Goal: Task Accomplishment & Management: Use online tool/utility

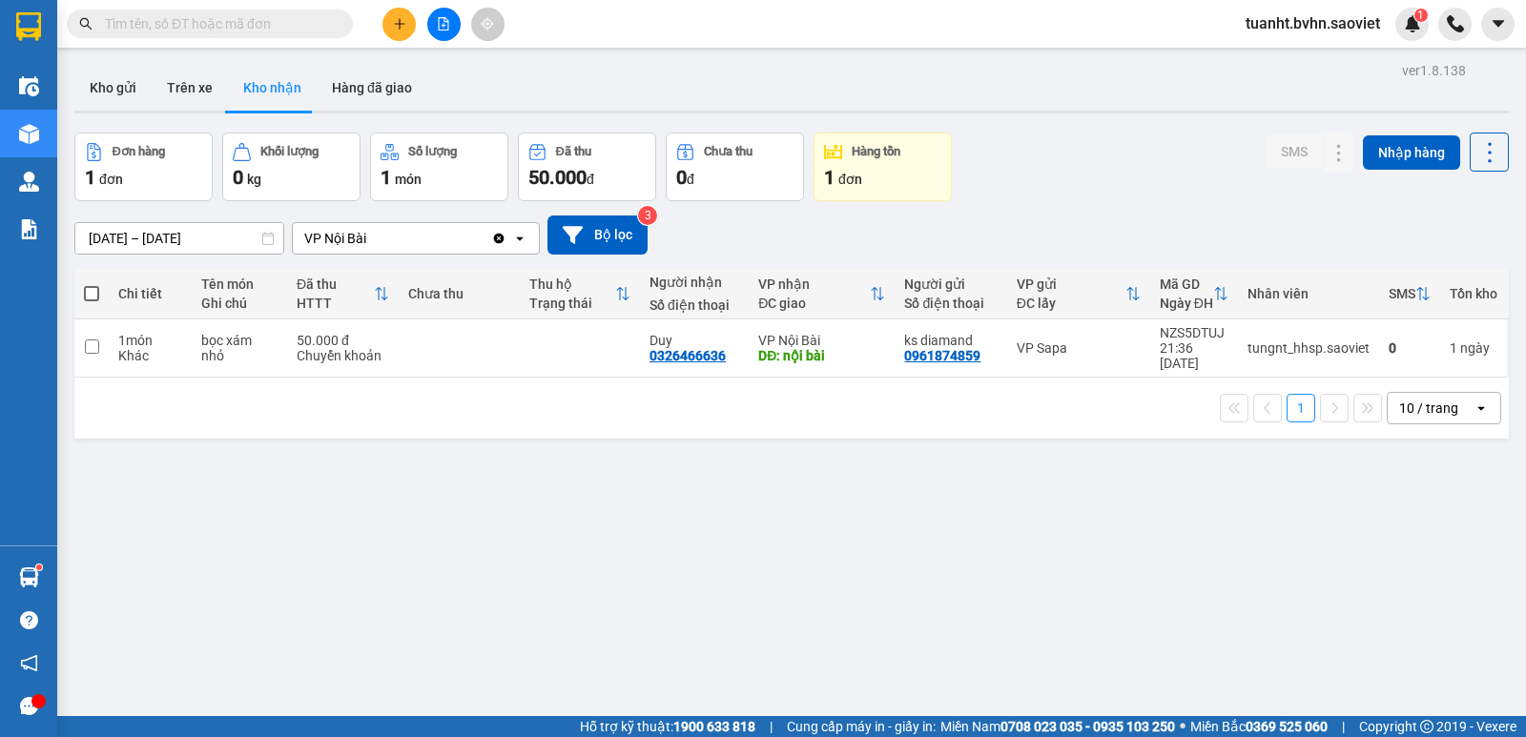
click at [438, 19] on icon "file-add" at bounding box center [443, 23] width 13 height 13
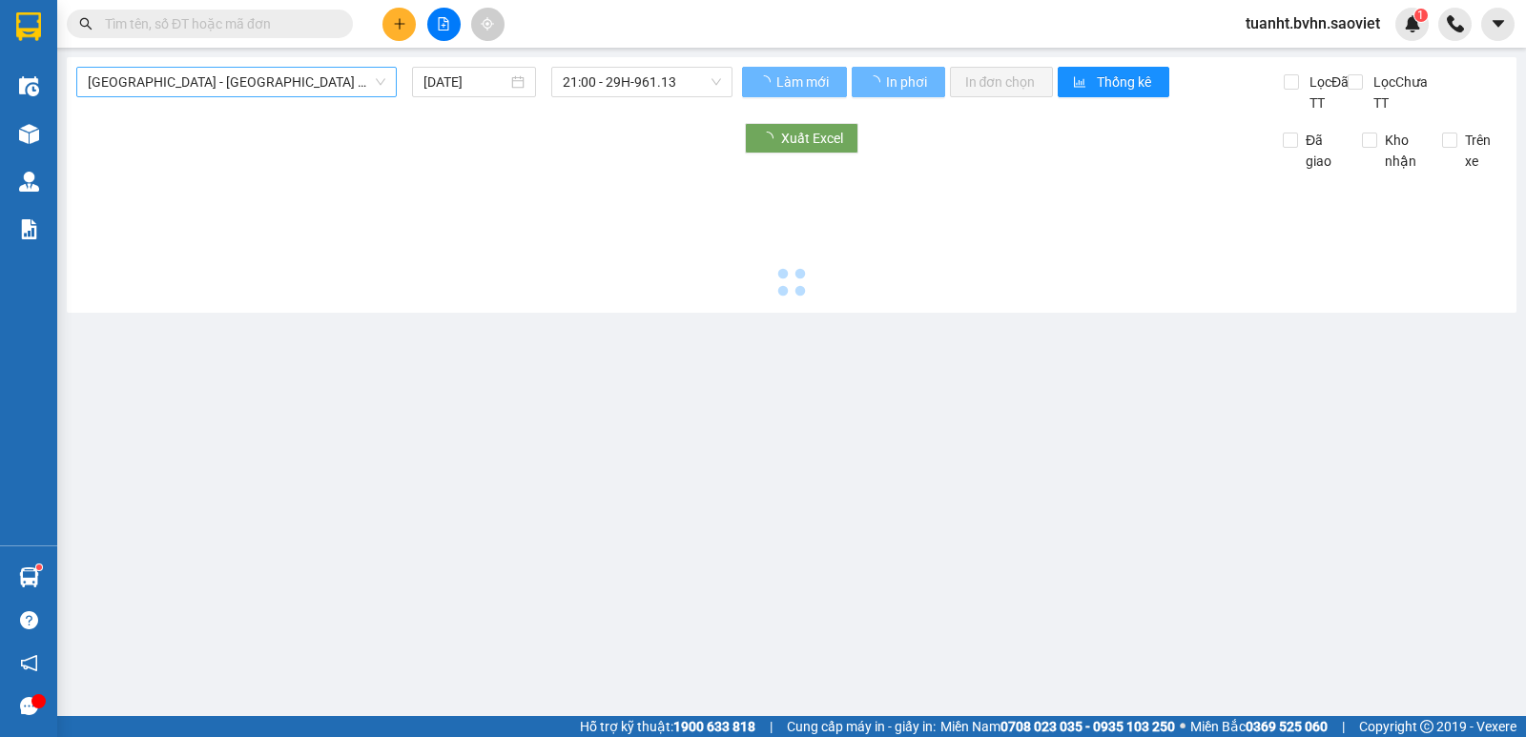
click at [285, 91] on span "[GEOGRAPHIC_DATA] - [GEOGRAPHIC_DATA] (Cabin)" at bounding box center [237, 82] width 298 height 29
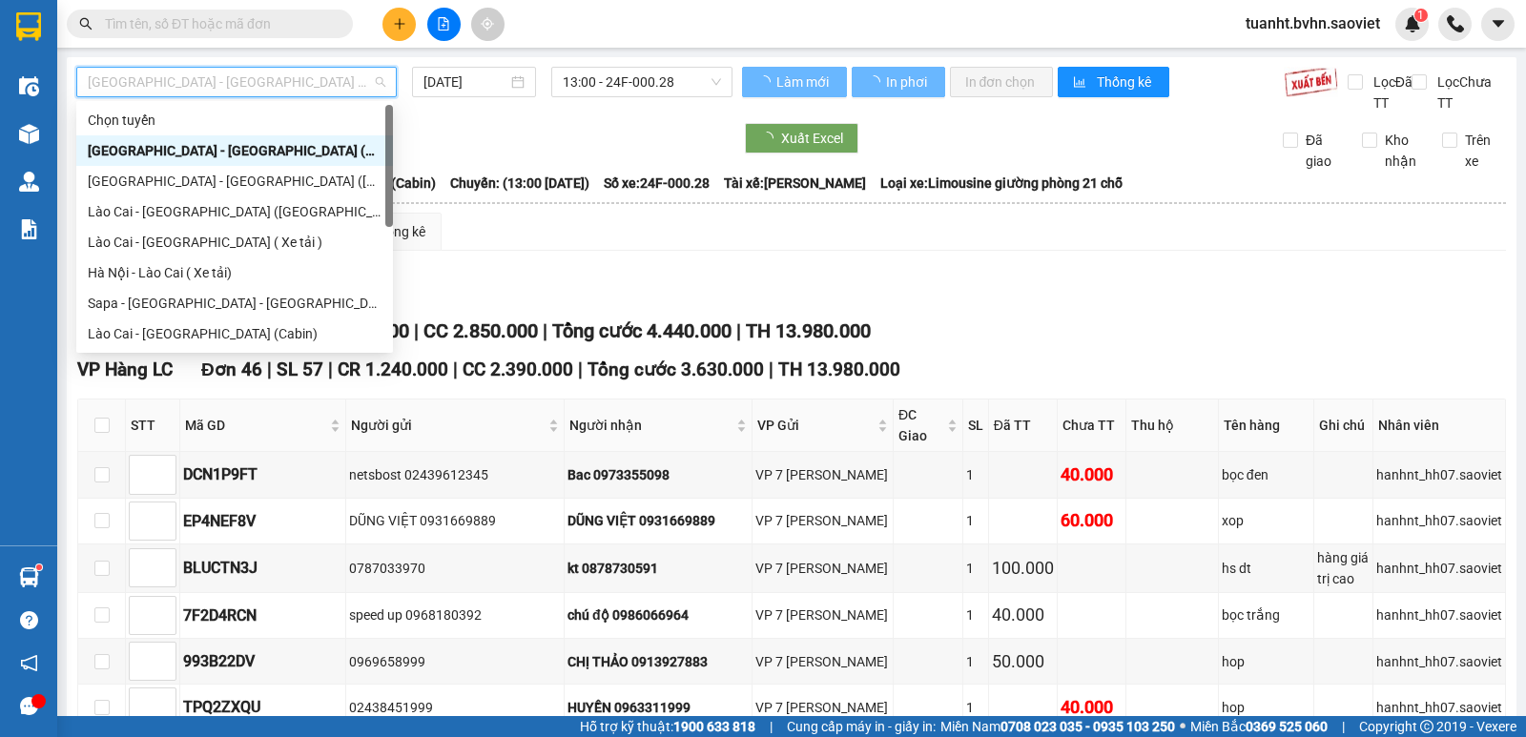
scroll to position [153, 0]
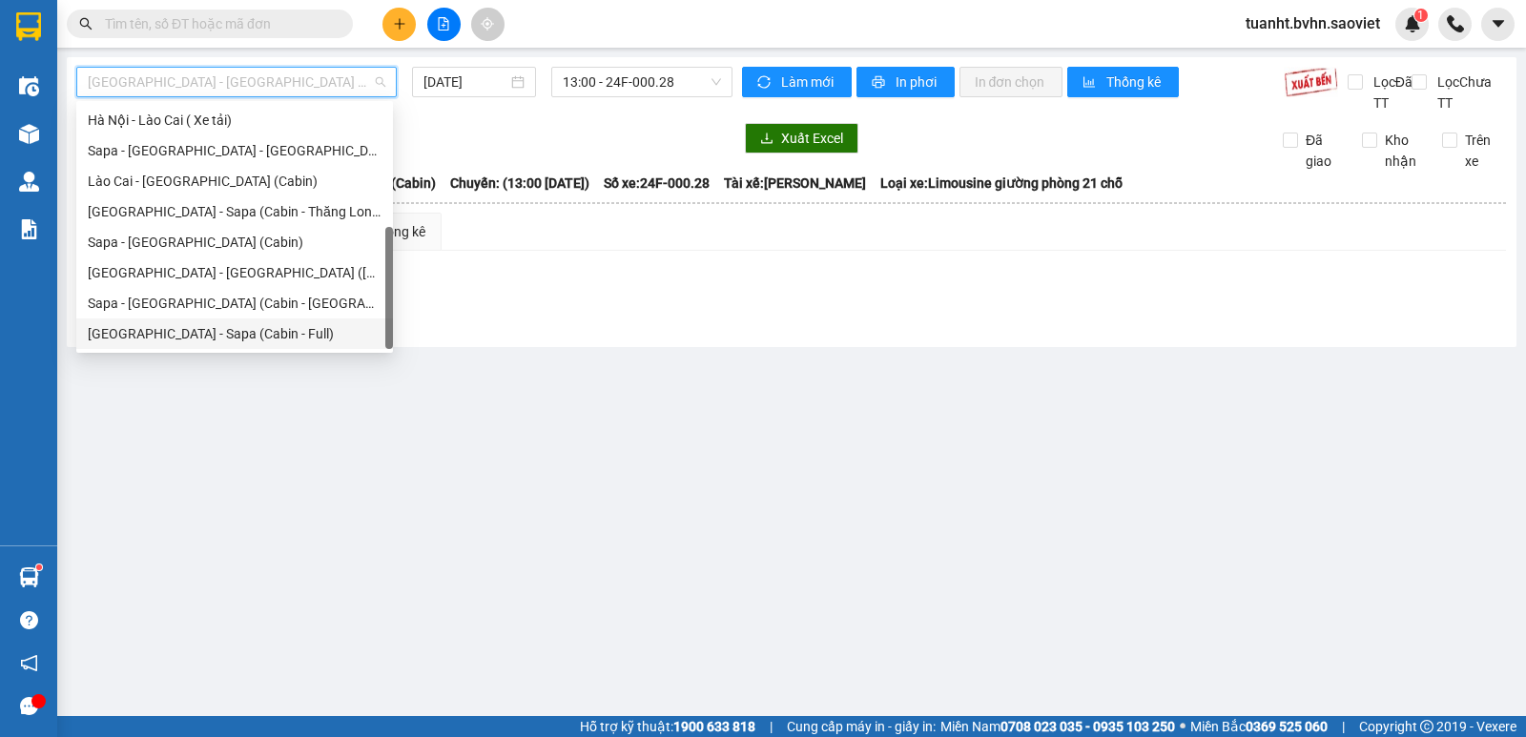
click at [260, 340] on div "Hà Nội - Sapa (Cabin - Full)" at bounding box center [235, 333] width 294 height 21
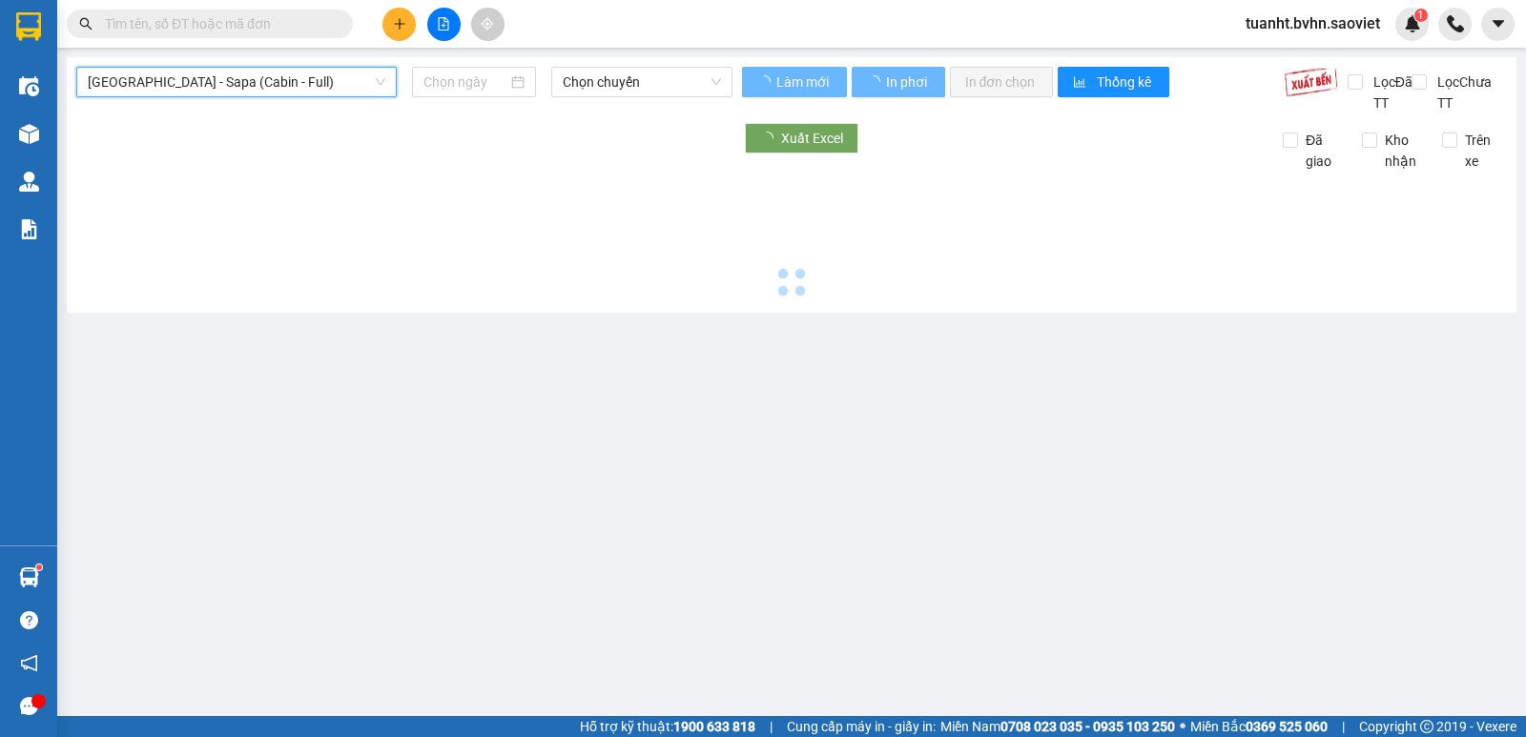
type input "15/08/2025"
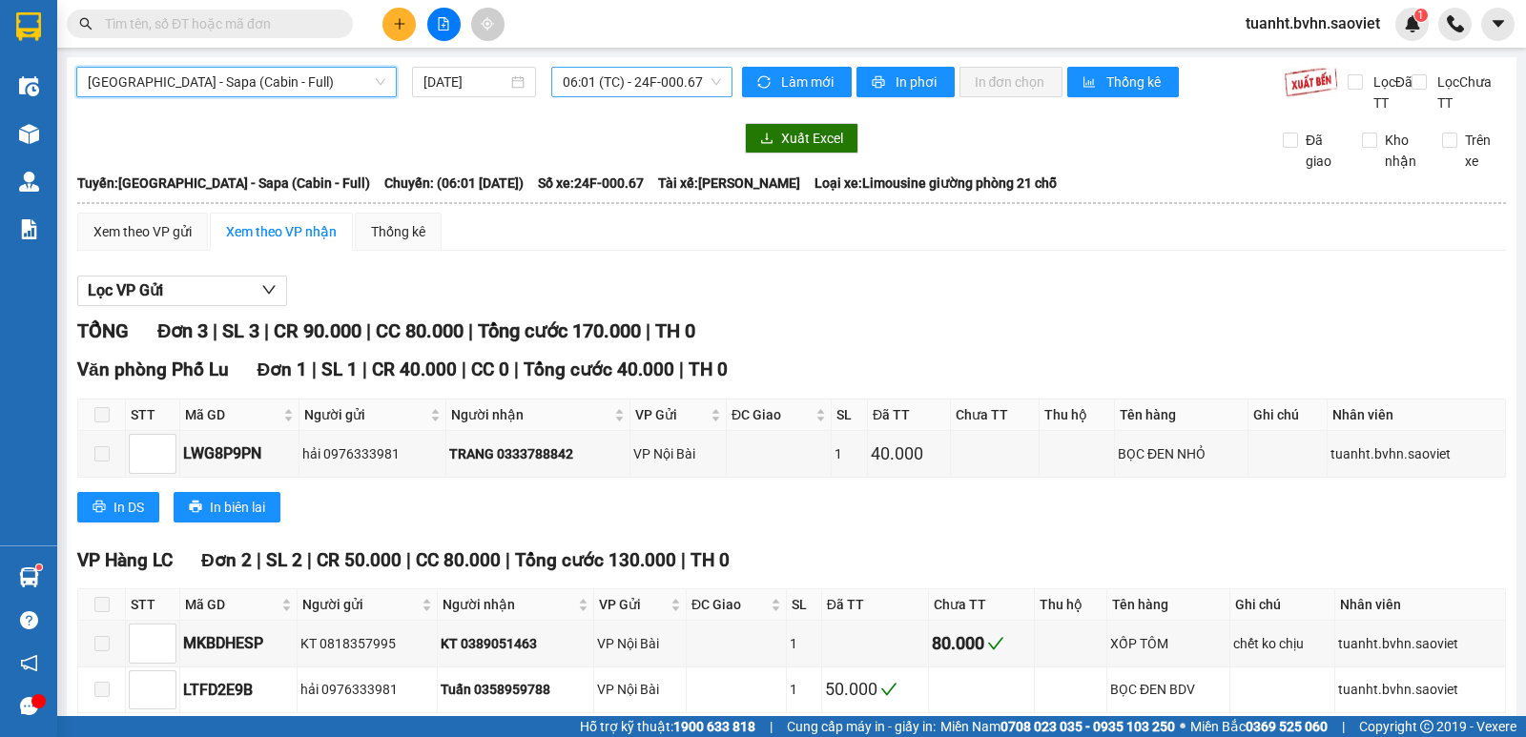
click at [624, 87] on span "06:01 (TC) - 24F-000.67" at bounding box center [641, 82] width 157 height 29
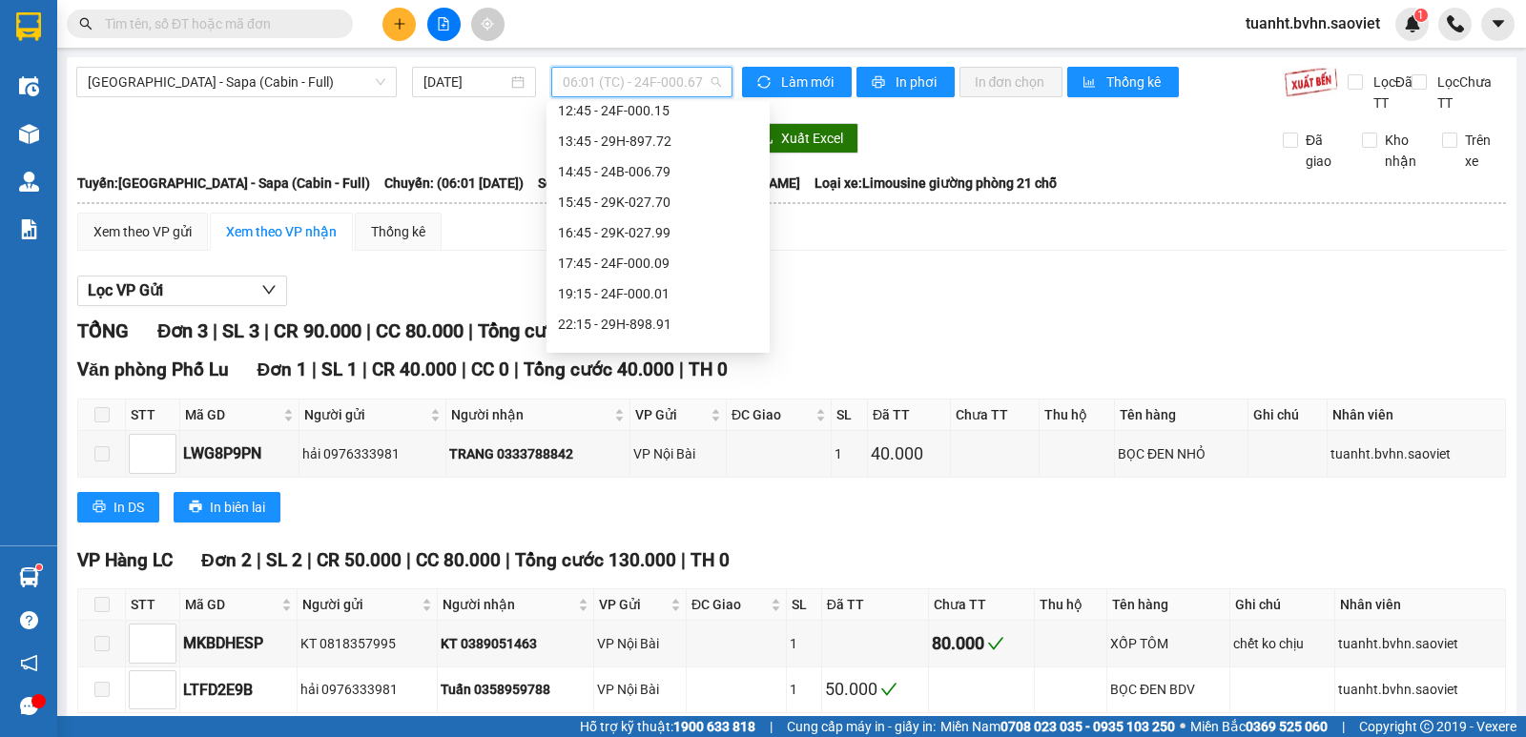
scroll to position [286, 0]
click at [682, 317] on div "22:15 - 29H-898.91" at bounding box center [658, 322] width 200 height 21
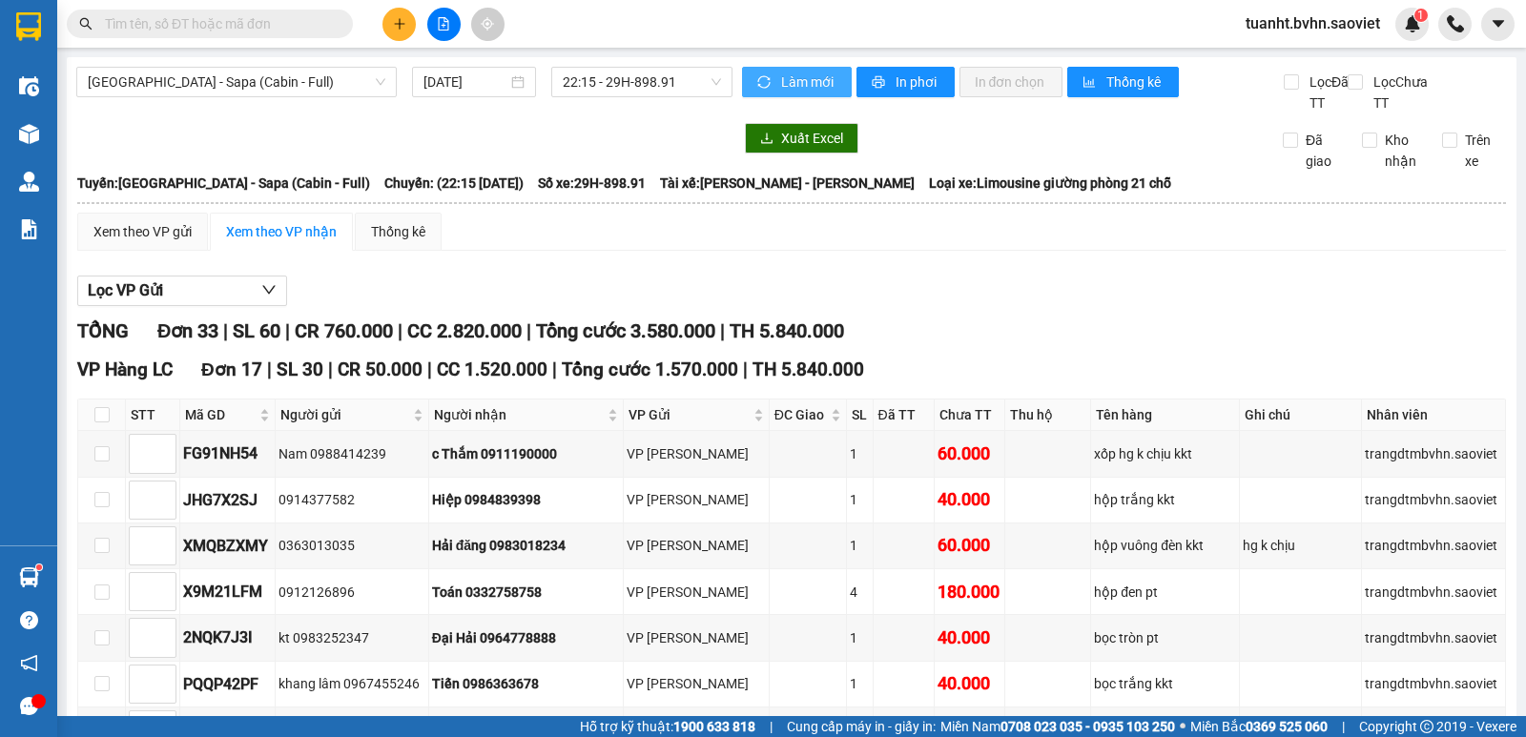
click at [817, 92] on span "Làm mới" at bounding box center [808, 82] width 55 height 21
click at [881, 83] on button "In phơi" at bounding box center [906, 82] width 98 height 31
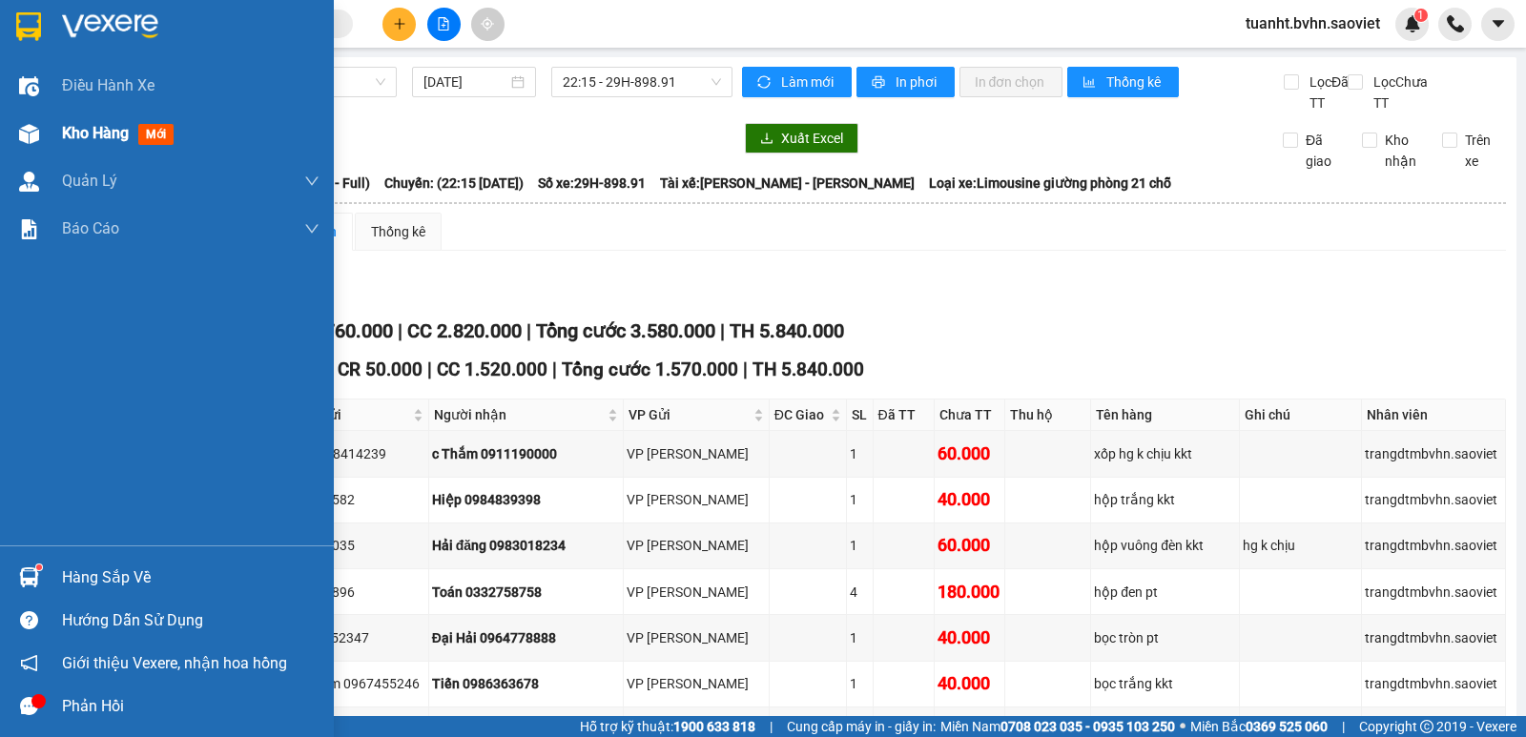
click at [60, 134] on div "Kho hàng mới" at bounding box center [167, 134] width 334 height 48
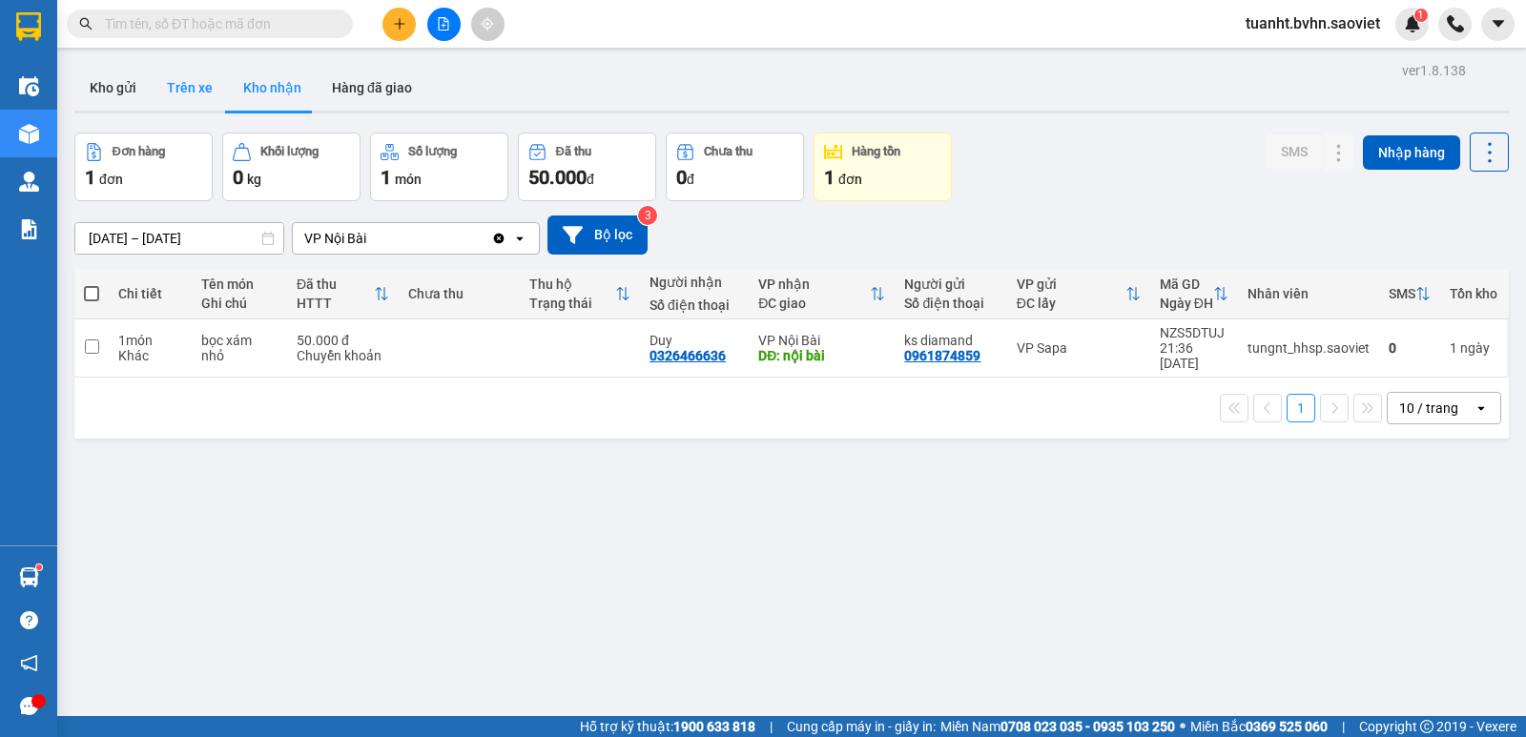
click at [202, 90] on button "Trên xe" at bounding box center [190, 88] width 76 height 46
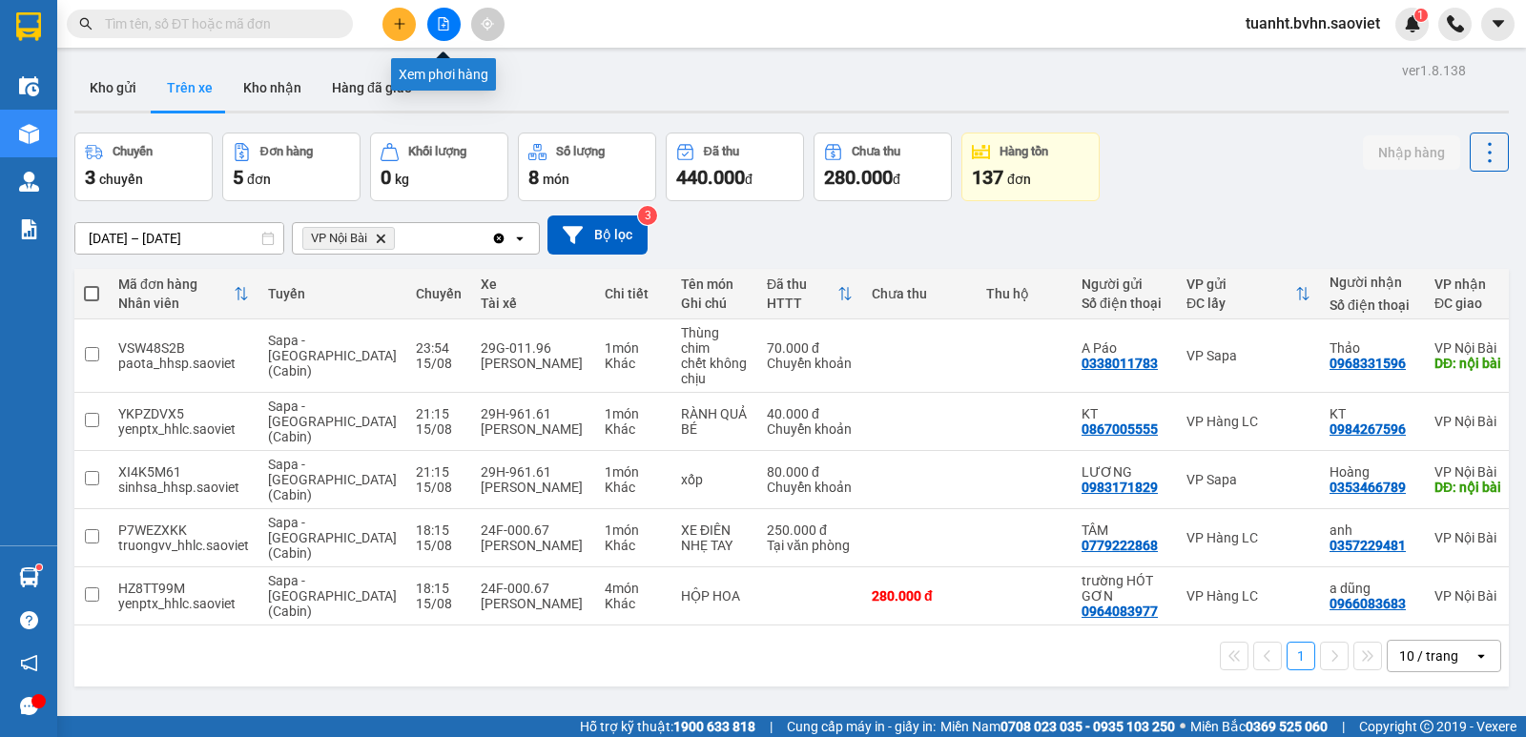
click at [443, 28] on icon "file-add" at bounding box center [443, 23] width 13 height 13
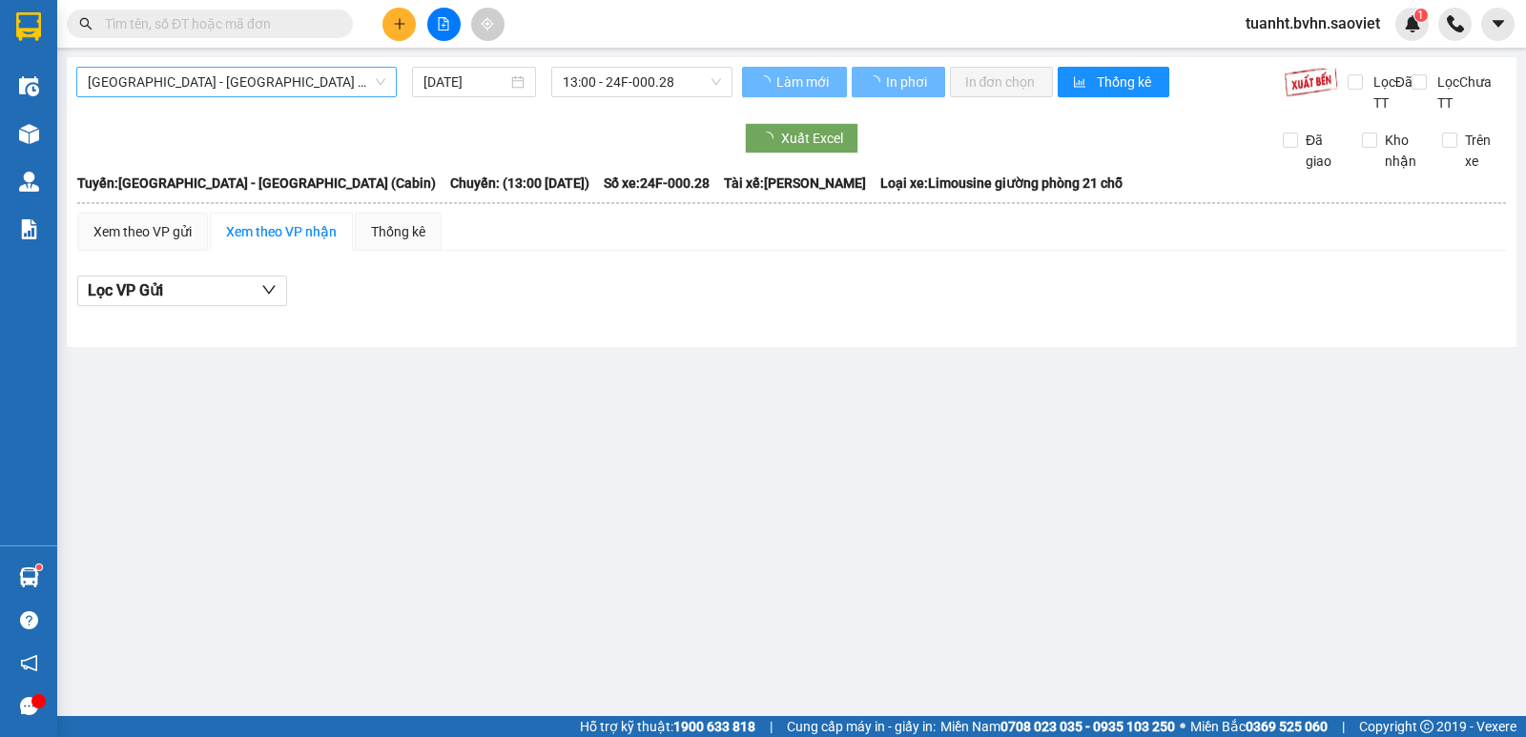
click at [240, 78] on span "Hà Nội - Lào Cai (Cabin)" at bounding box center [237, 82] width 298 height 29
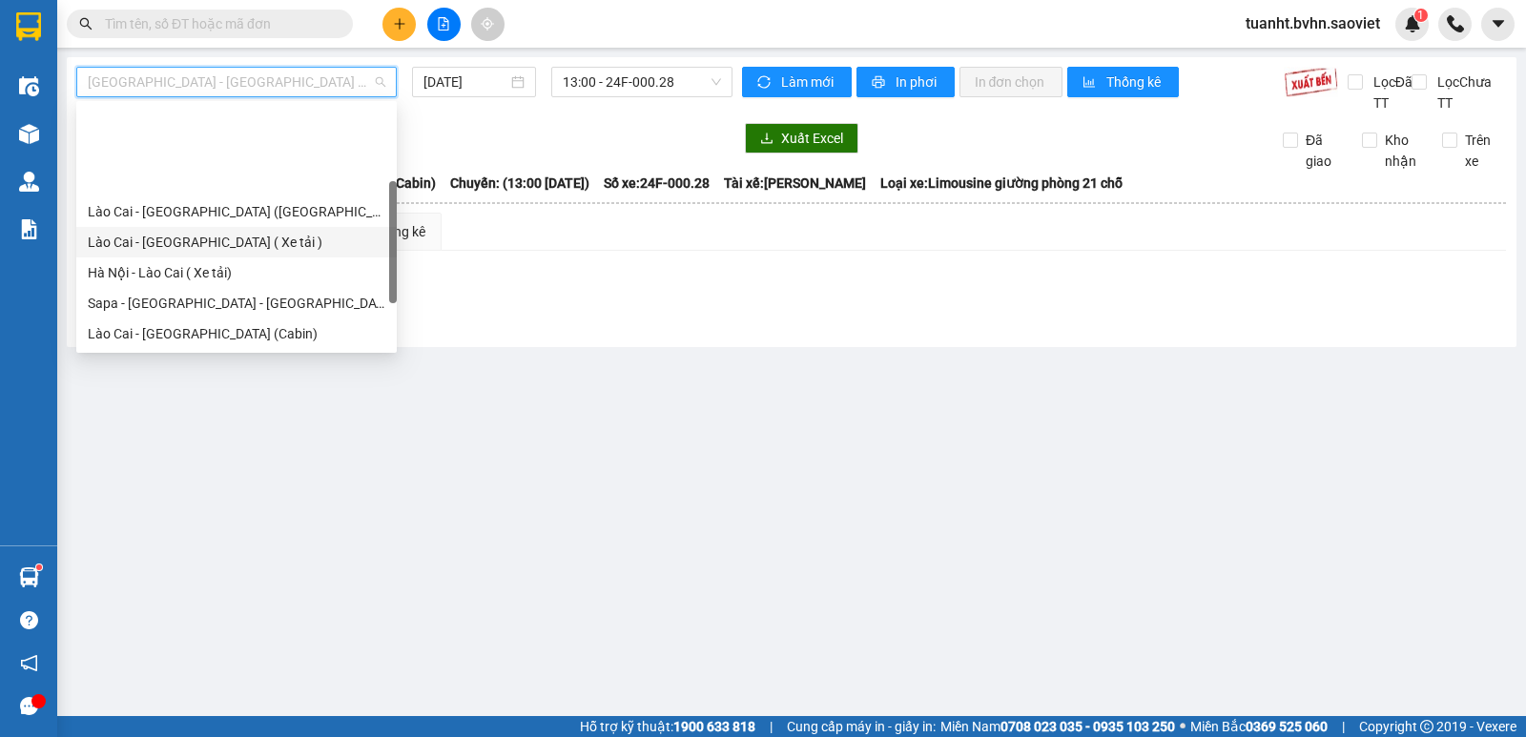
scroll to position [95, 0]
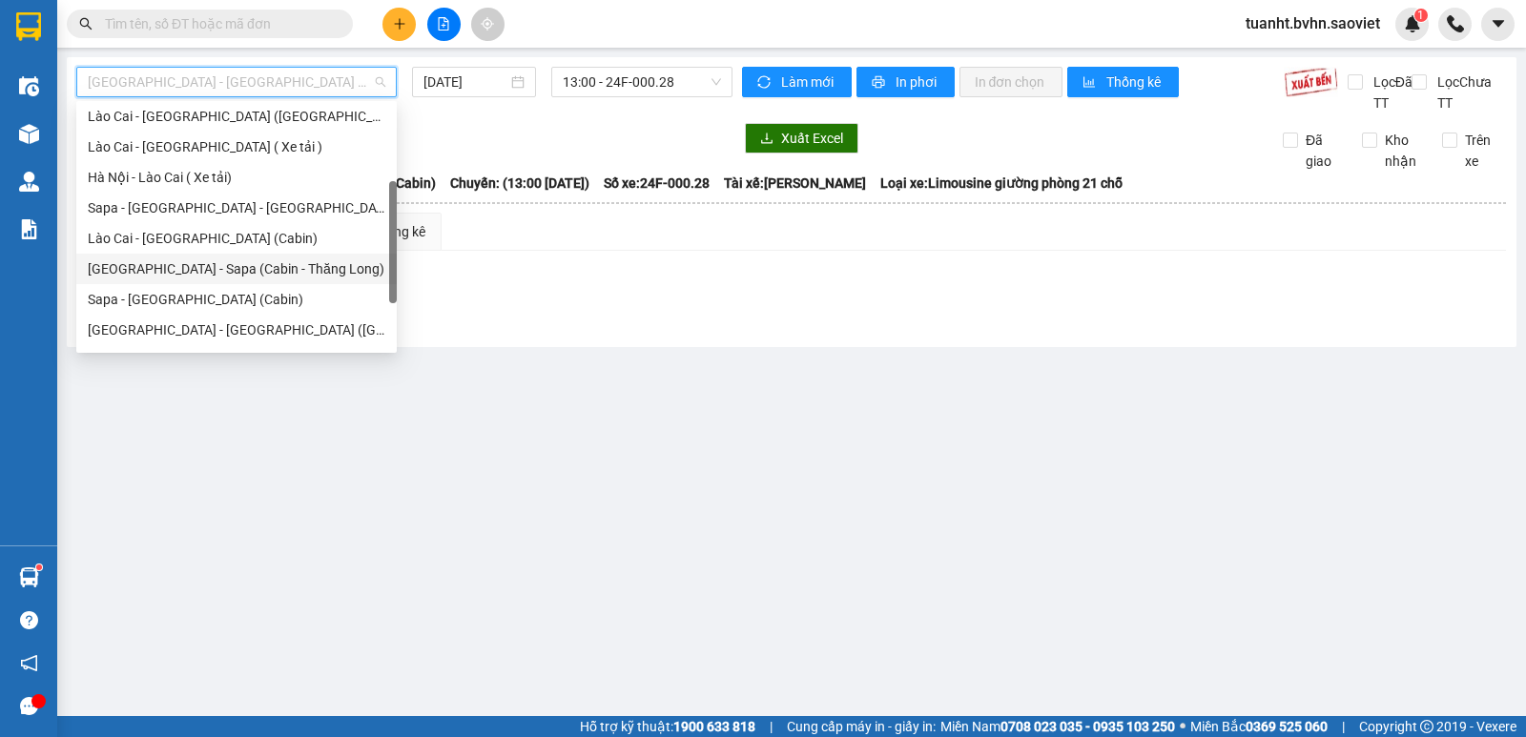
click at [258, 271] on div "[GEOGRAPHIC_DATA] - Sapa (Cabin - Thăng Long)" at bounding box center [237, 268] width 298 height 21
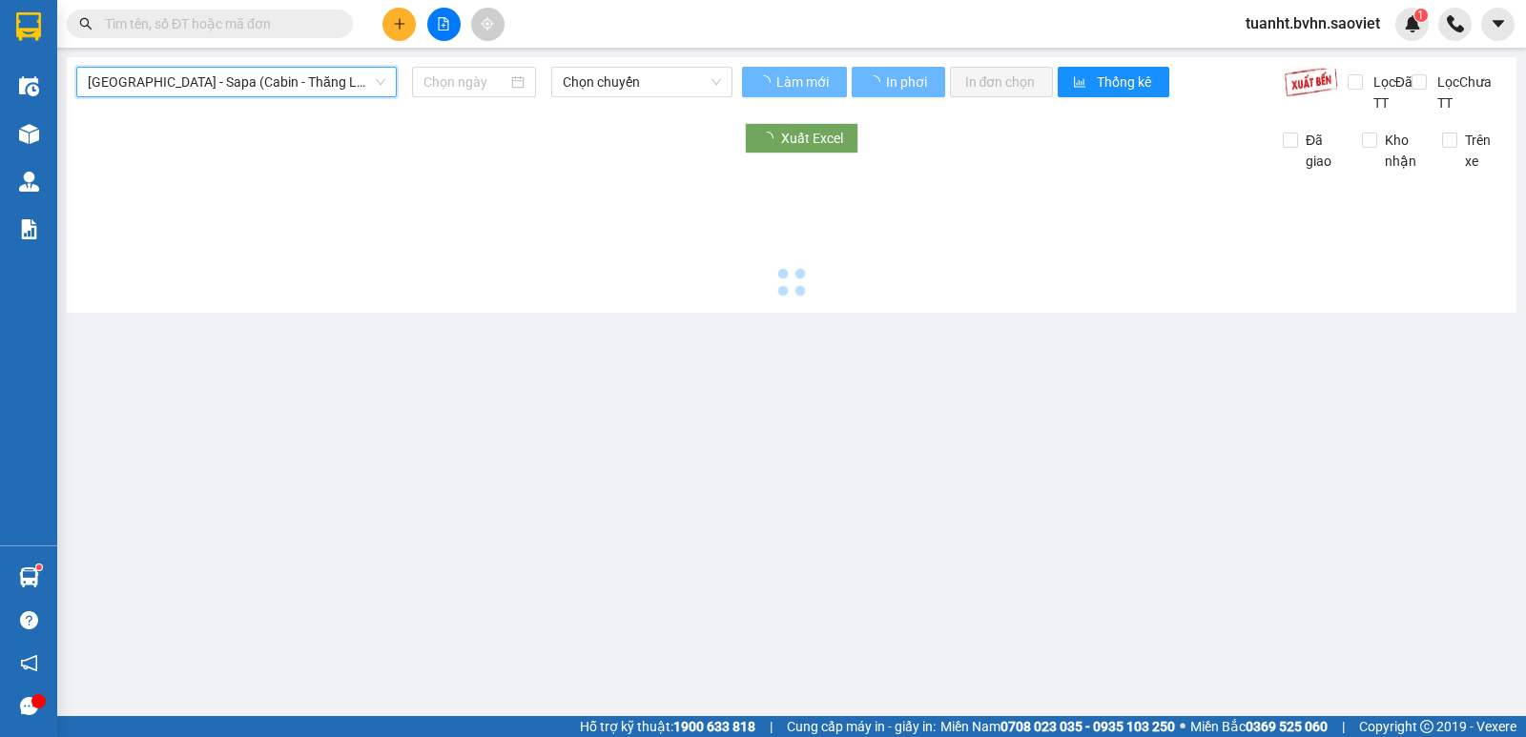
type input "15/08/2025"
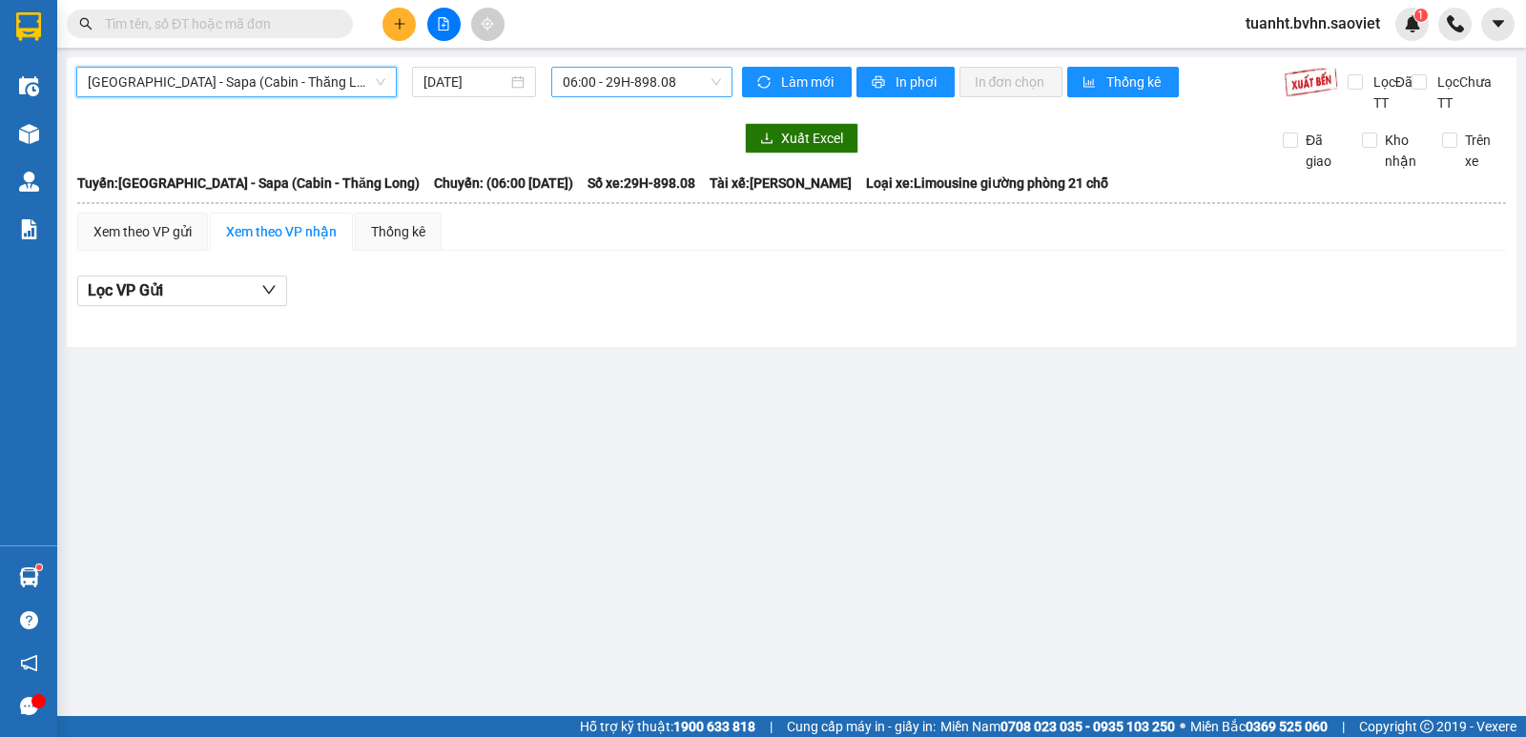
click at [620, 95] on span "06:00 - 29H-898.08" at bounding box center [641, 82] width 157 height 29
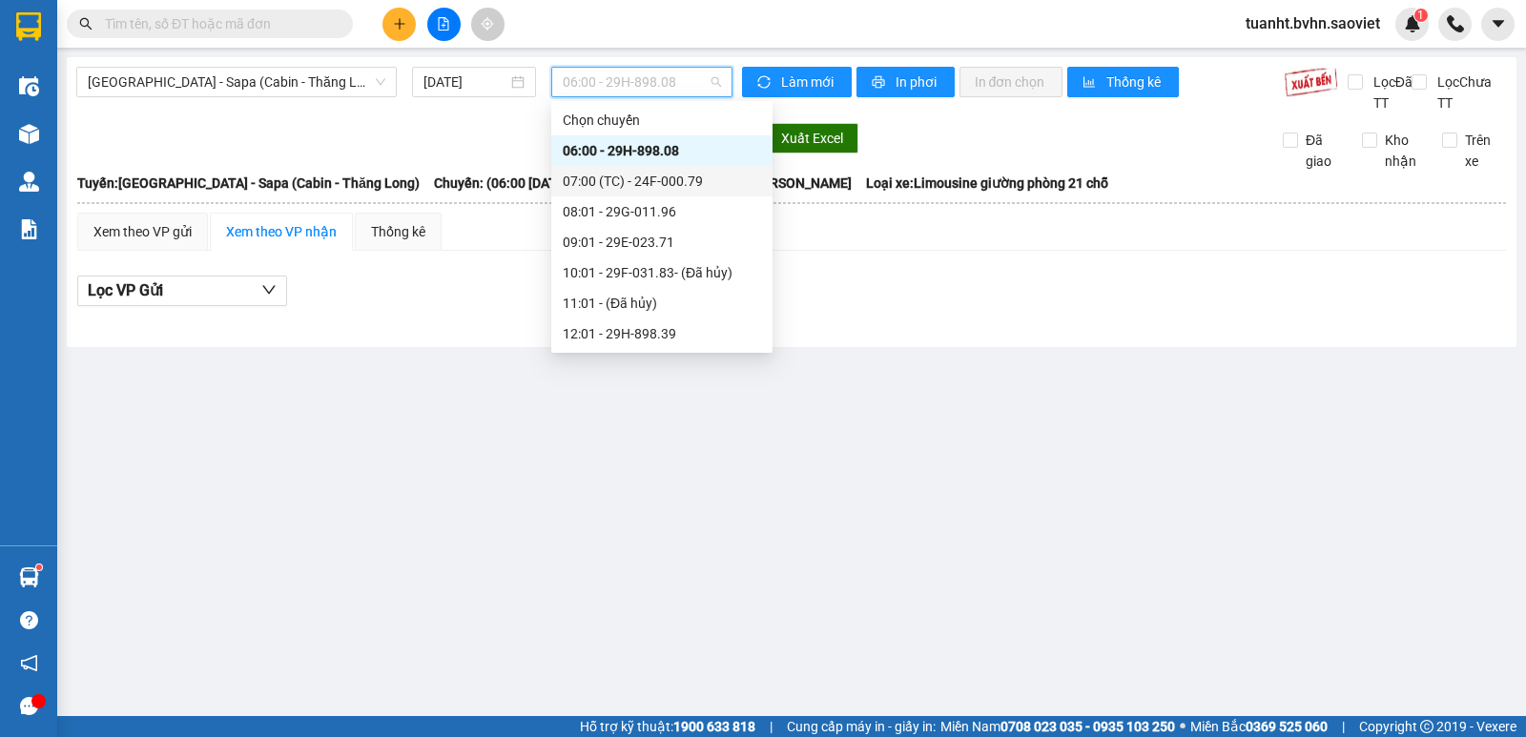
scroll to position [397, 0]
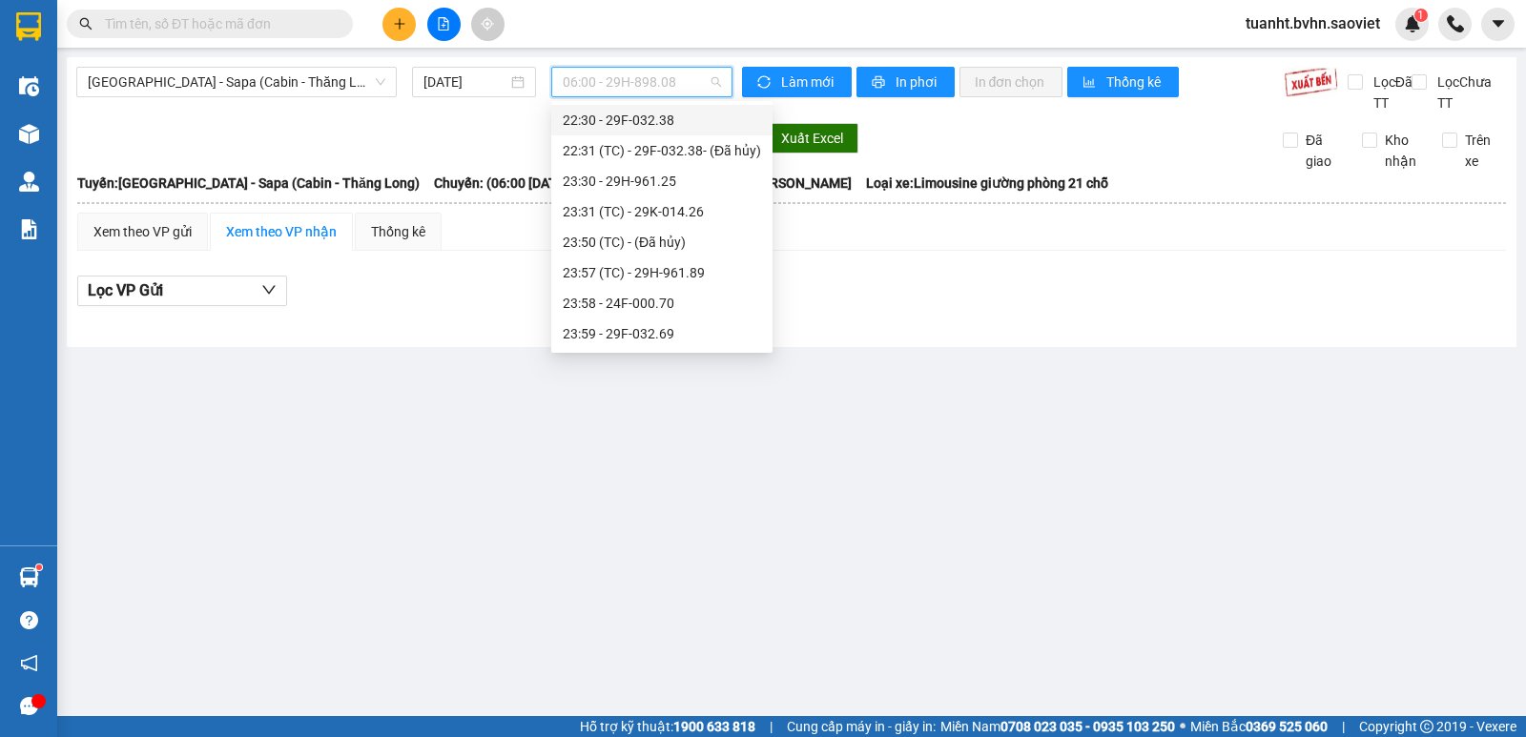
click at [656, 119] on div "22:30 - 29F-032.38" at bounding box center [662, 120] width 198 height 21
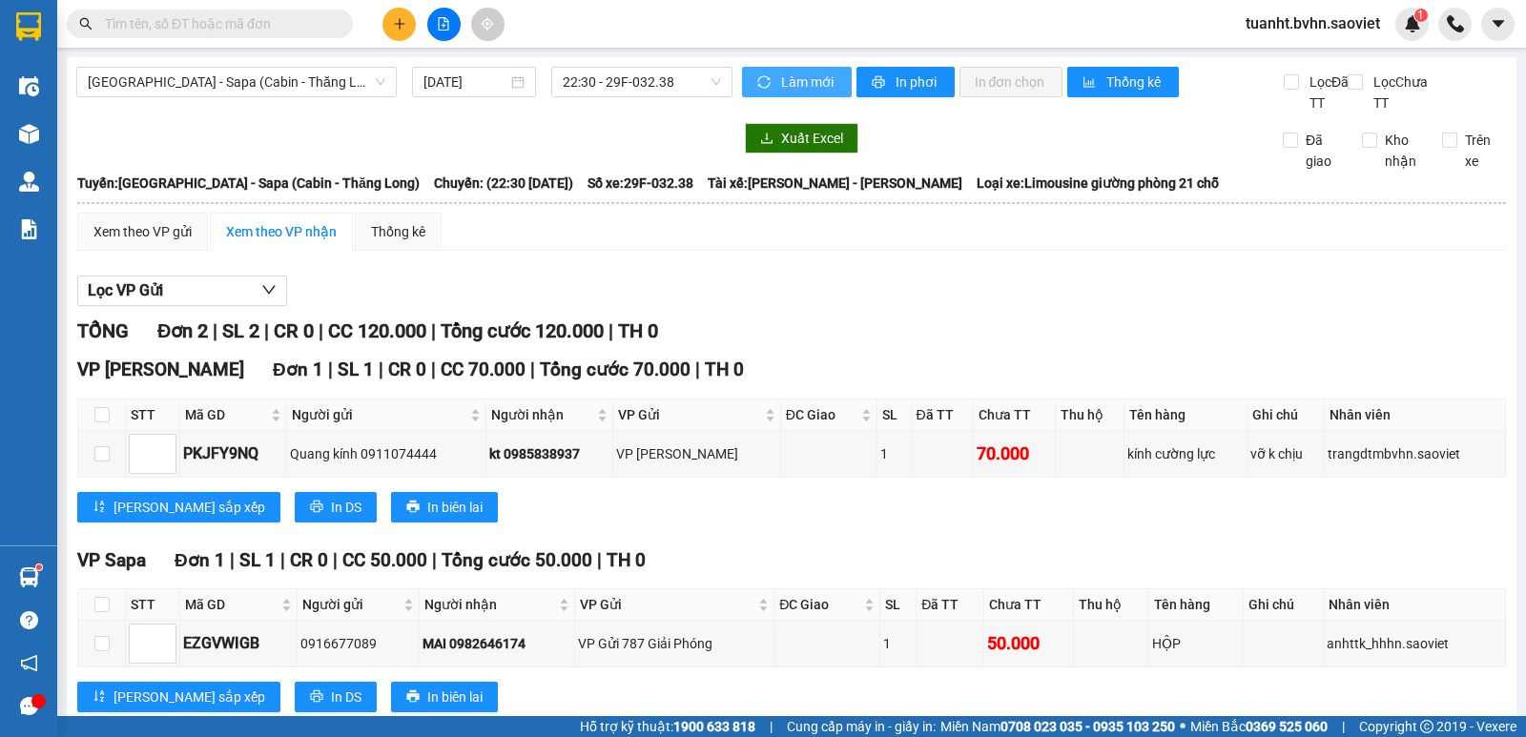
click at [796, 94] on button "Làm mới" at bounding box center [797, 82] width 110 height 31
click at [927, 81] on span "In phơi" at bounding box center [918, 82] width 44 height 21
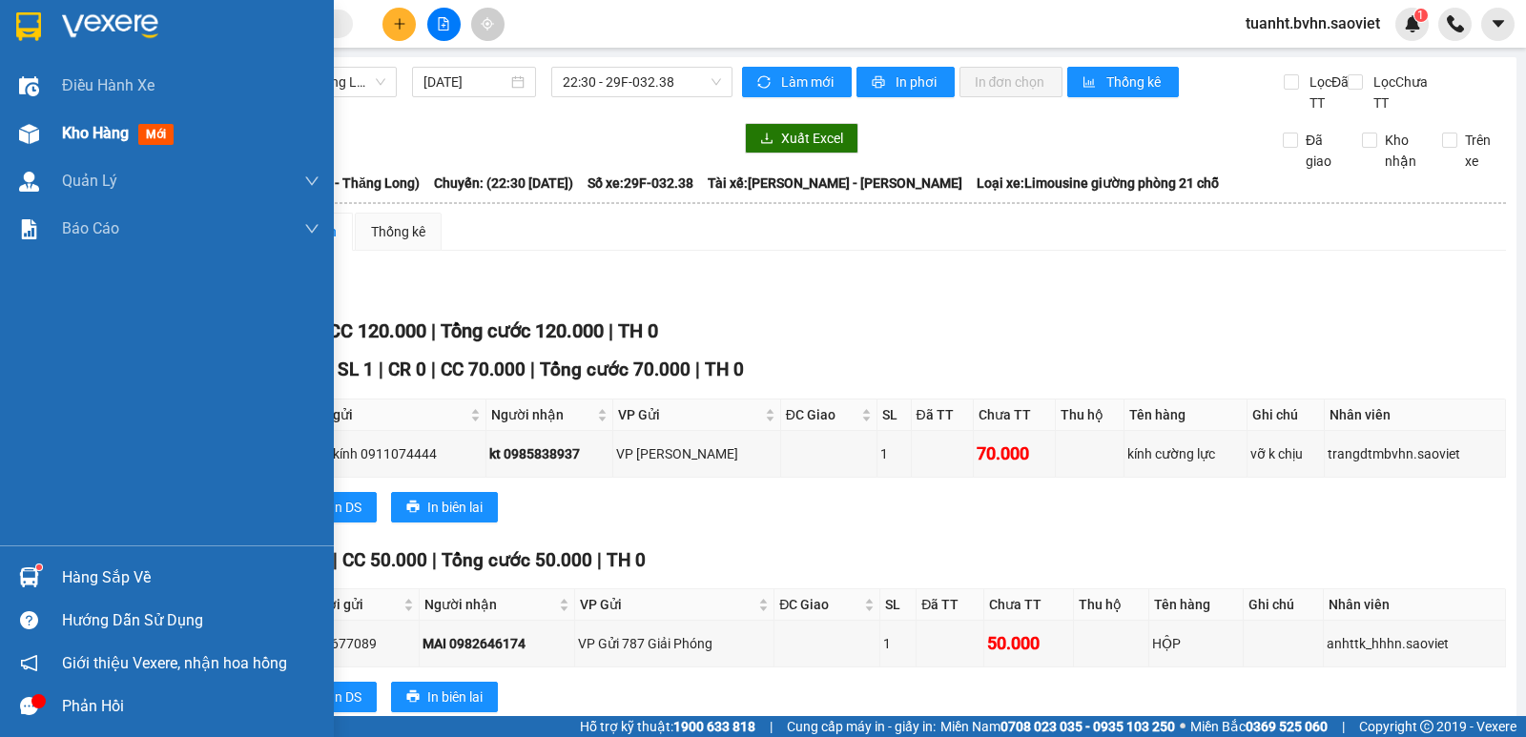
click at [38, 134] on img at bounding box center [29, 134] width 20 height 20
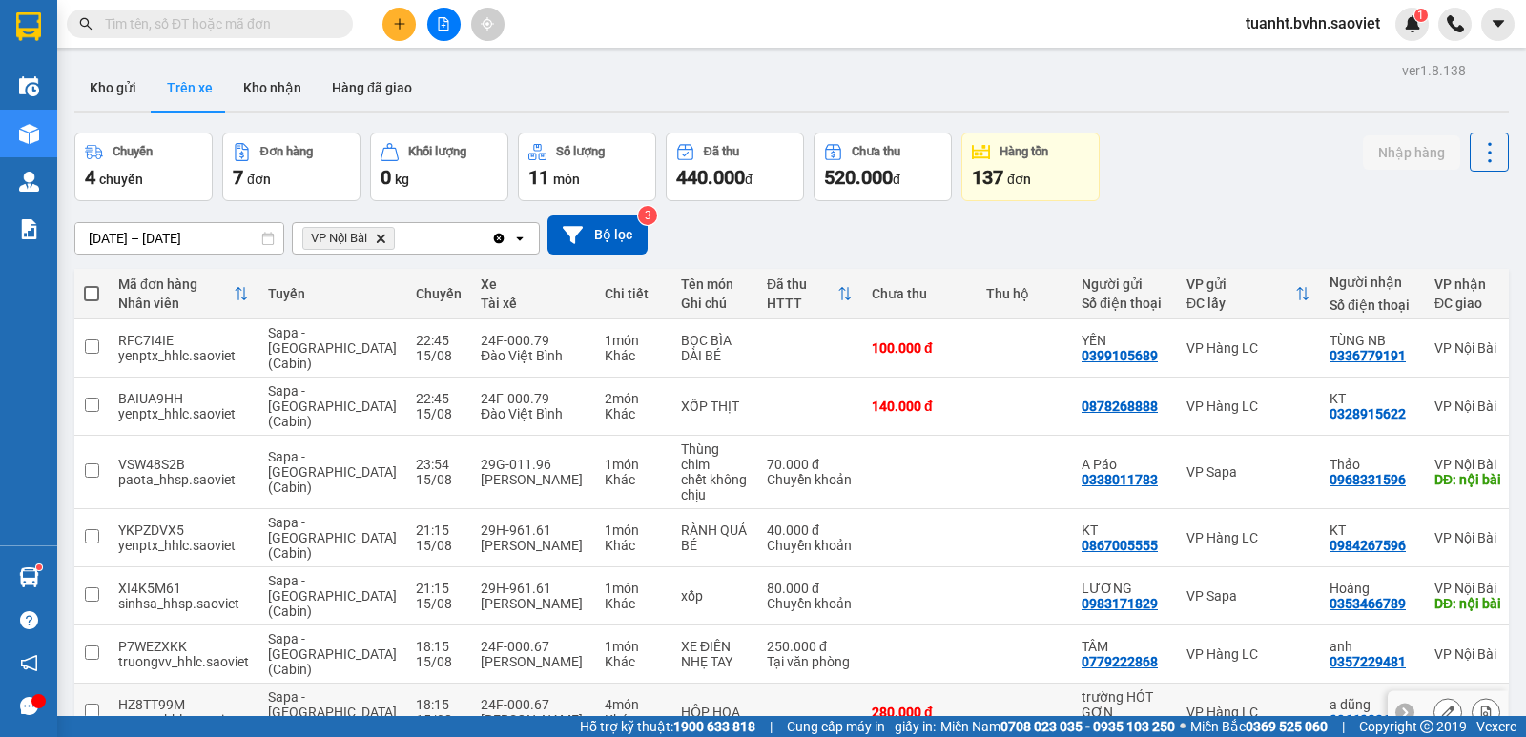
click at [86, 704] on input "checkbox" at bounding box center [92, 711] width 14 height 14
checkbox input "true"
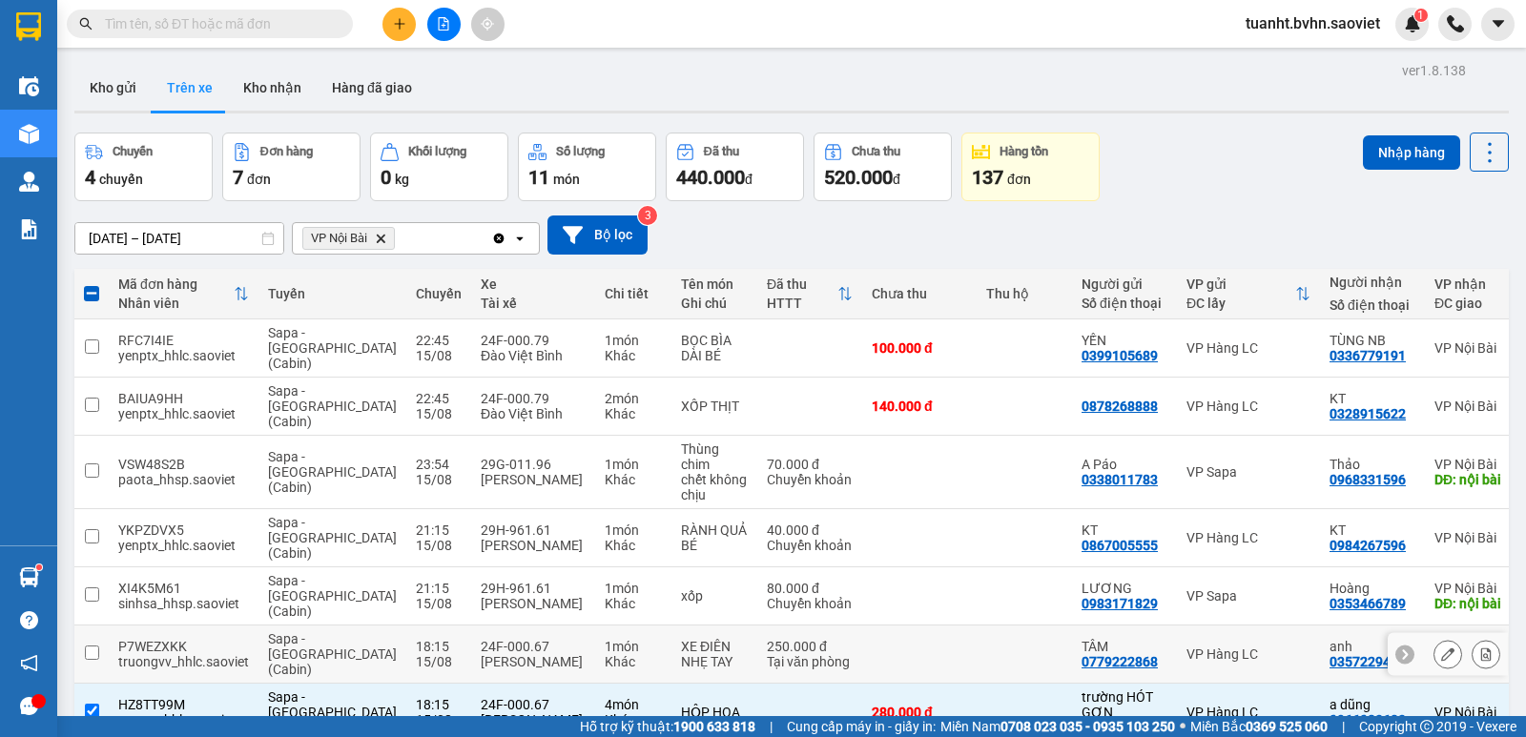
click at [93, 626] on td at bounding box center [91, 655] width 34 height 58
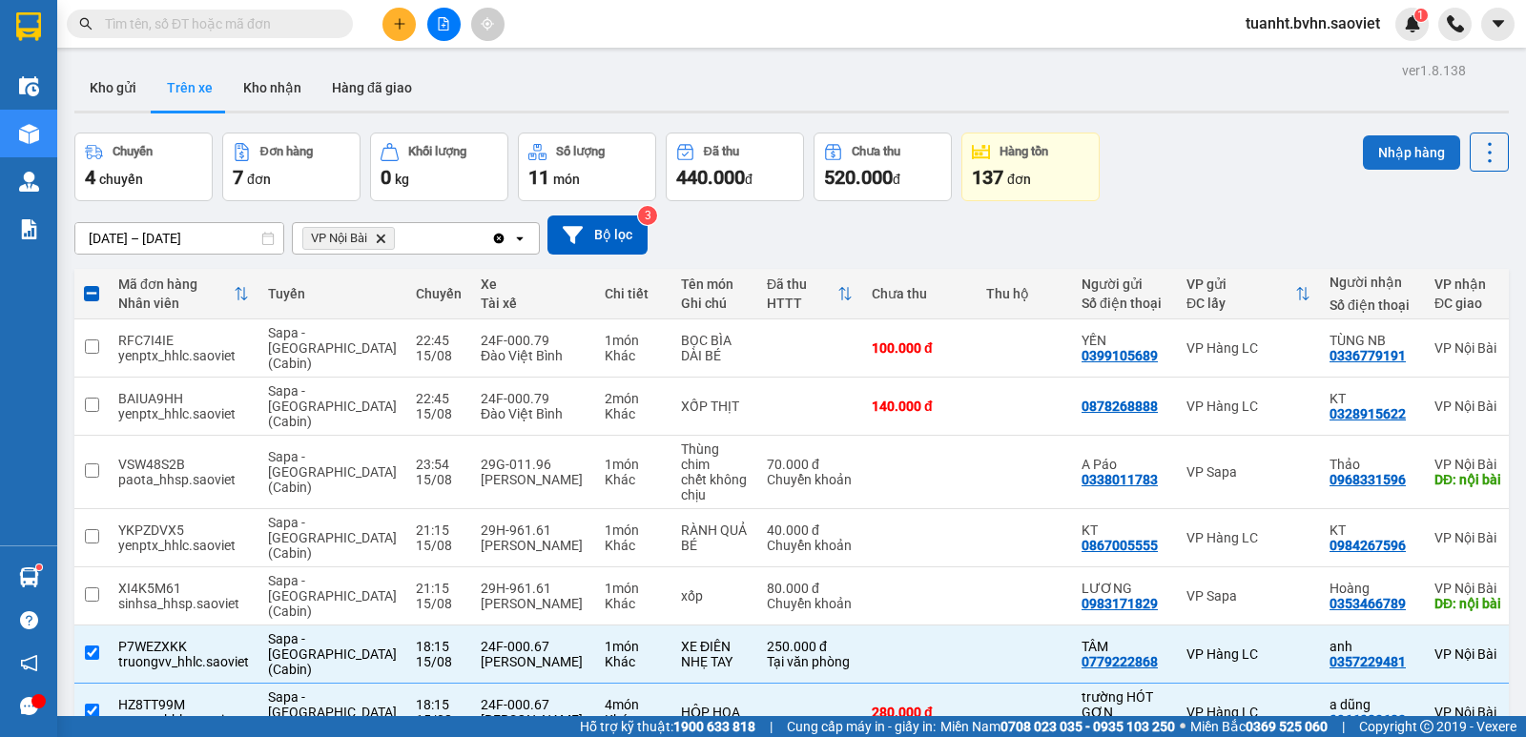
click at [1363, 164] on button "Nhập hàng" at bounding box center [1411, 152] width 97 height 34
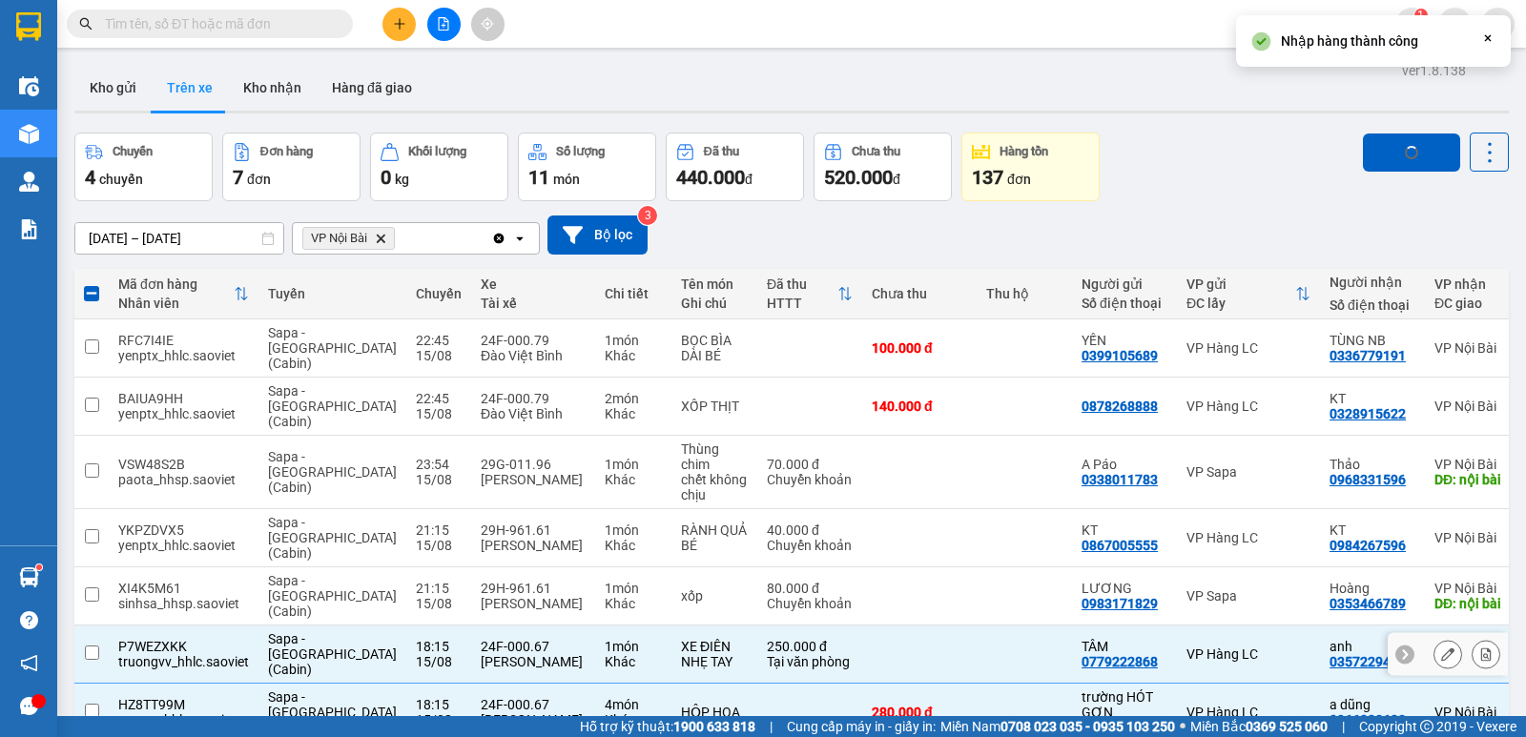
checkbox input "false"
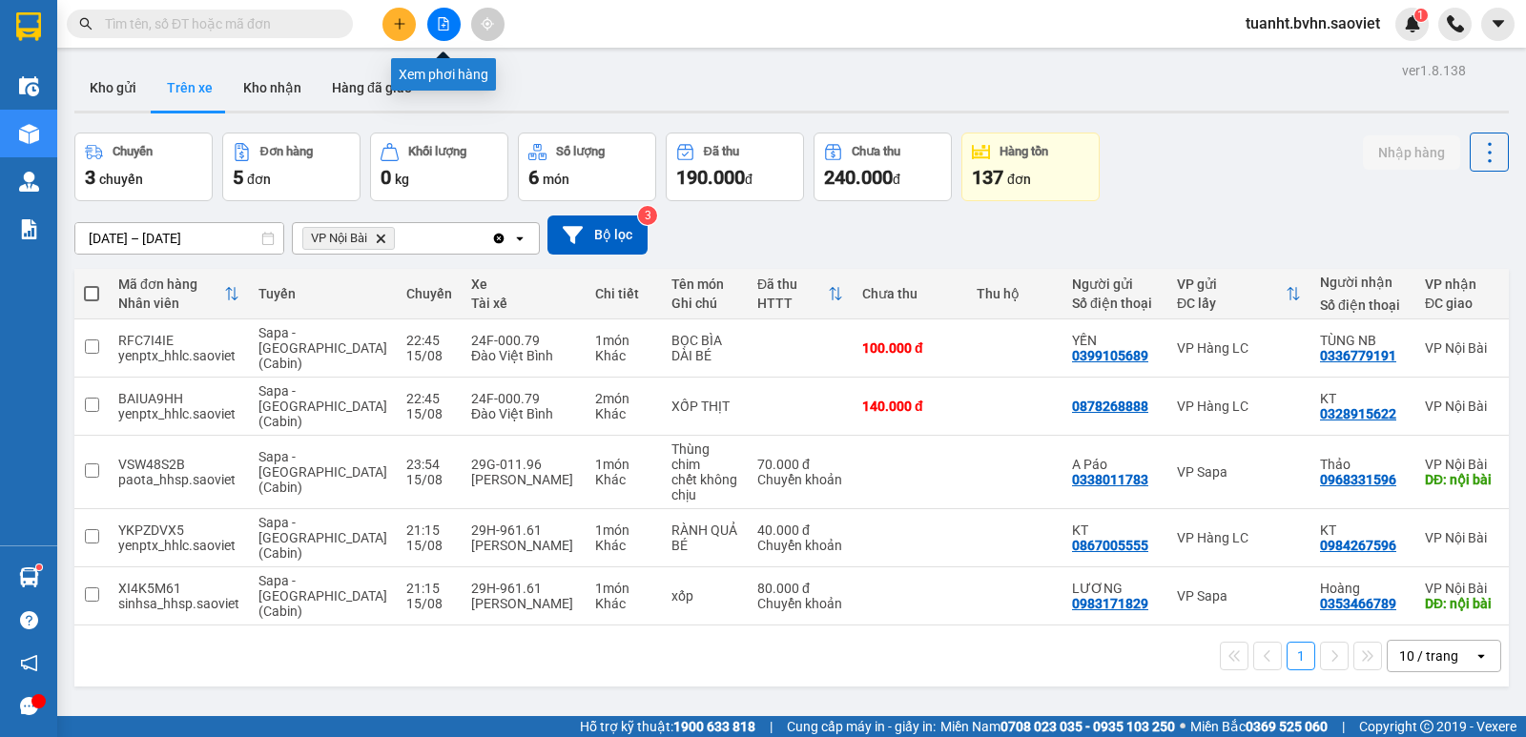
click at [438, 21] on icon "file-add" at bounding box center [443, 23] width 13 height 13
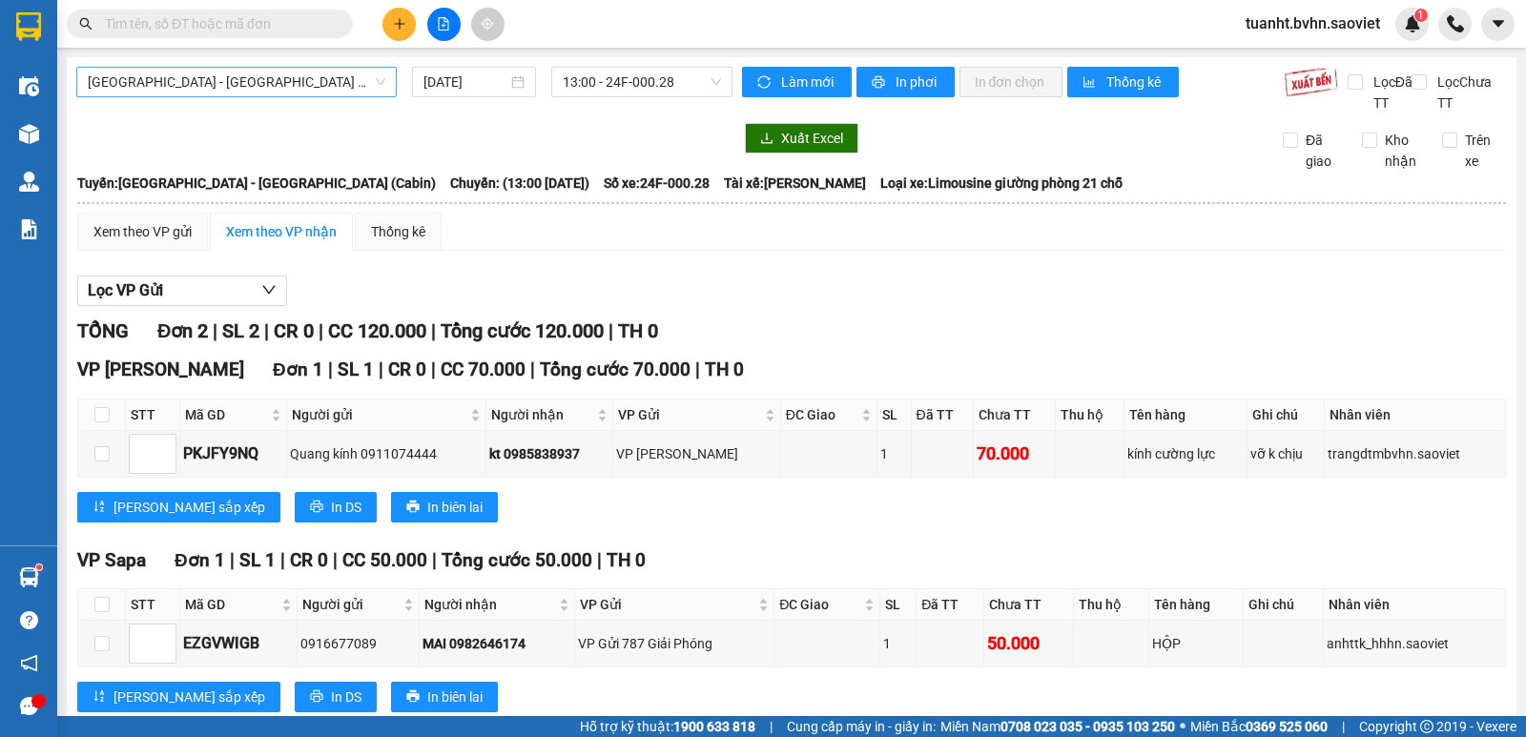
click at [274, 78] on span "Hà Nội - Lào Cai (Cabin)" at bounding box center [237, 82] width 298 height 29
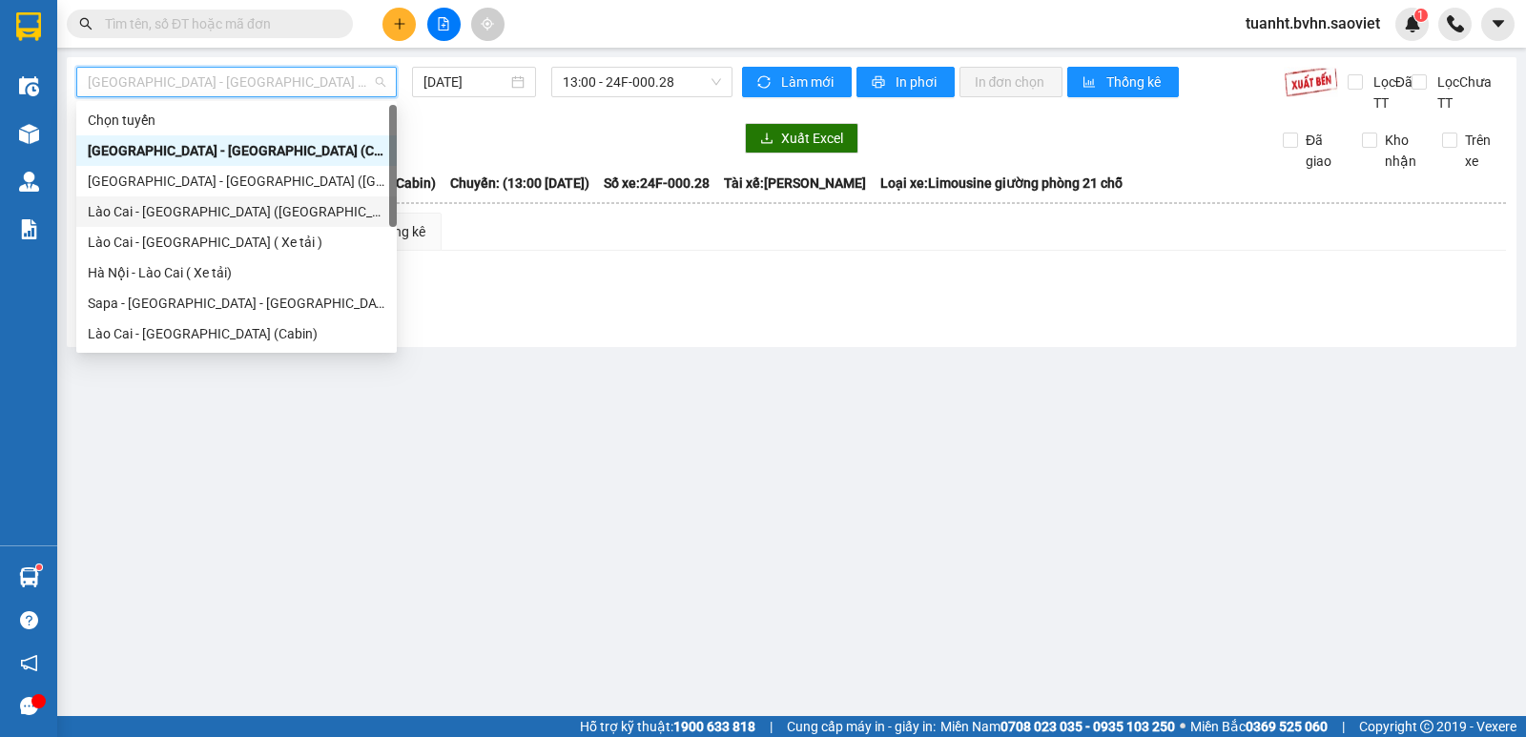
scroll to position [153, 0]
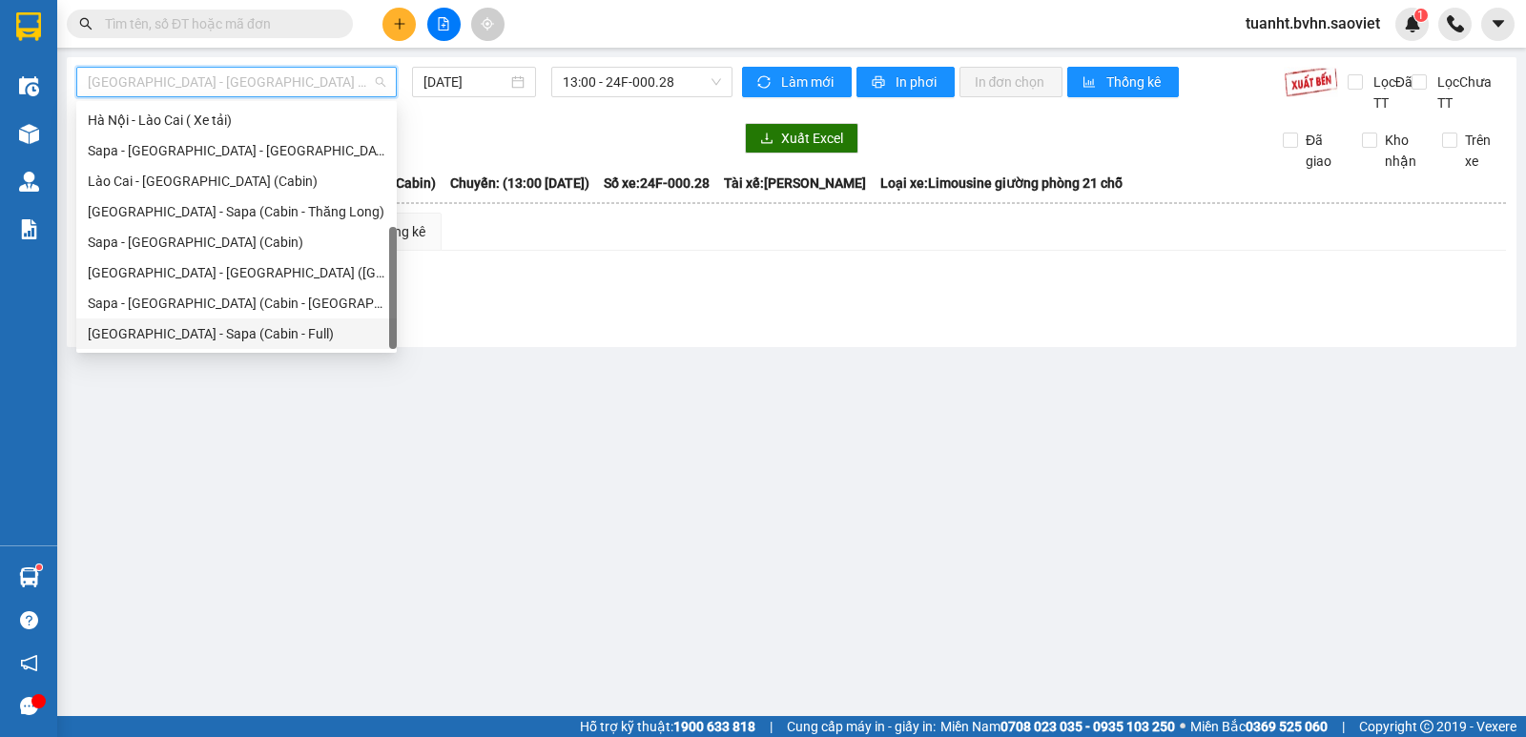
click at [265, 330] on div "Hà Nội - Sapa (Cabin - Full)" at bounding box center [237, 333] width 298 height 21
type input "15/08/2025"
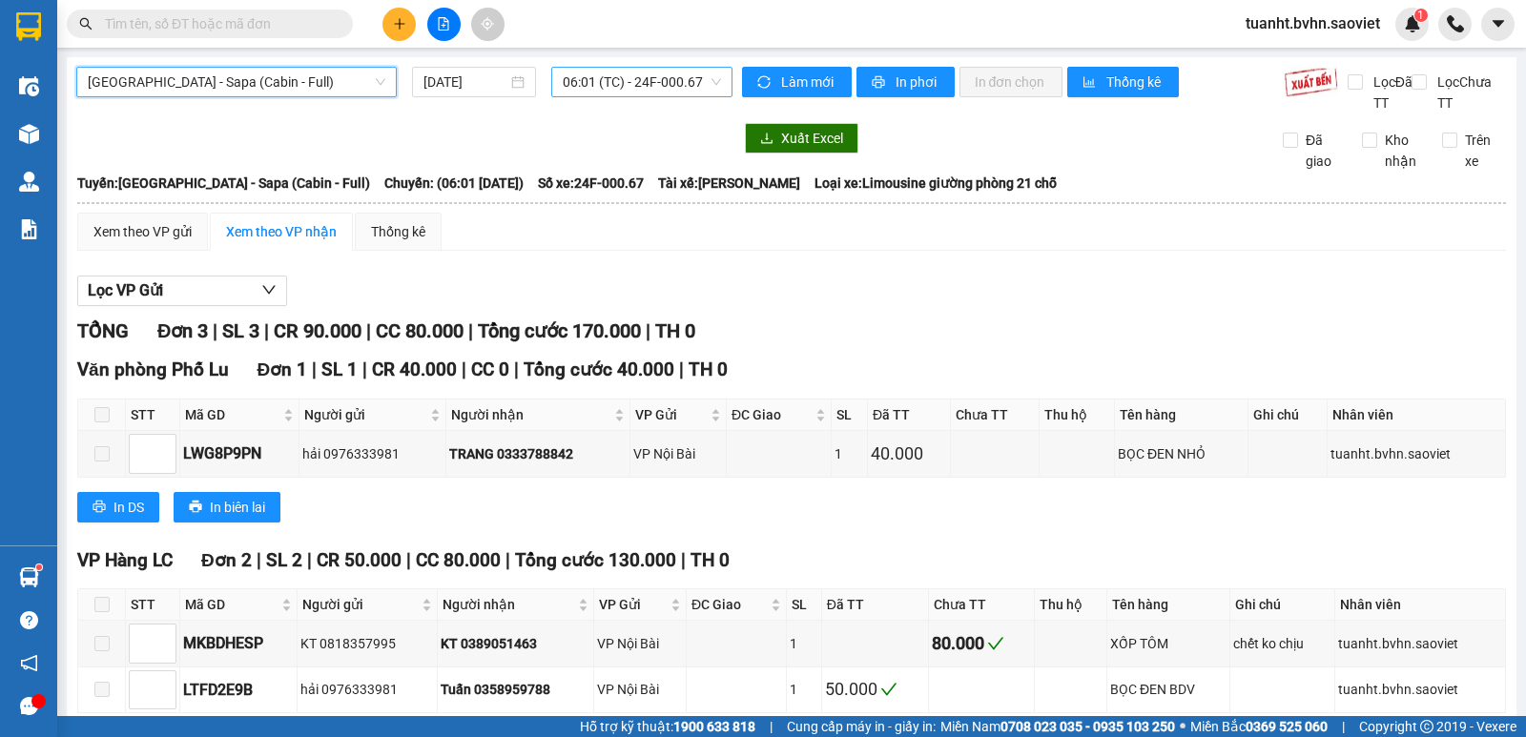
click at [645, 72] on span "06:01 (TC) - 24F-000.67" at bounding box center [641, 82] width 157 height 29
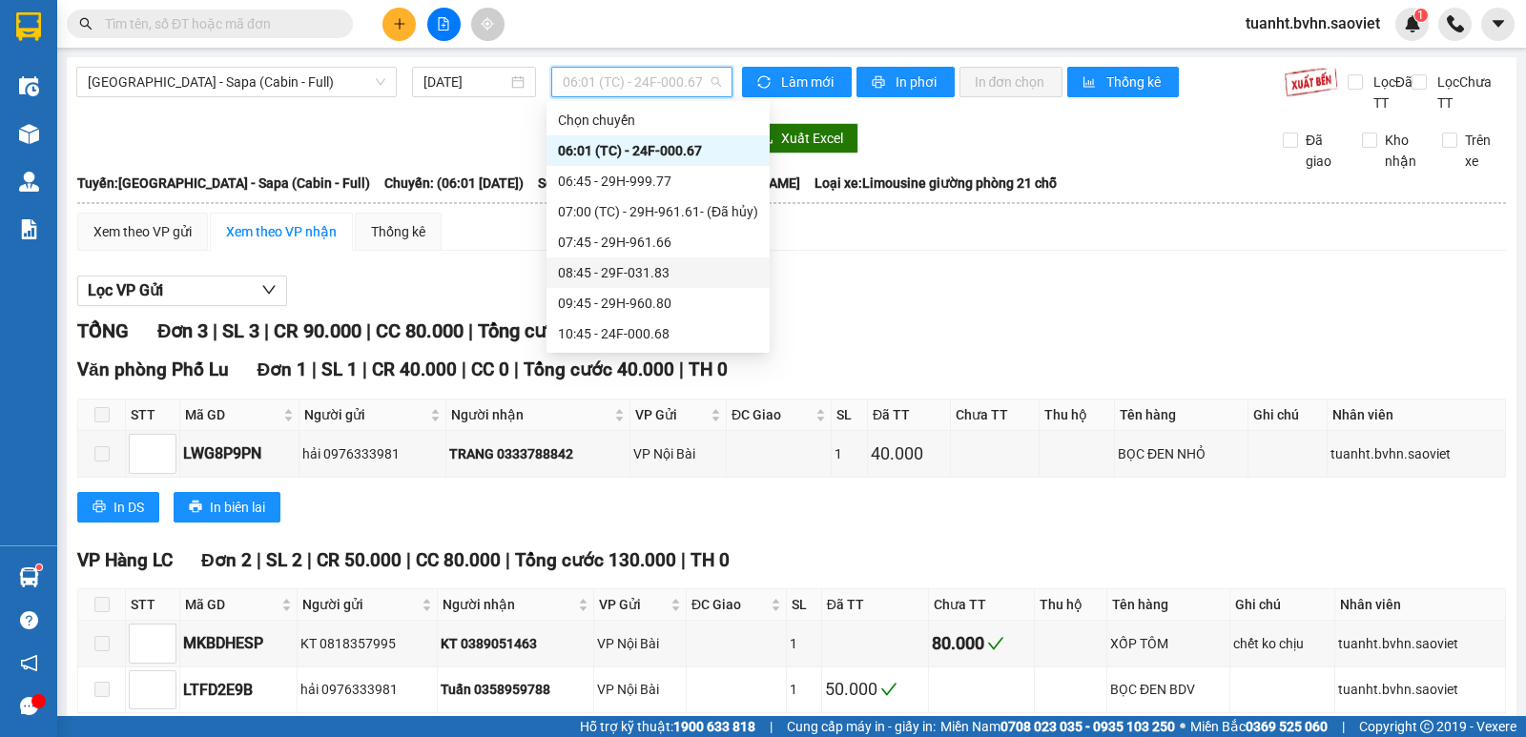
scroll to position [382, 0]
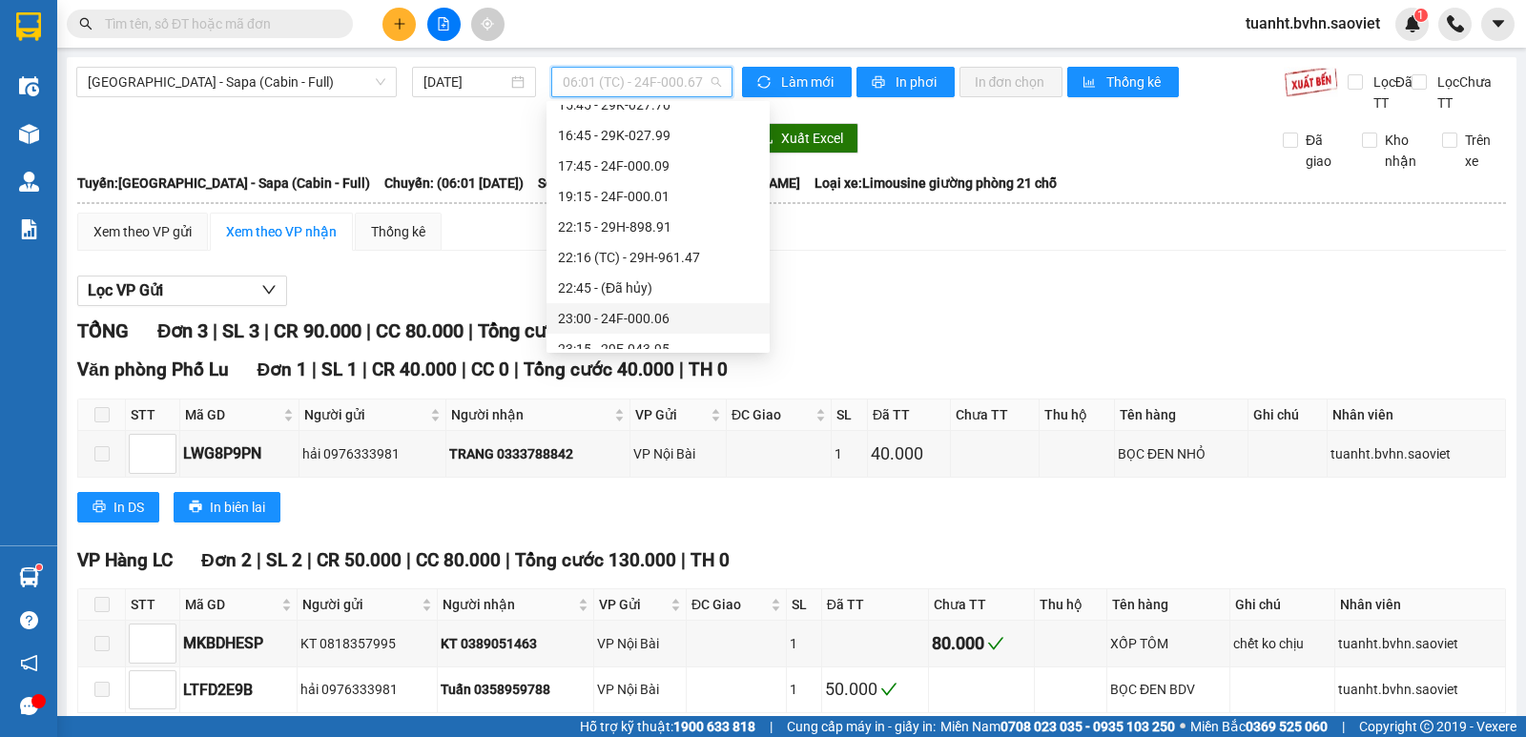
click at [657, 306] on div "23:00 - 24F-000.06" at bounding box center [658, 318] width 223 height 31
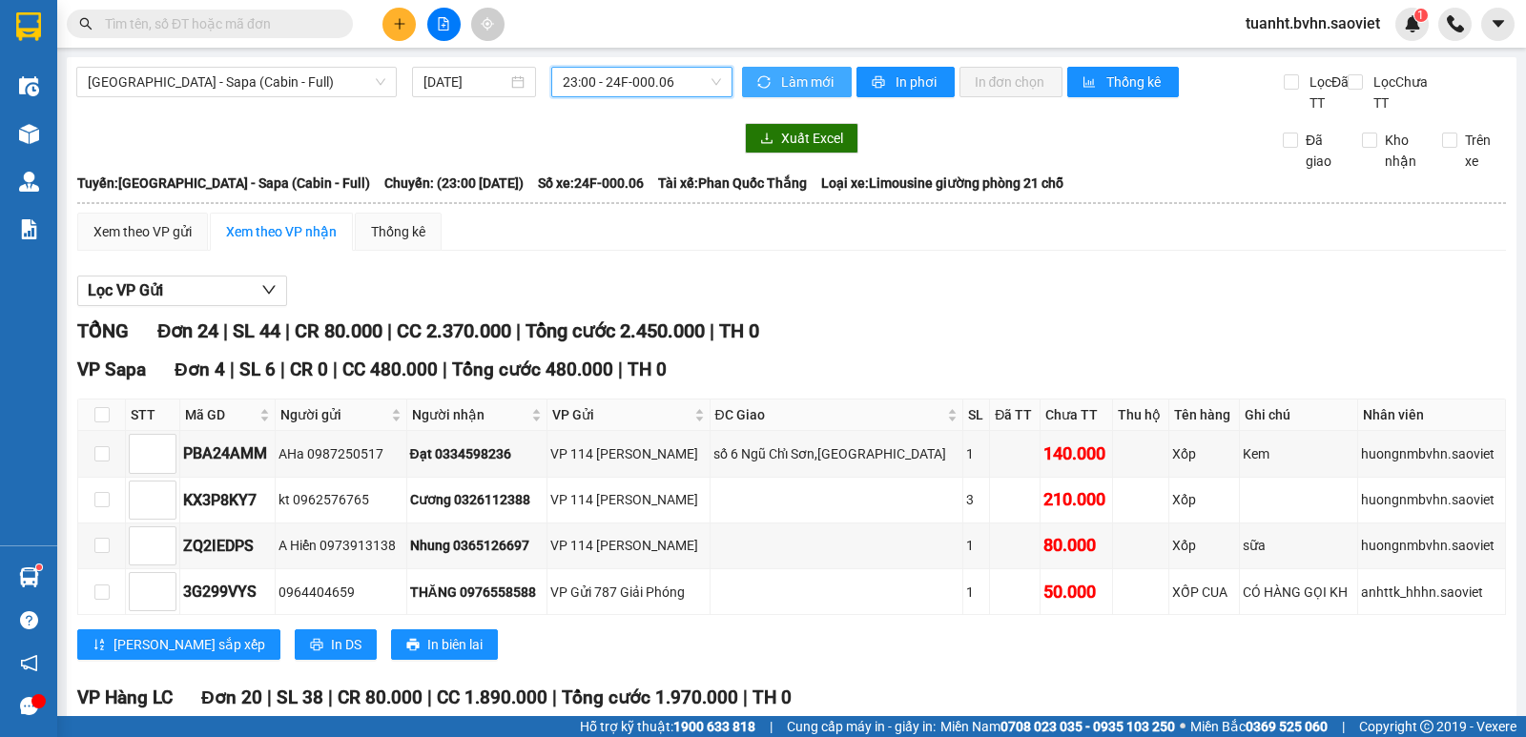
click at [797, 74] on span "Làm mới" at bounding box center [808, 82] width 55 height 21
click at [899, 83] on span "In phơi" at bounding box center [918, 82] width 44 height 21
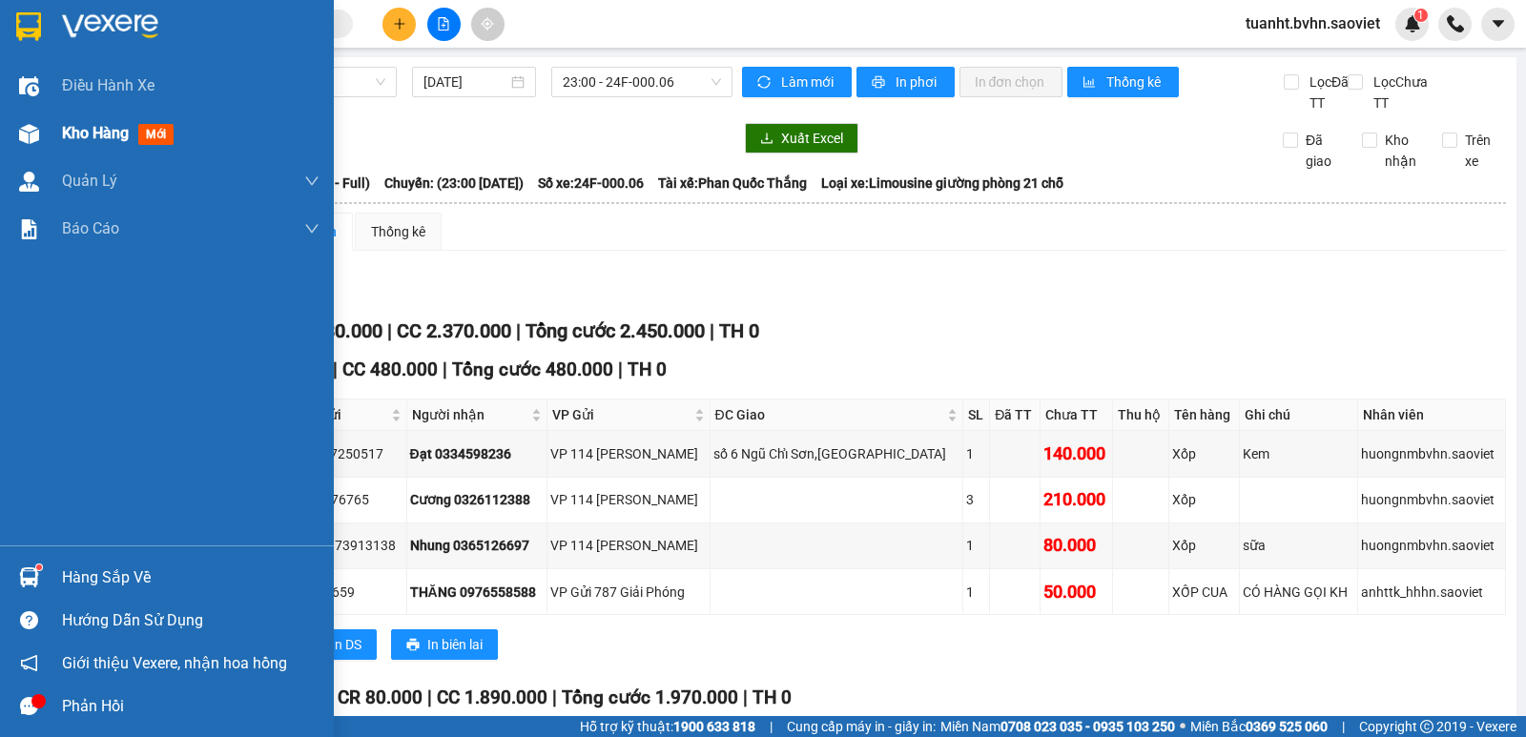
click at [32, 140] on img at bounding box center [29, 134] width 20 height 20
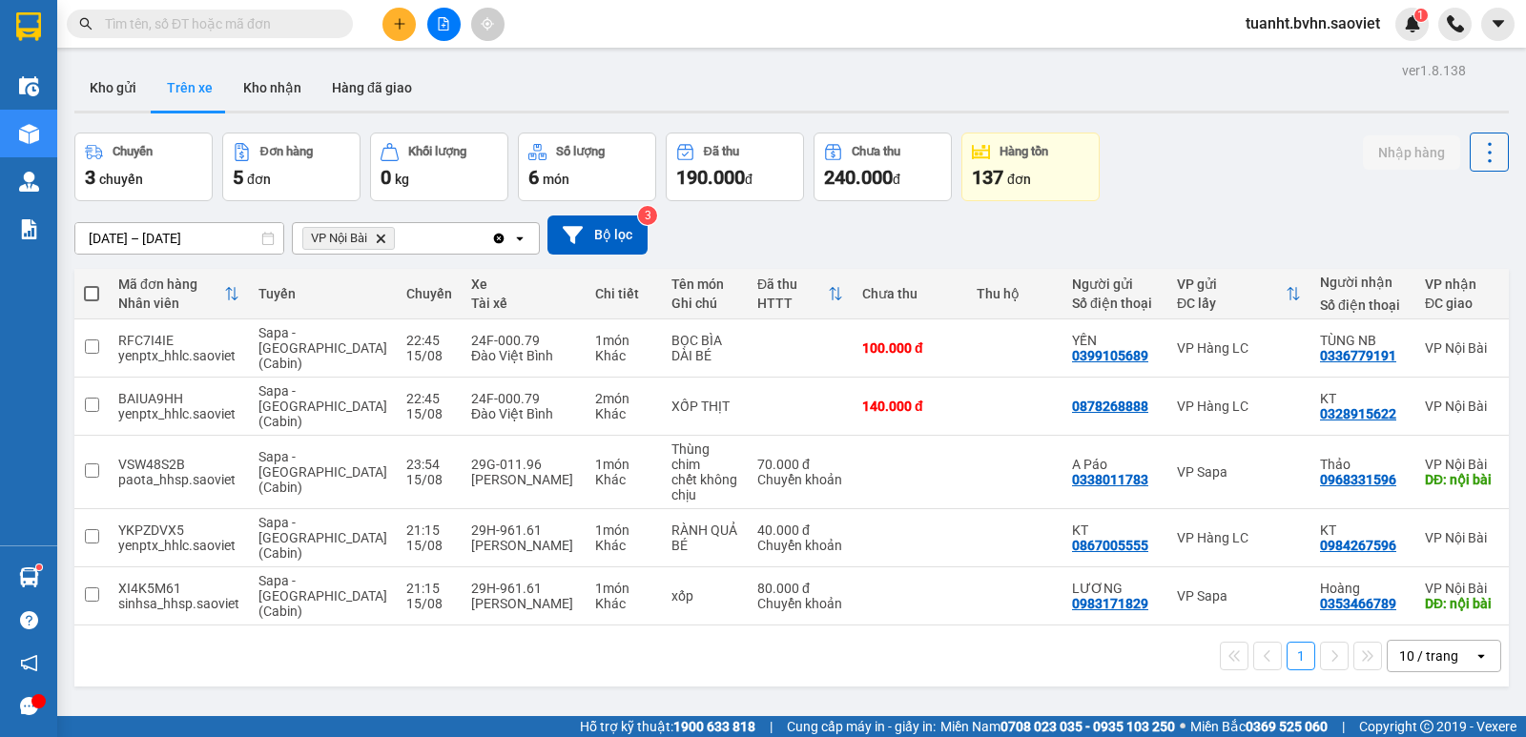
click at [1477, 156] on icon at bounding box center [1490, 152] width 27 height 27
click at [1462, 200] on span "Làm mới" at bounding box center [1448, 204] width 52 height 19
click at [453, 23] on button at bounding box center [443, 24] width 33 height 33
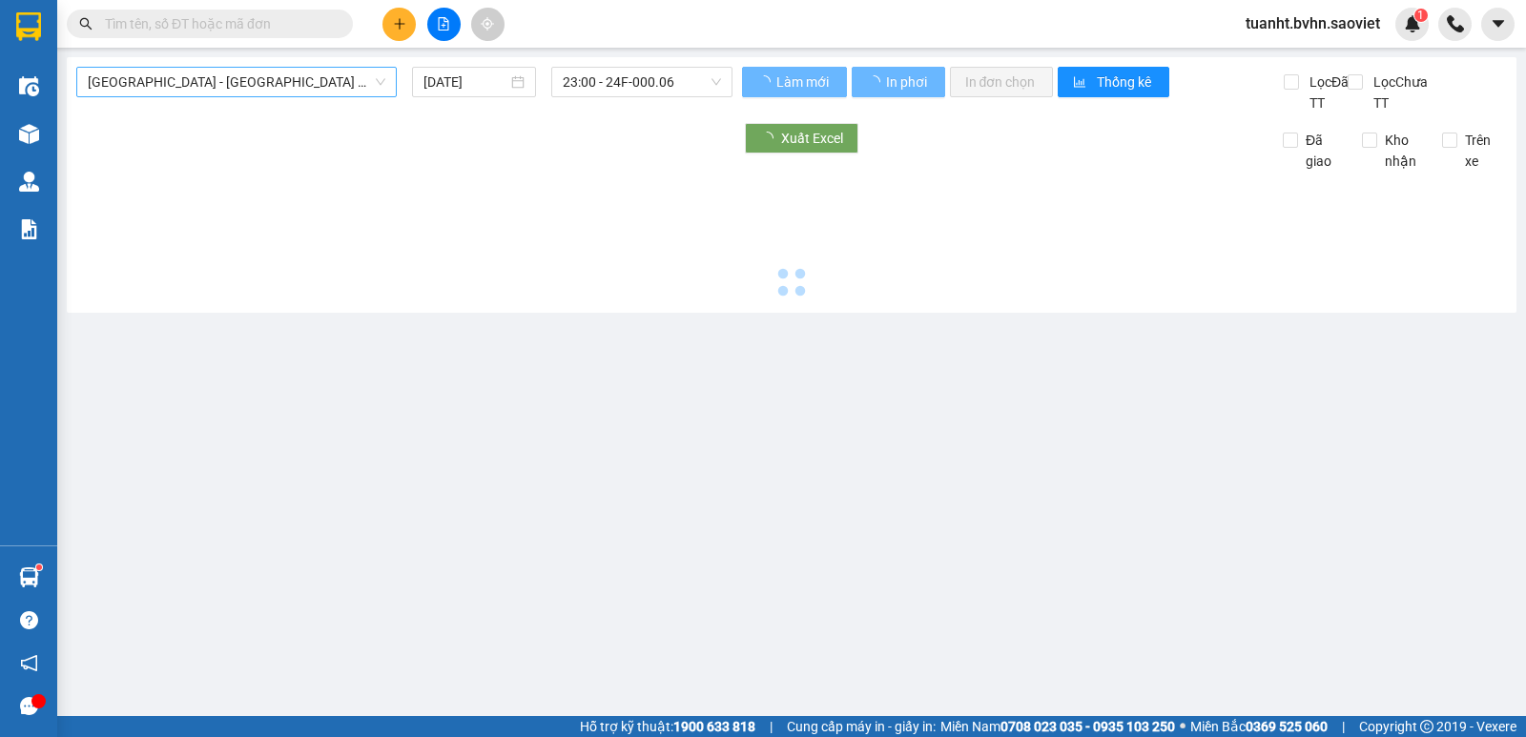
click at [255, 82] on span "Hà Nội - Lào Cai (Cabin)" at bounding box center [237, 82] width 298 height 29
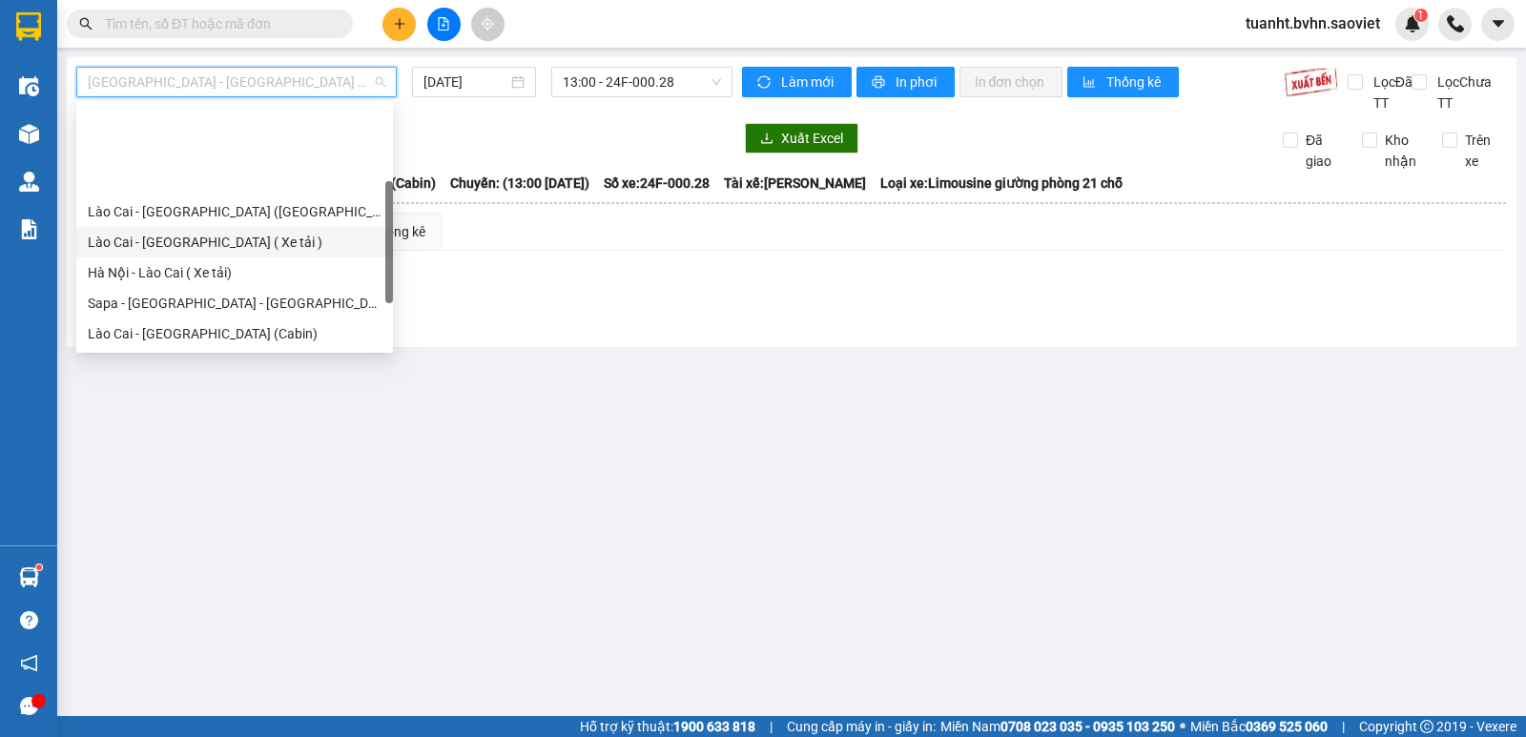
scroll to position [95, 0]
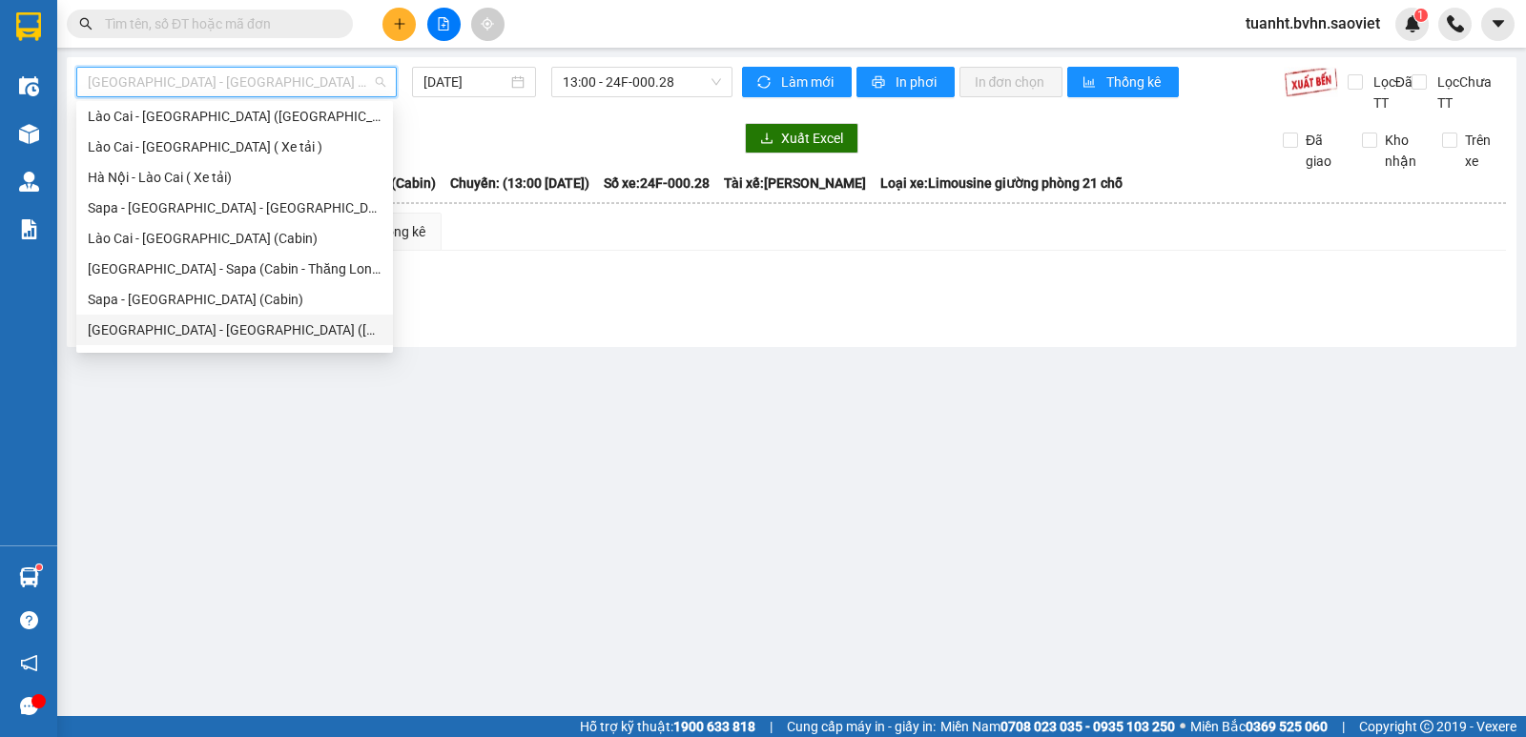
click at [255, 338] on div "Hà Nội - Lào Cai - Sapa (Giường)" at bounding box center [235, 330] width 294 height 21
type input "15/08/2025"
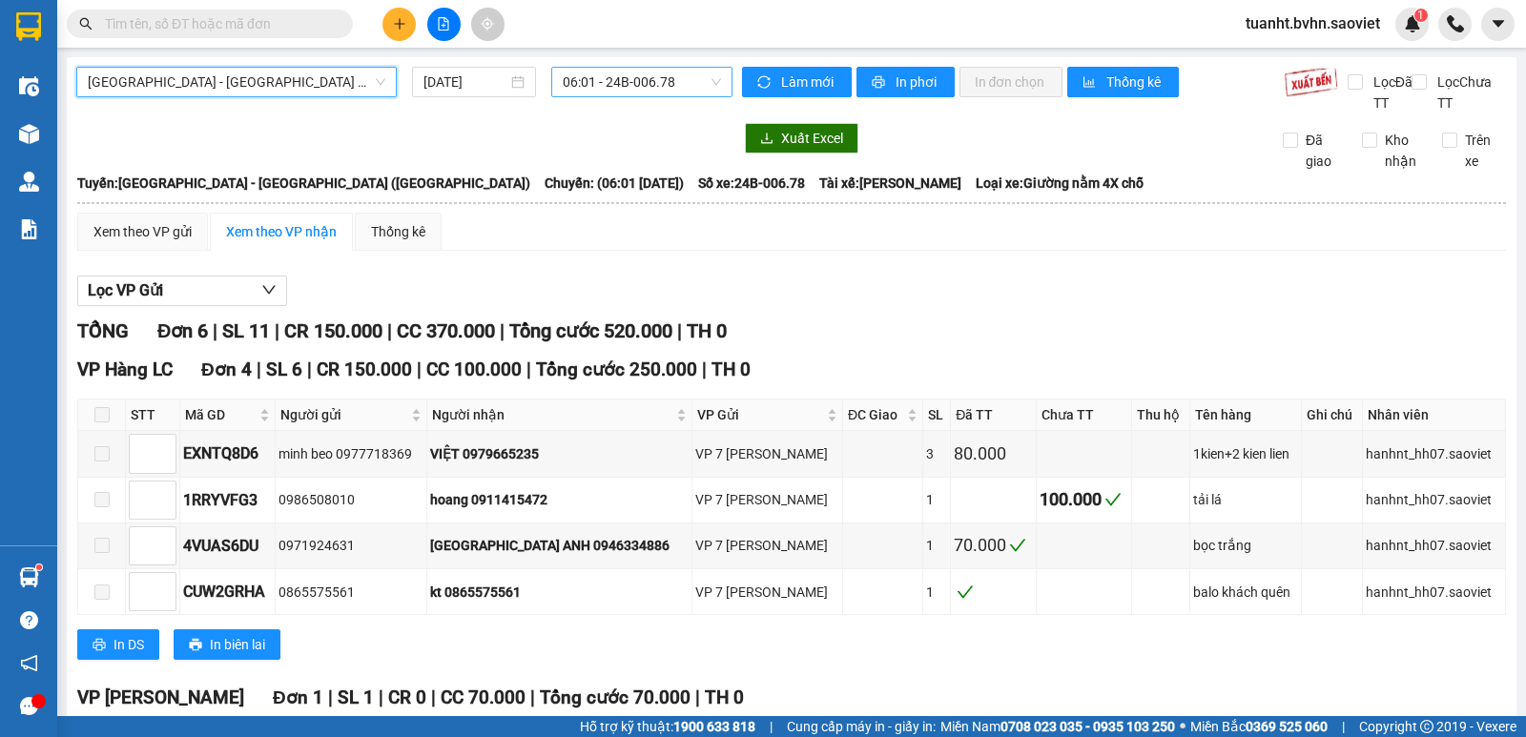
click at [619, 85] on span "06:01 - 24B-006.78" at bounding box center [641, 82] width 157 height 29
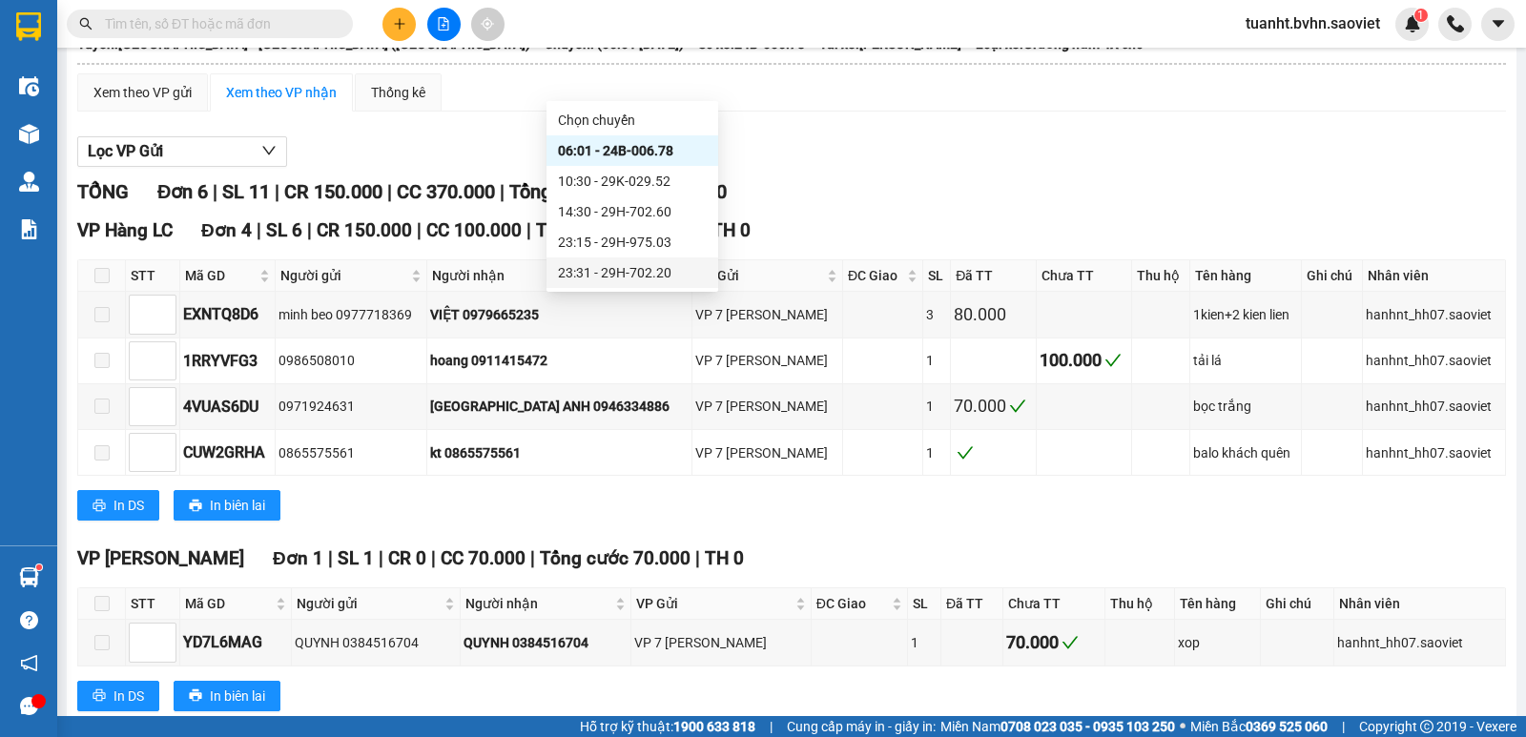
scroll to position [378, 0]
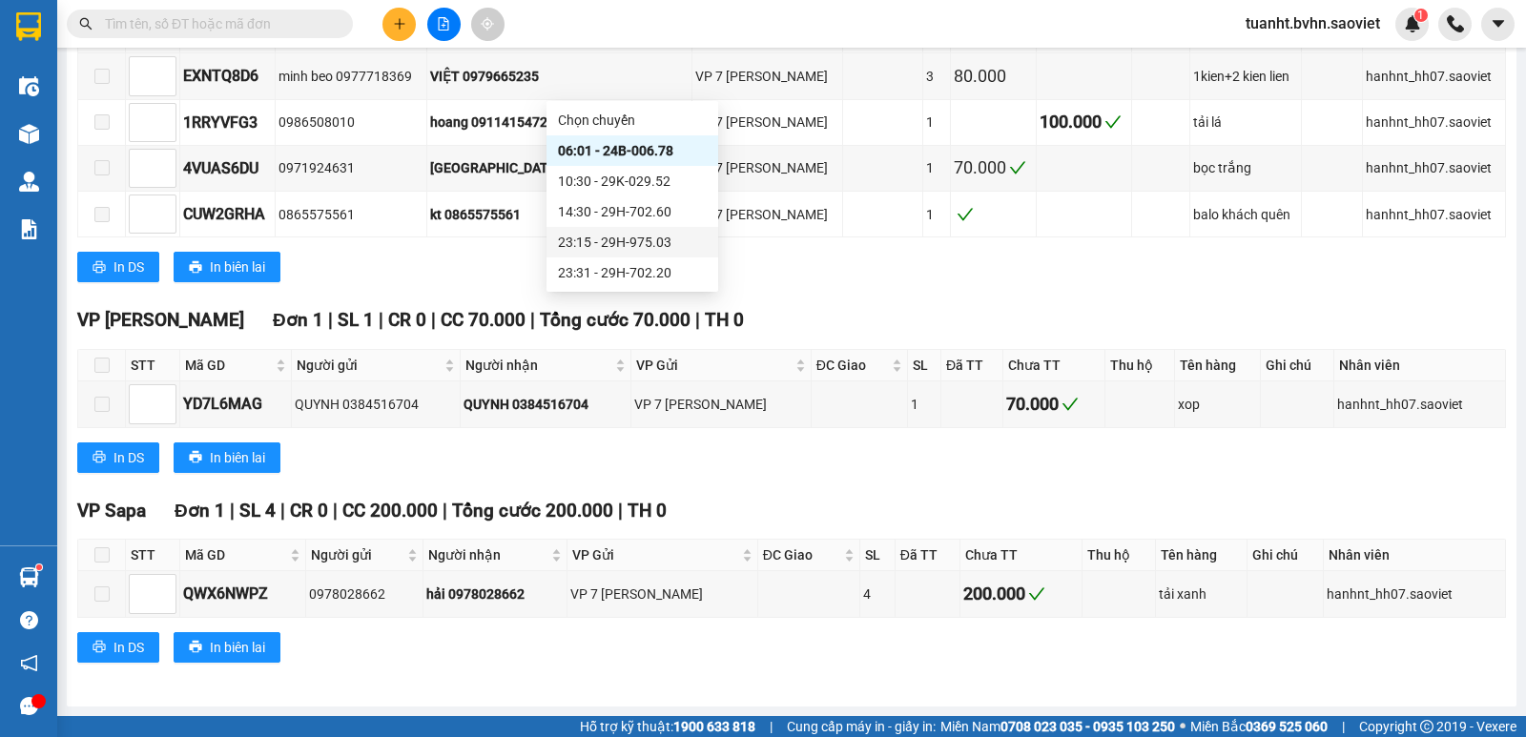
click at [647, 244] on div "23:15 - 29H-975.03" at bounding box center [632, 242] width 149 height 21
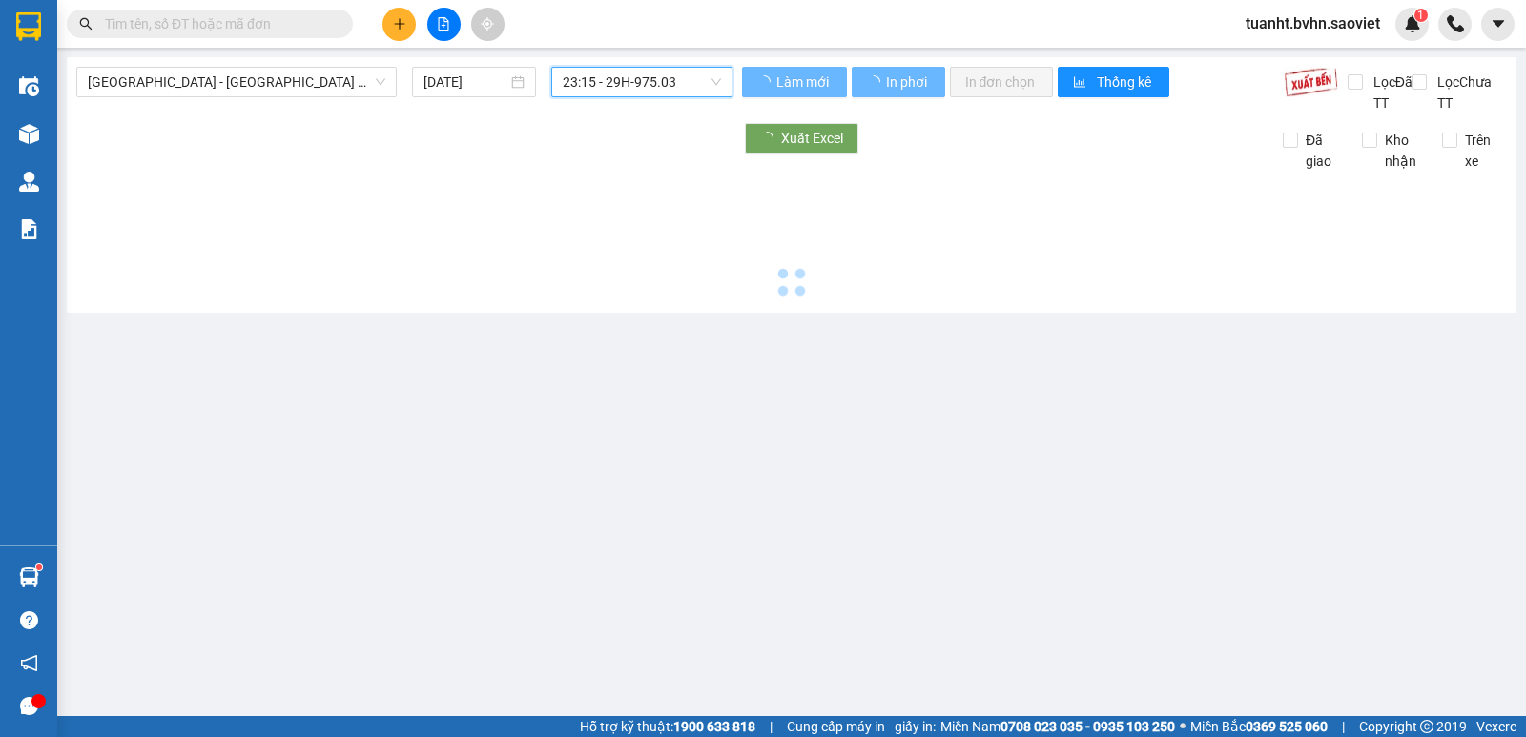
scroll to position [0, 0]
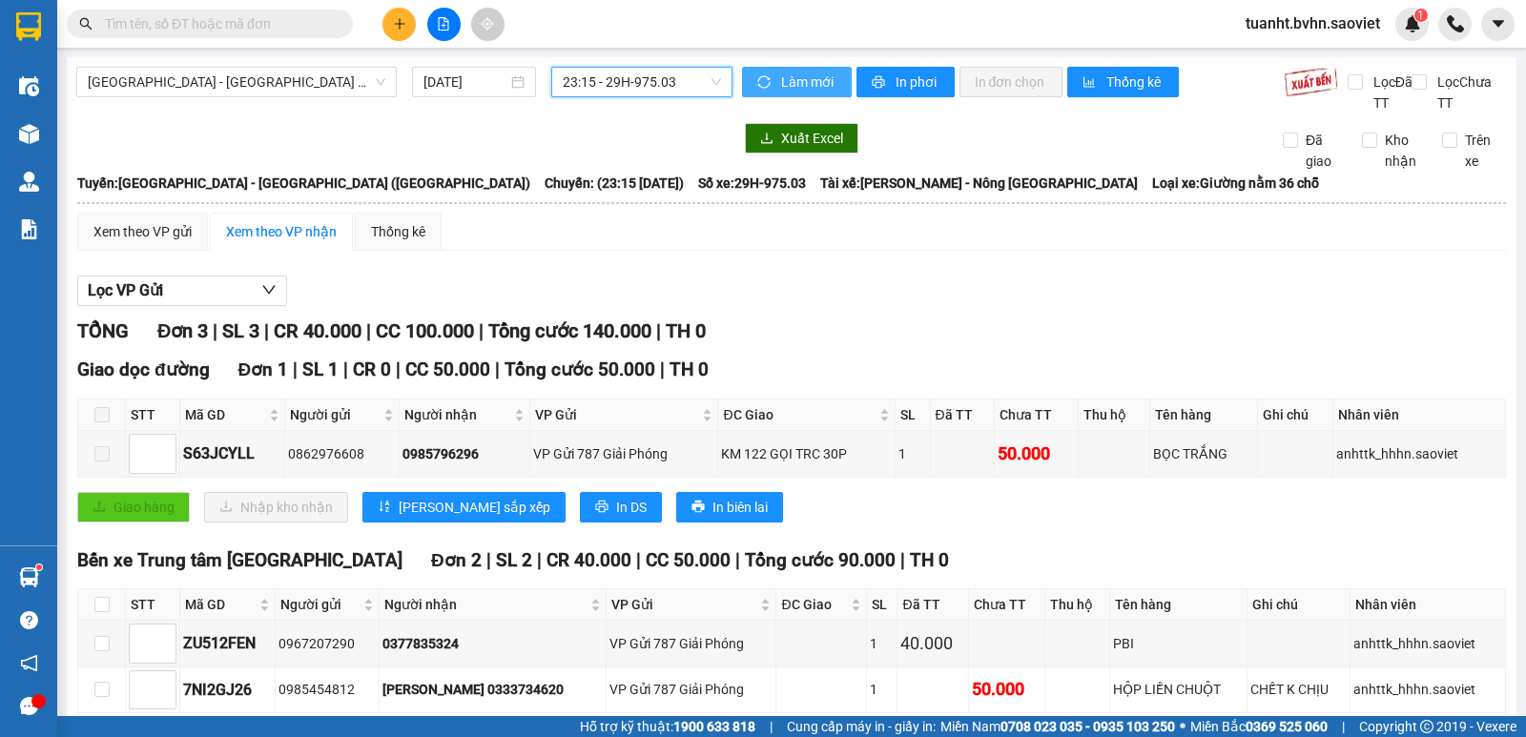
click at [818, 80] on span "Làm mới" at bounding box center [808, 82] width 55 height 21
click at [908, 88] on span "In phơi" at bounding box center [918, 82] width 44 height 21
click at [188, 79] on span "Hà Nội - Lào Cai - Sapa (Giường)" at bounding box center [237, 82] width 298 height 29
click at [250, 78] on span "Hà Nội - Lào Cai - Sapa (Giường)" at bounding box center [237, 82] width 298 height 29
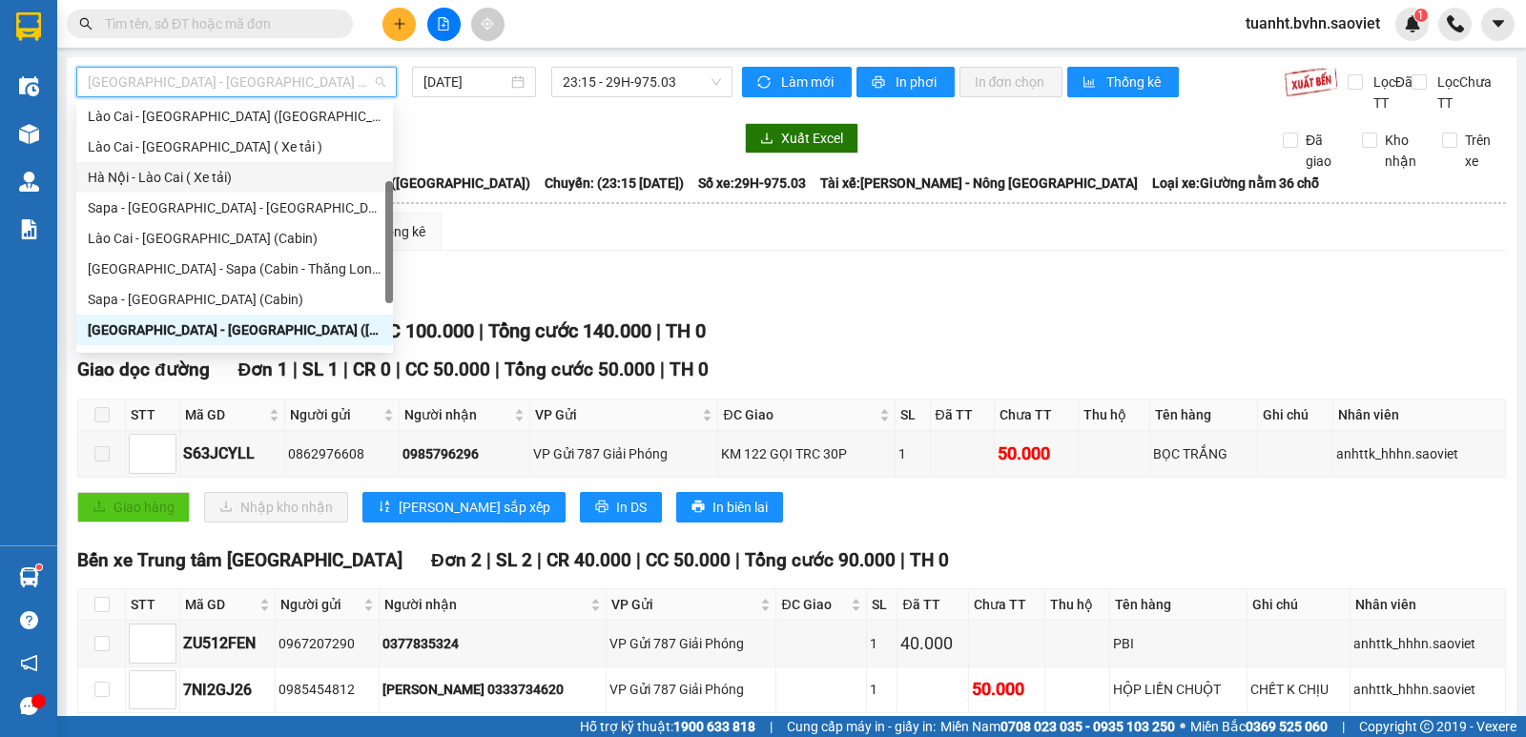
scroll to position [153, 0]
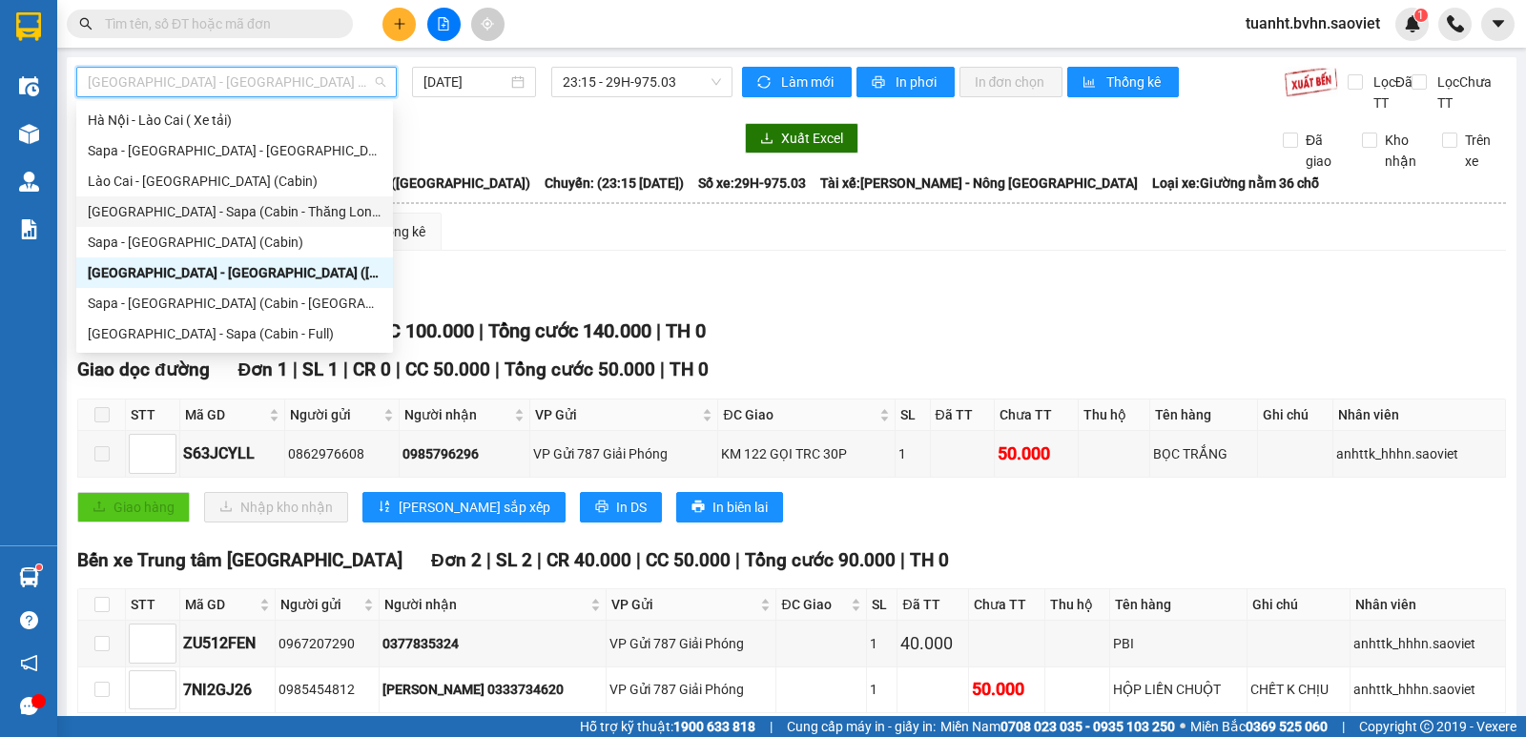
click at [237, 217] on div "[GEOGRAPHIC_DATA] - Sapa (Cabin - Thăng Long)" at bounding box center [235, 211] width 294 height 21
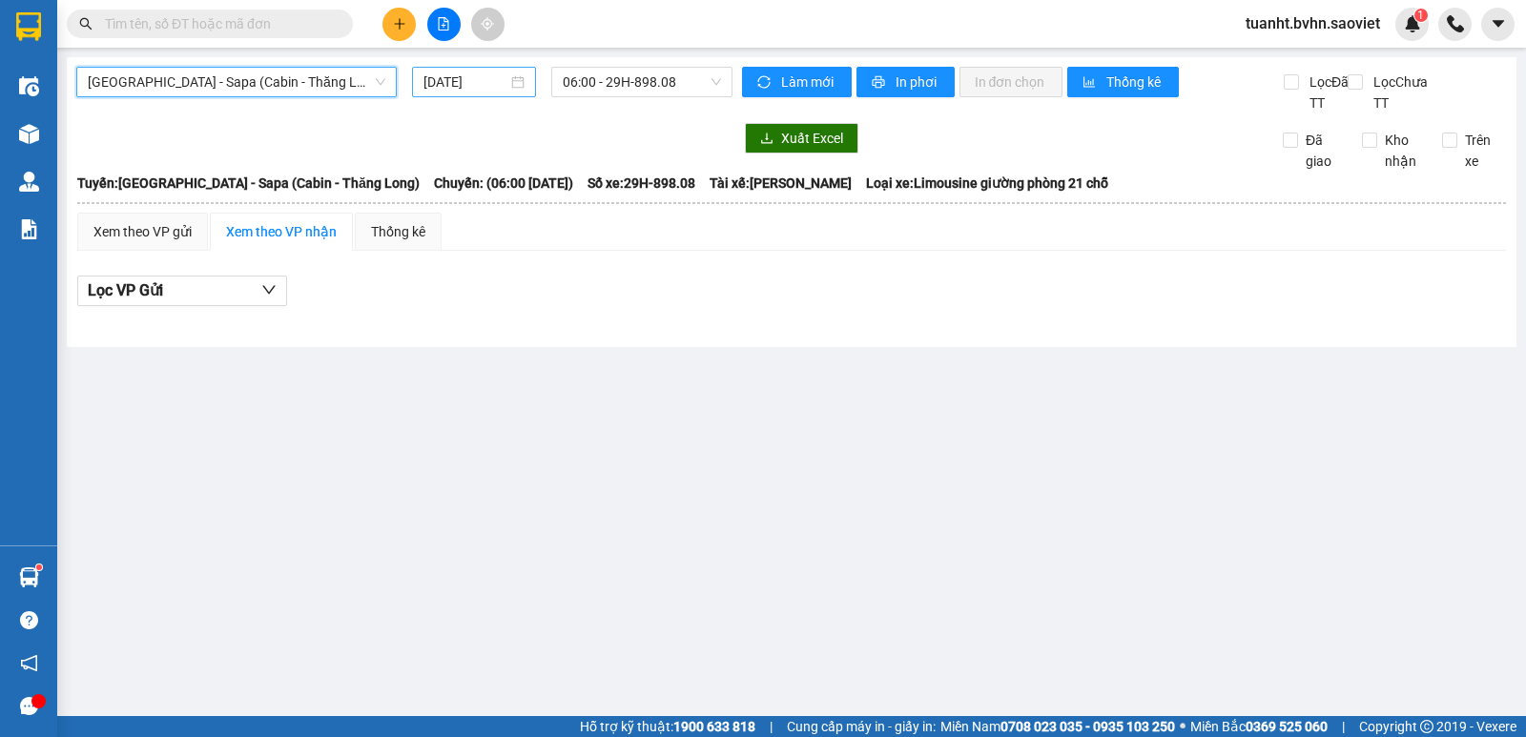
click at [489, 77] on input "16/08/2025" at bounding box center [466, 82] width 85 height 21
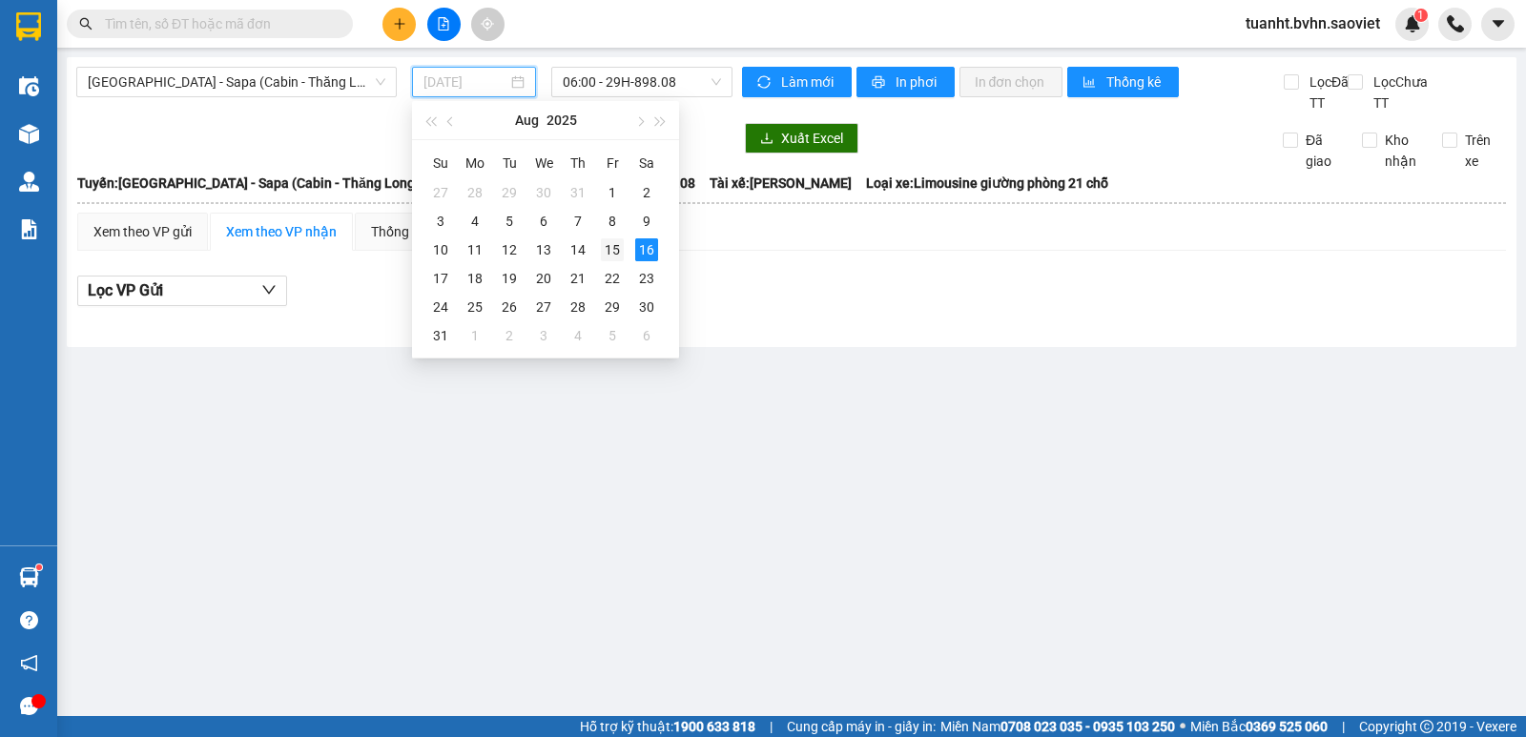
click at [615, 254] on div "15" at bounding box center [612, 249] width 23 height 23
type input "15/08/2025"
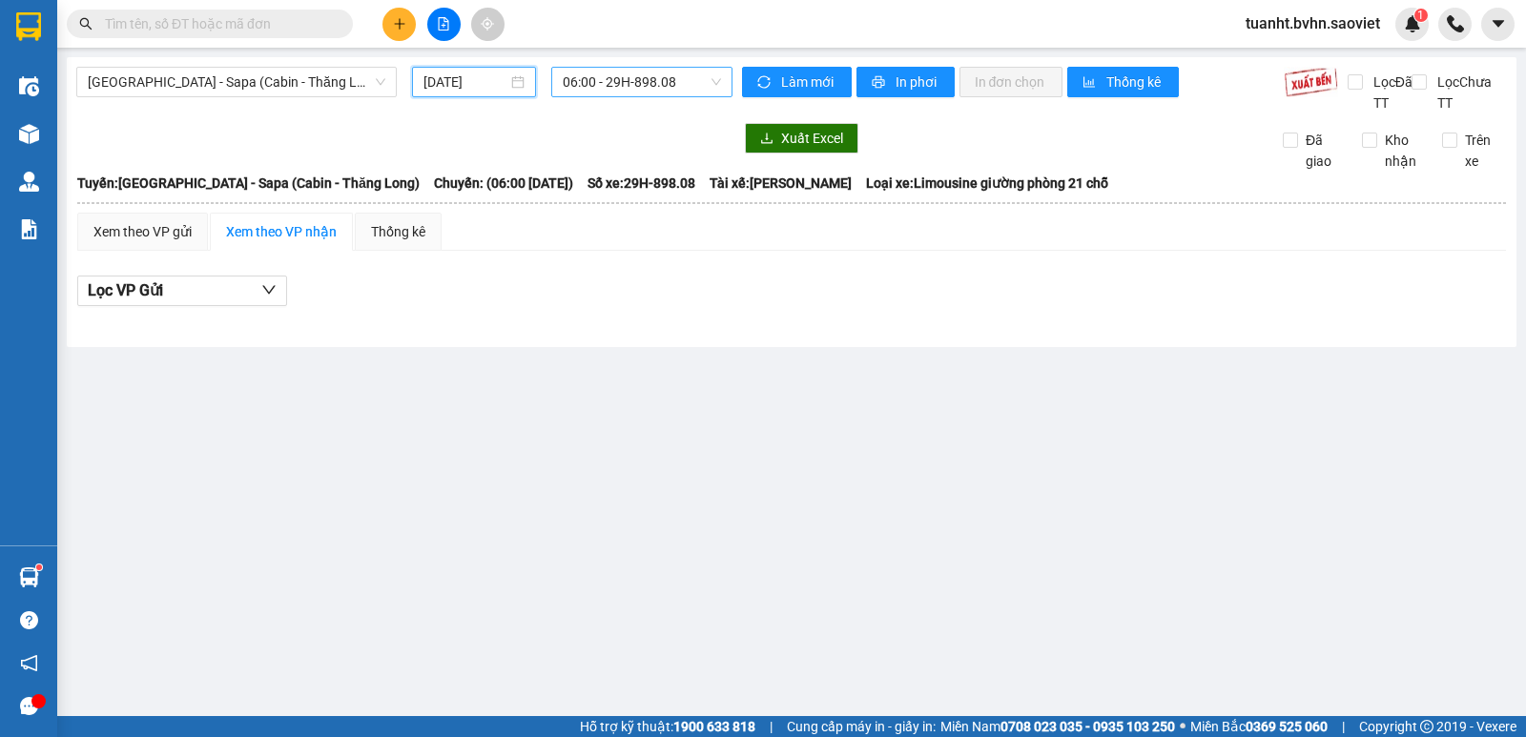
click at [617, 83] on span "06:00 - 29H-898.08" at bounding box center [641, 82] width 157 height 29
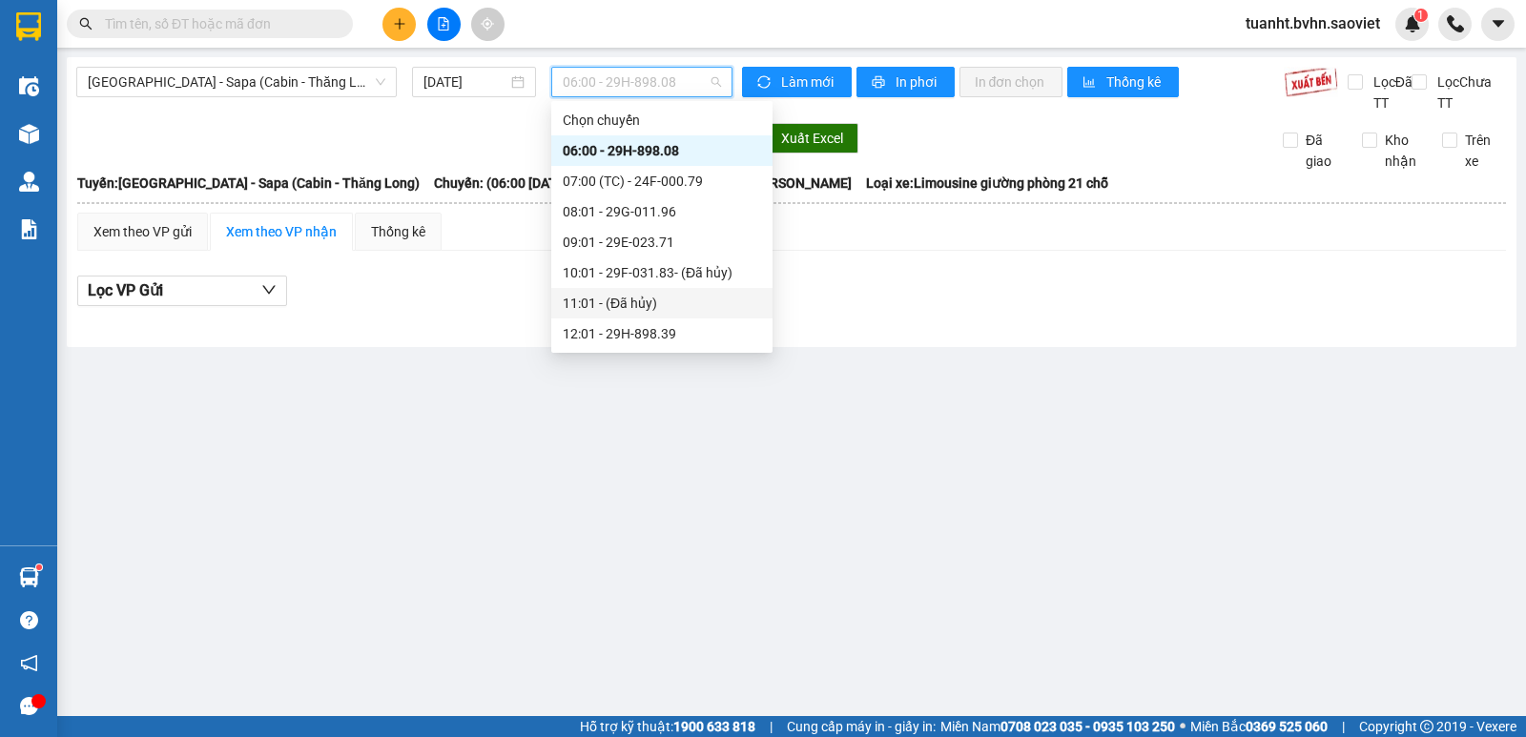
scroll to position [397, 0]
click at [652, 294] on div "23:58 - 24F-000.70" at bounding box center [662, 303] width 198 height 21
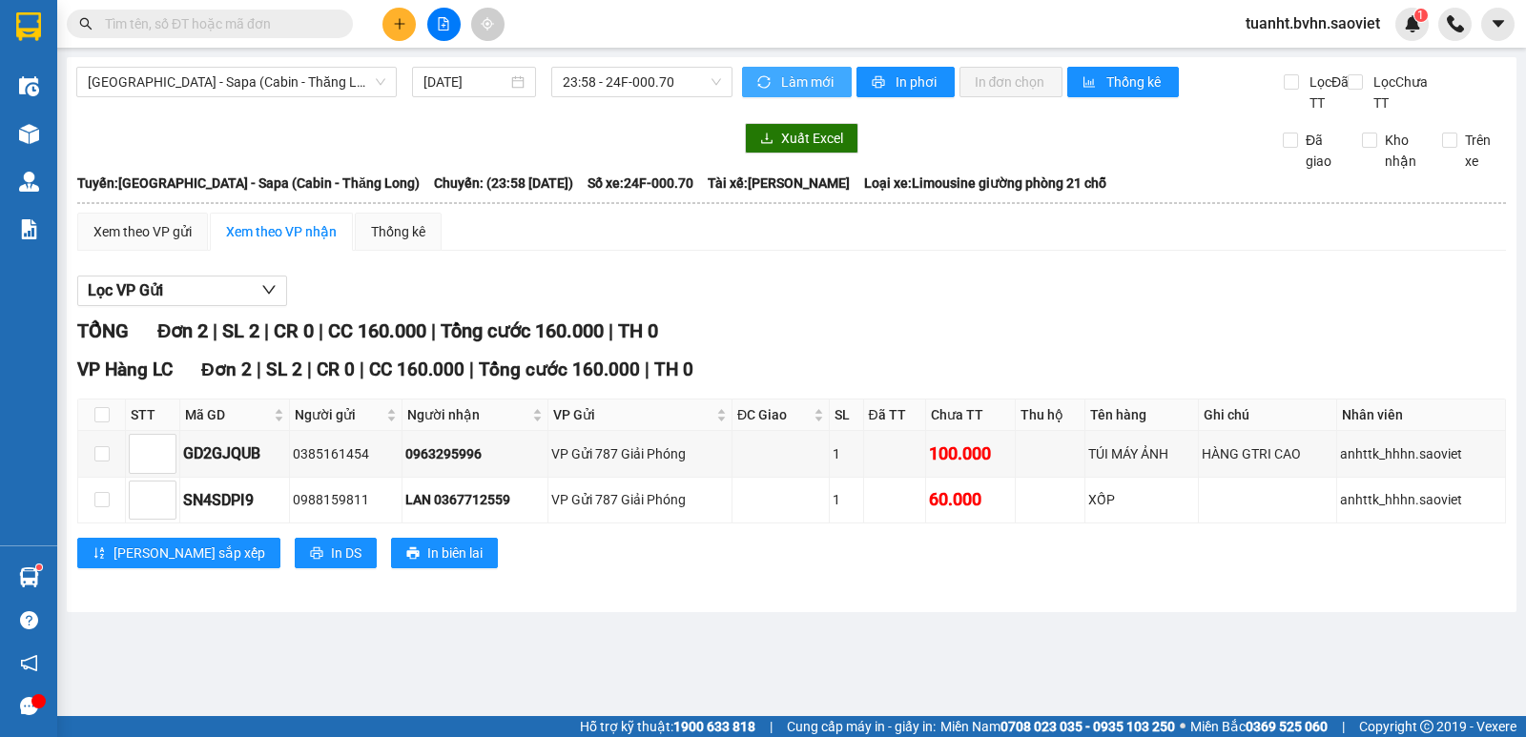
click at [776, 85] on button "Làm mới" at bounding box center [797, 82] width 110 height 31
click at [889, 91] on button "In phơi" at bounding box center [906, 82] width 98 height 31
click at [171, 83] on span "[GEOGRAPHIC_DATA] - Sapa (Cabin - Thăng Long)" at bounding box center [237, 82] width 298 height 29
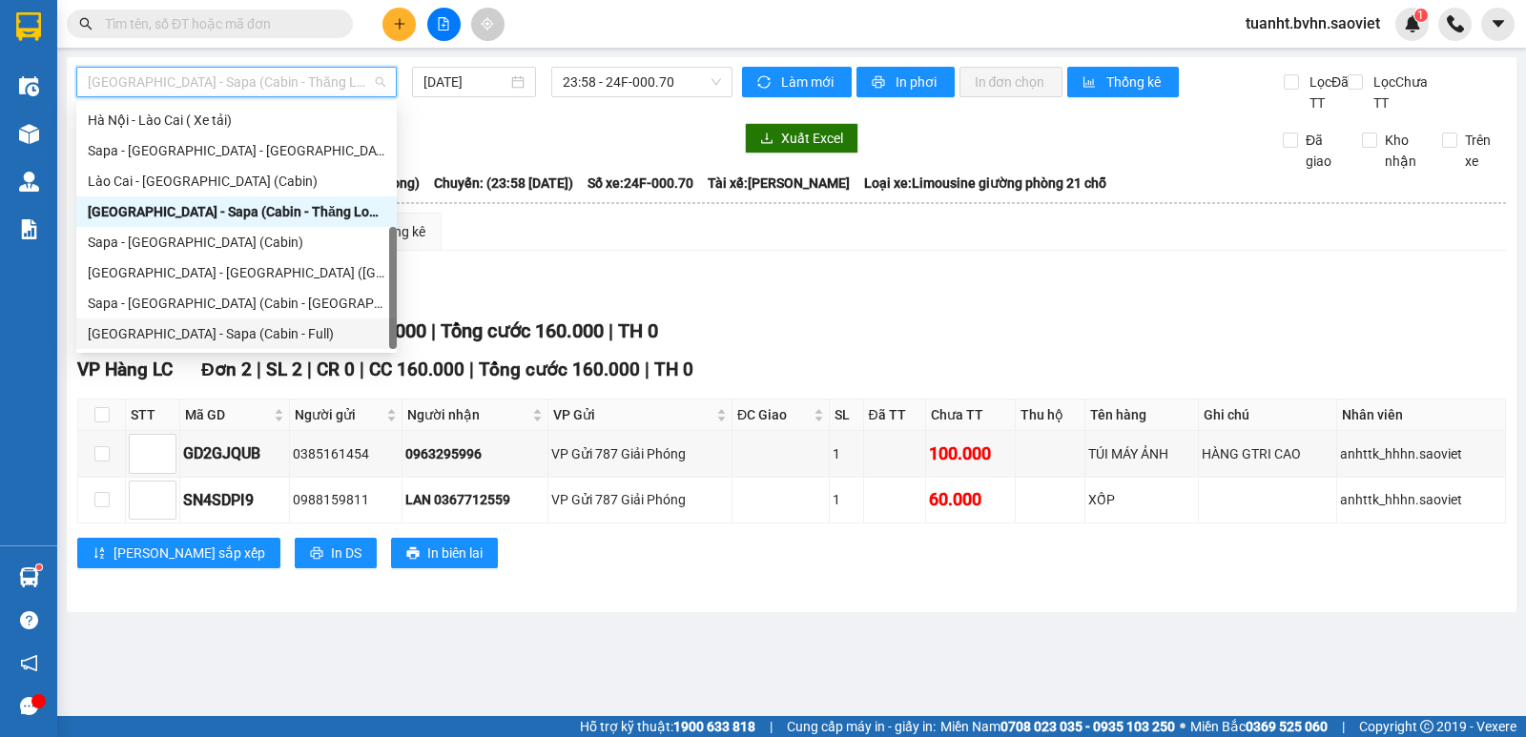
click at [205, 336] on div "Hà Nội - Sapa (Cabin - Full)" at bounding box center [237, 333] width 298 height 21
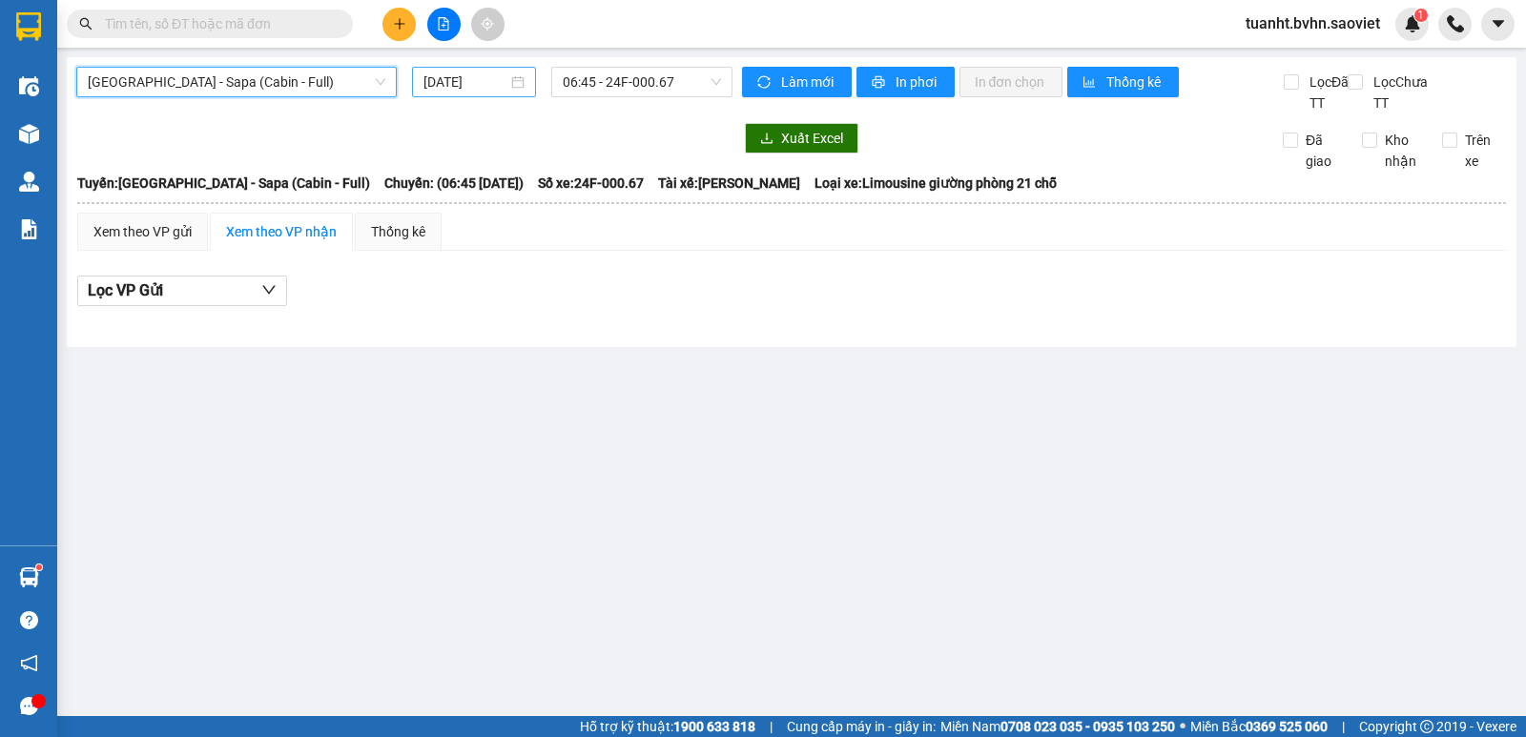
click at [481, 74] on input "16/08/2025" at bounding box center [466, 82] width 85 height 21
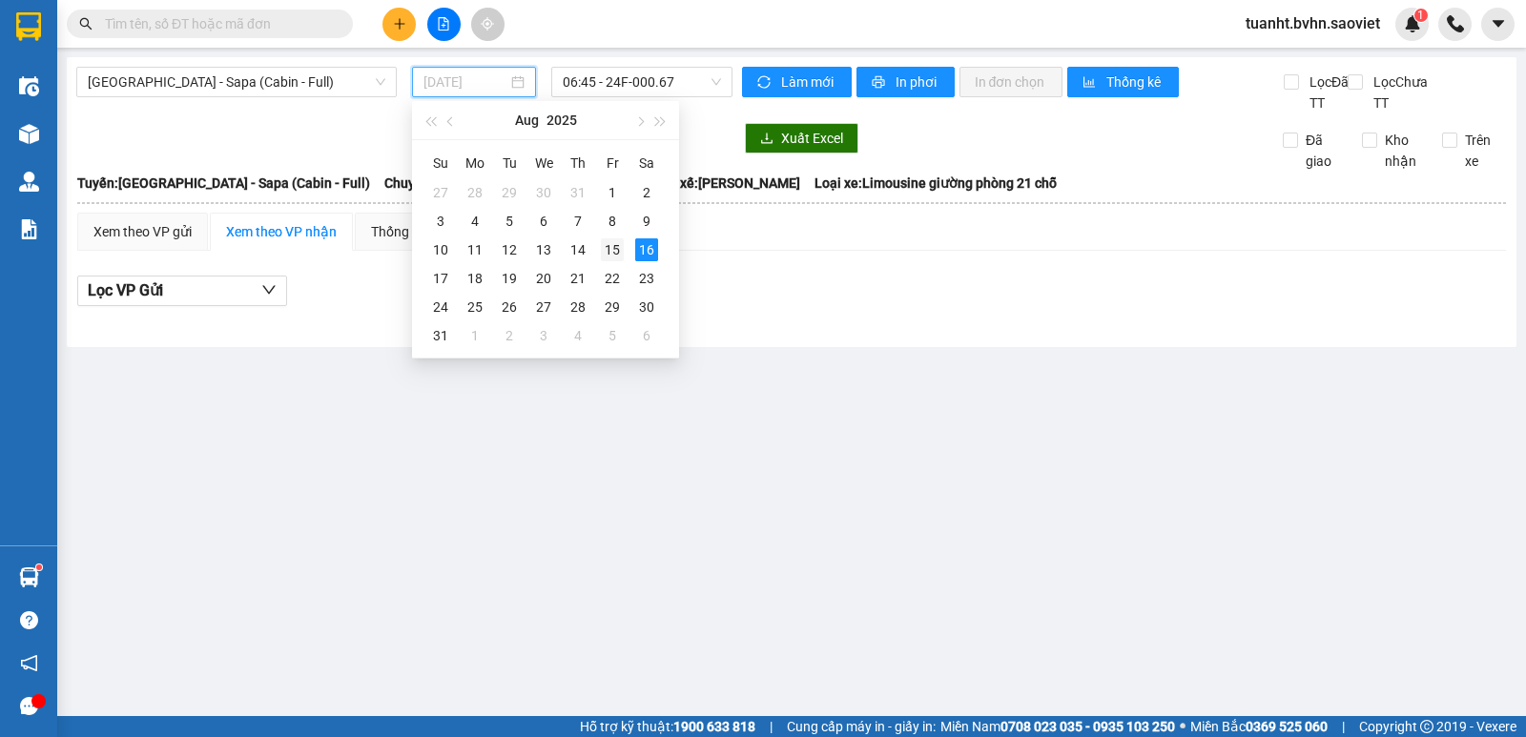
click at [609, 251] on div "15" at bounding box center [612, 249] width 23 height 23
type input "15/08/2025"
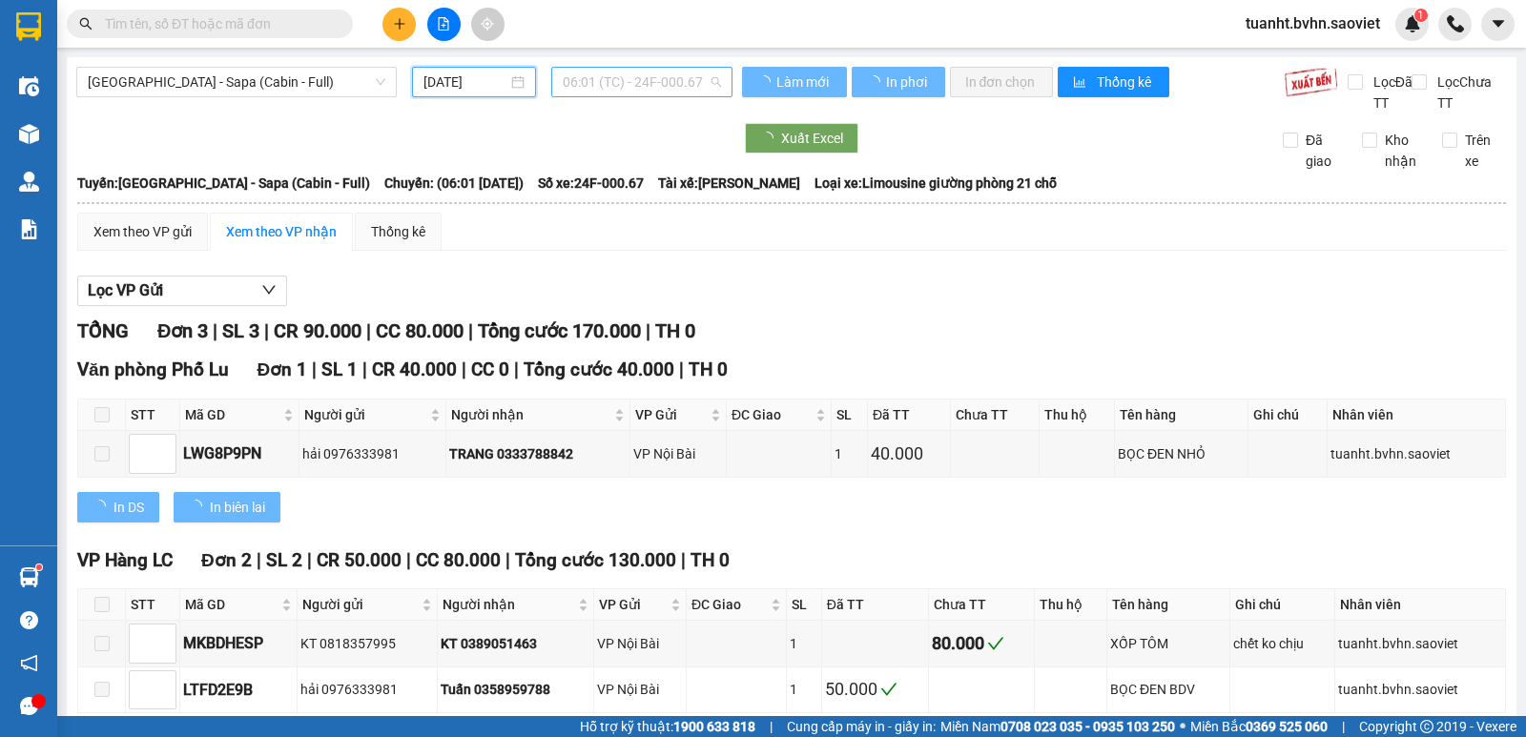
click at [605, 91] on span "06:01 (TC) - 24F-000.67" at bounding box center [641, 82] width 157 height 29
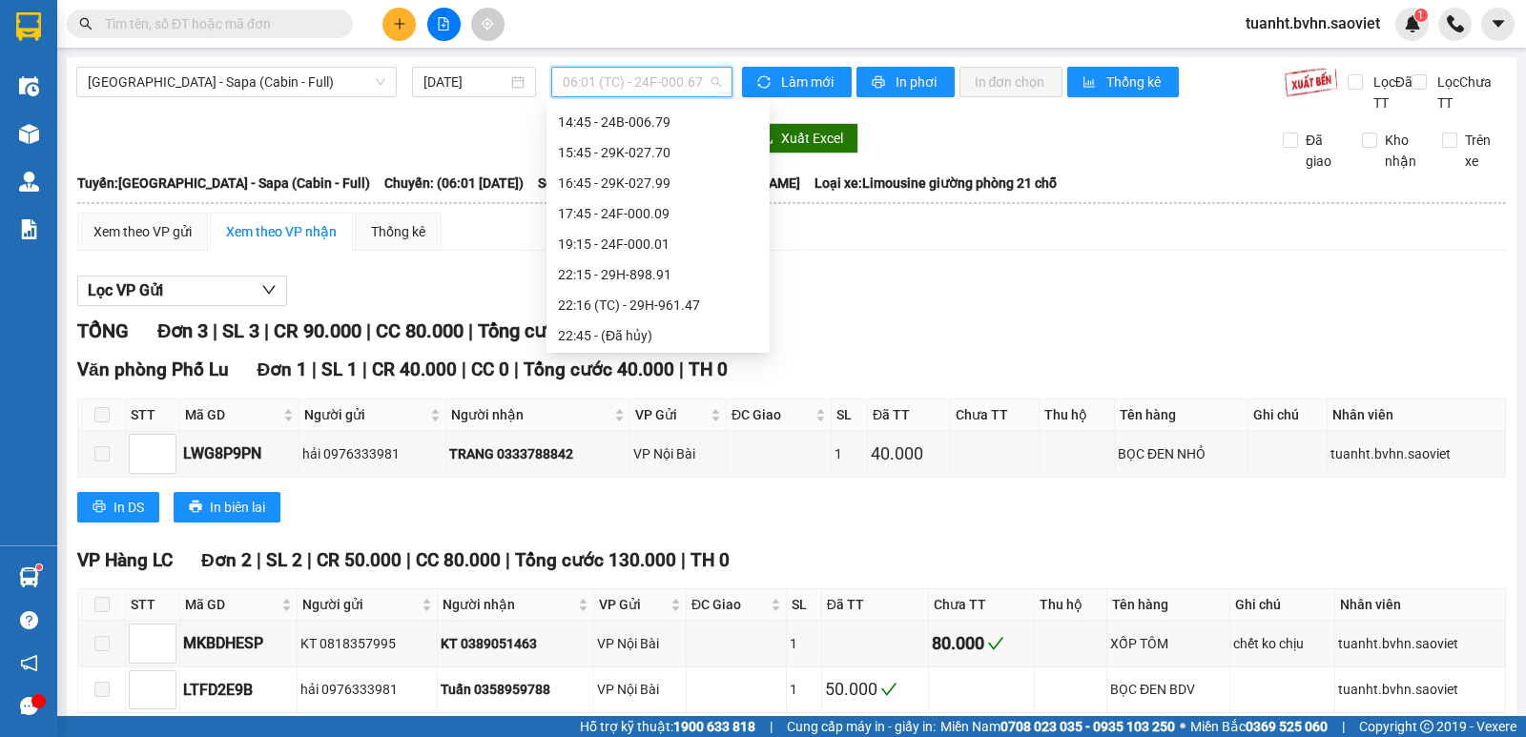
scroll to position [427, 0]
click at [362, 77] on span "Hà Nội - Sapa (Cabin - Full)" at bounding box center [237, 82] width 298 height 29
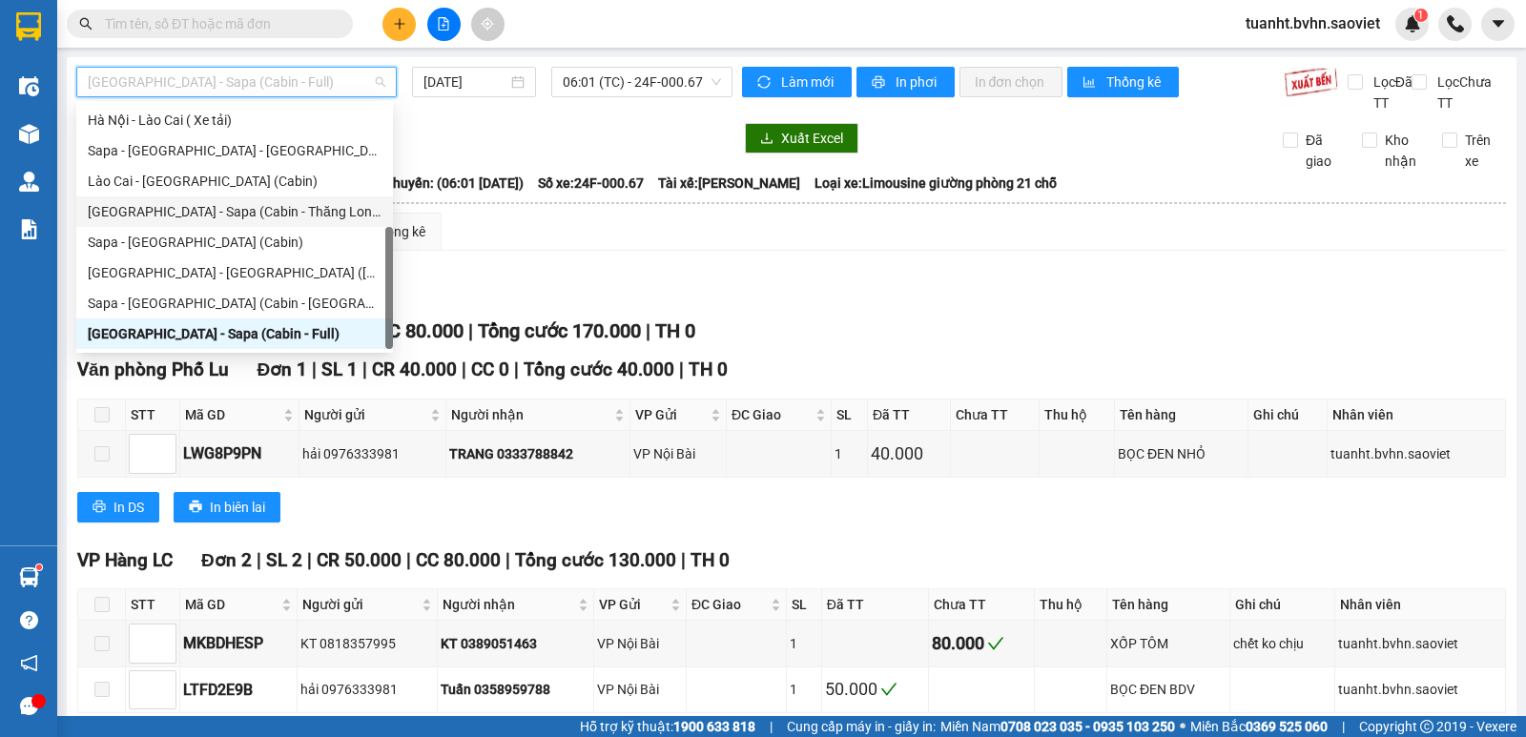
click at [307, 202] on div "[GEOGRAPHIC_DATA] - Sapa (Cabin - Thăng Long)" at bounding box center [235, 211] width 294 height 21
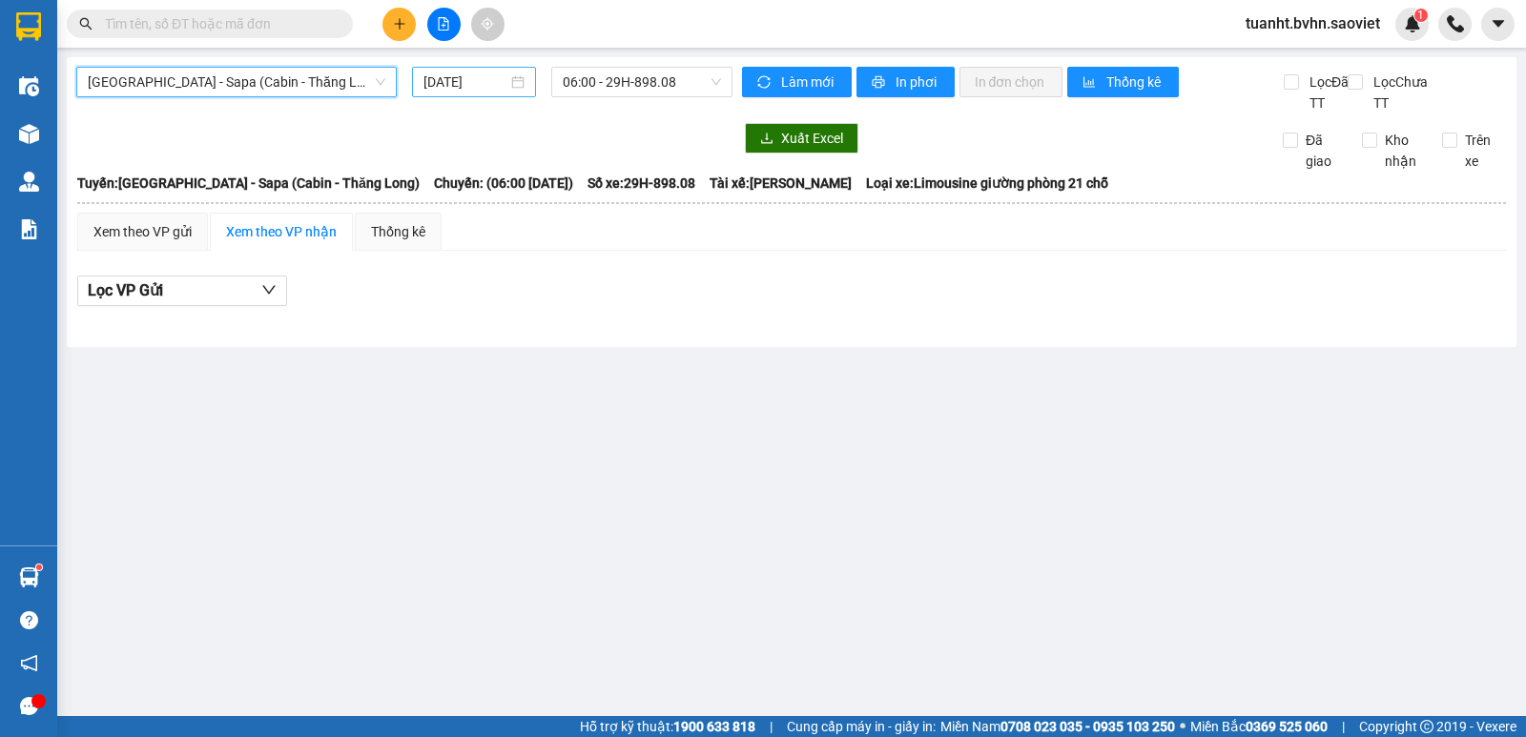
click at [492, 82] on input "16/08/2025" at bounding box center [466, 82] width 85 height 21
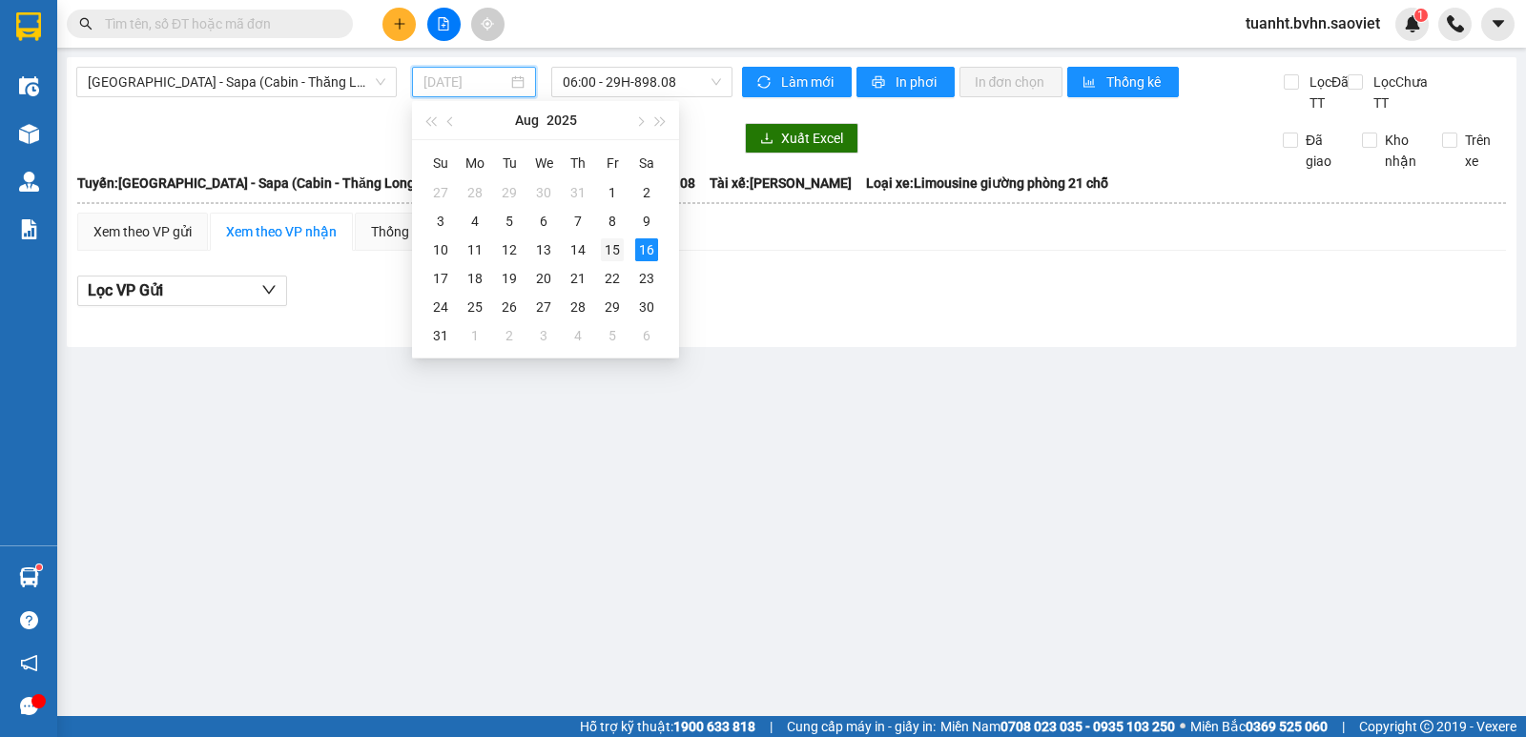
click at [621, 245] on div "15" at bounding box center [612, 249] width 23 height 23
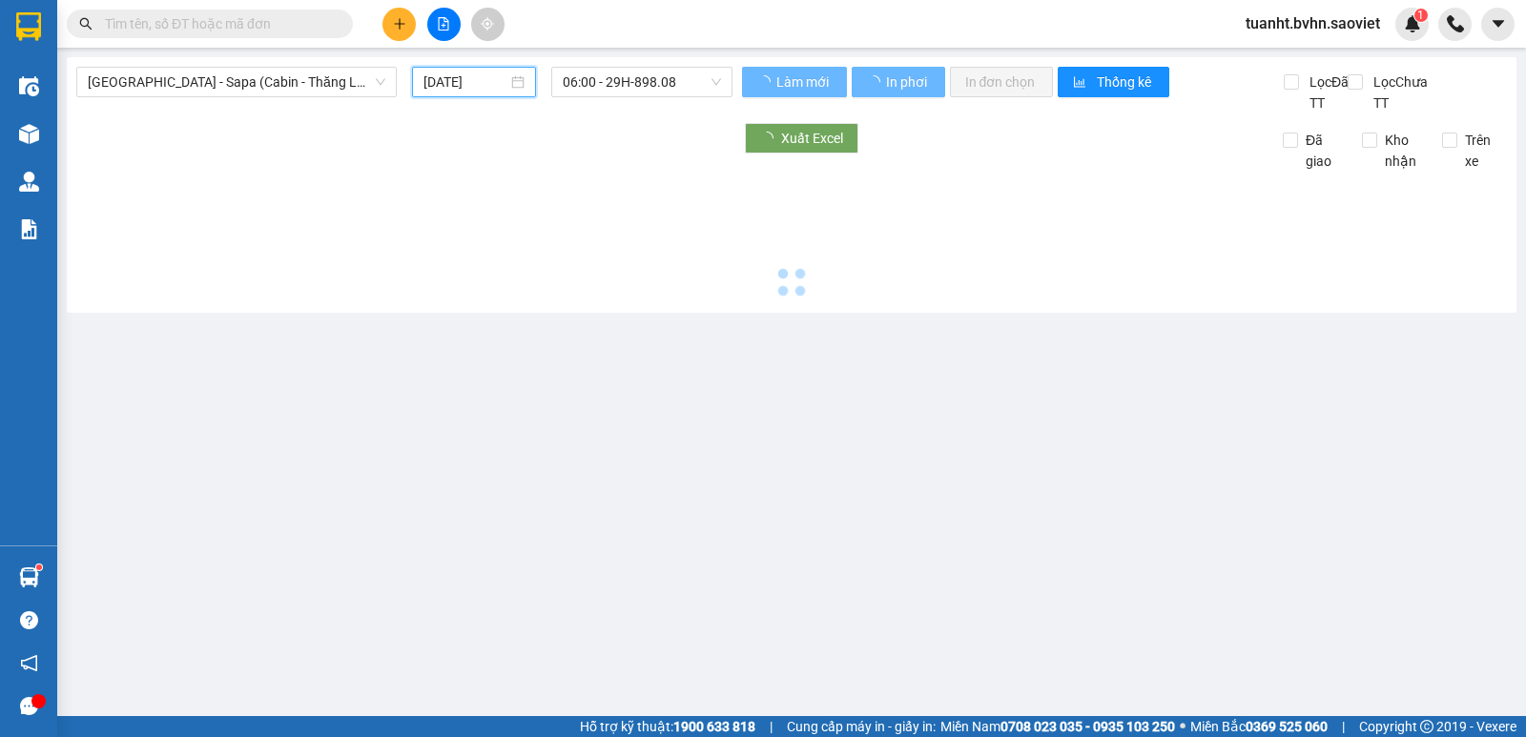
type input "15/08/2025"
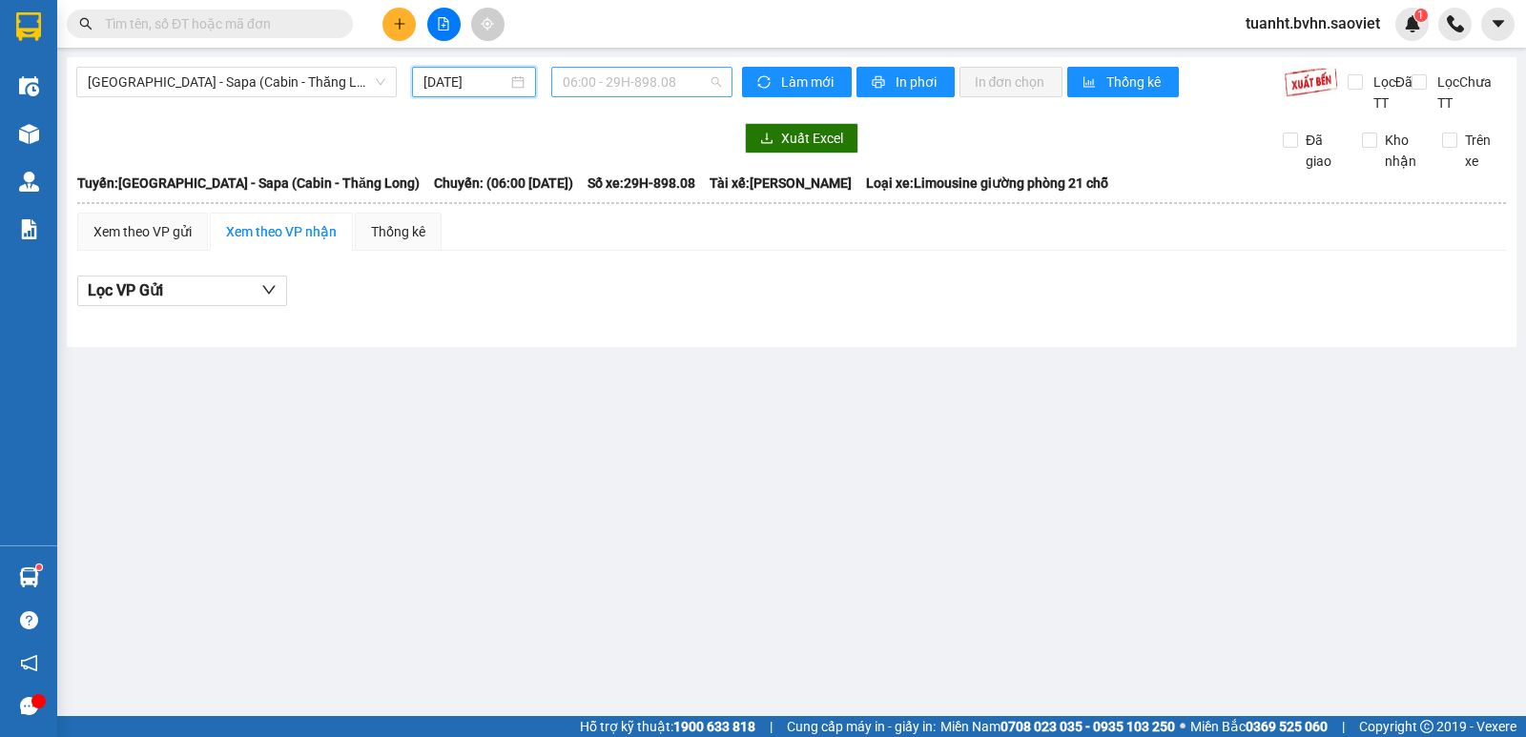
click at [606, 84] on span "06:00 - 29H-898.08" at bounding box center [641, 82] width 157 height 29
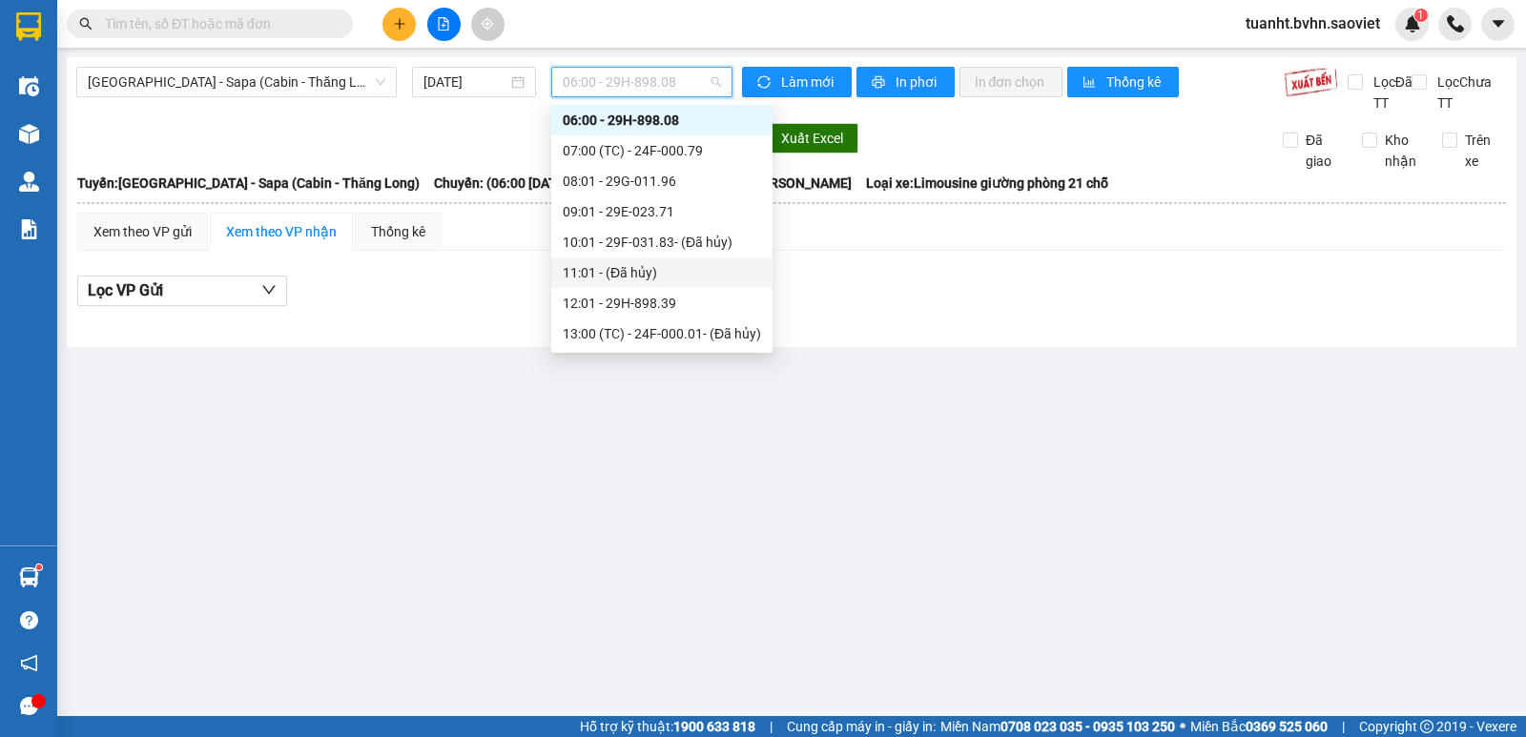
scroll to position [397, 0]
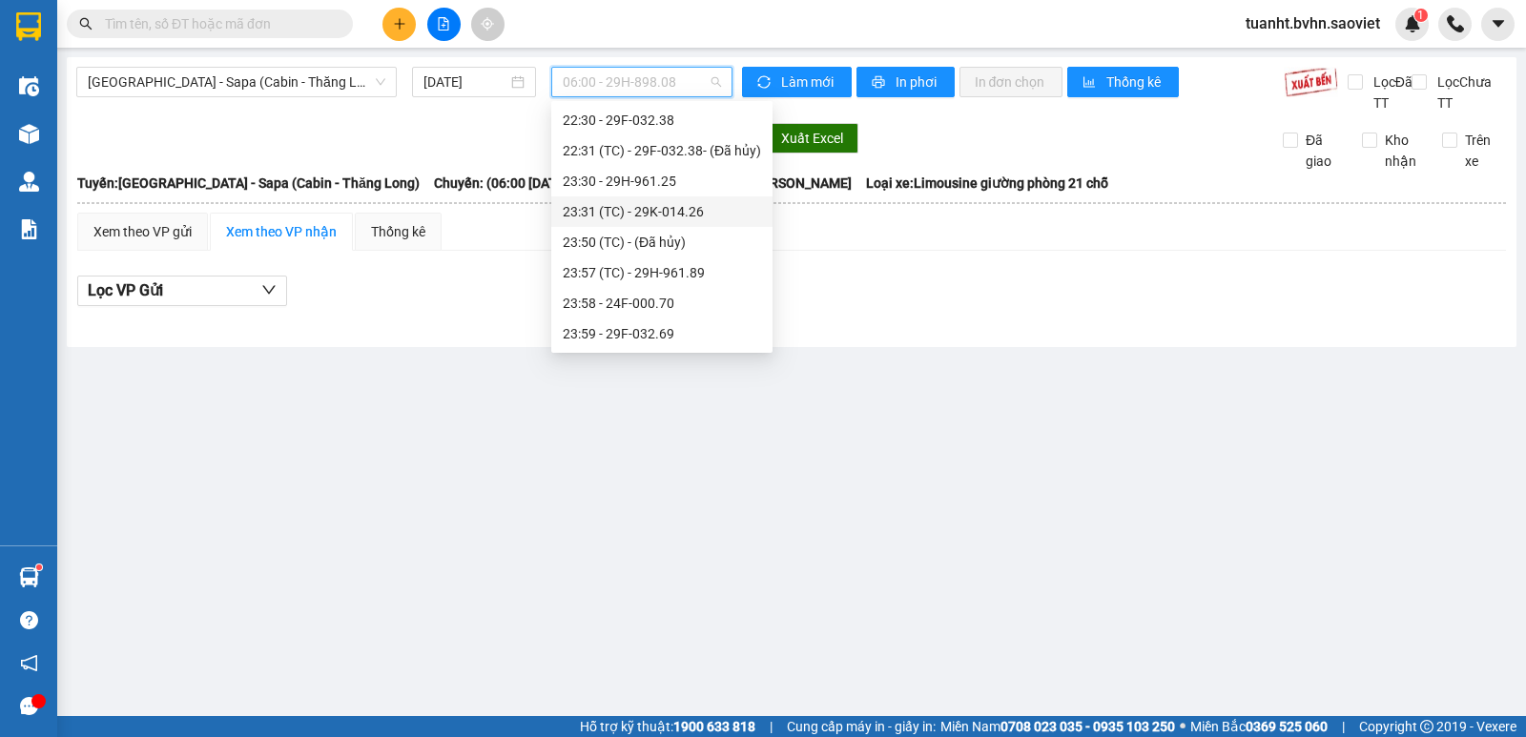
click at [649, 207] on div "23:31 (TC) - 29K-014.26" at bounding box center [662, 211] width 198 height 21
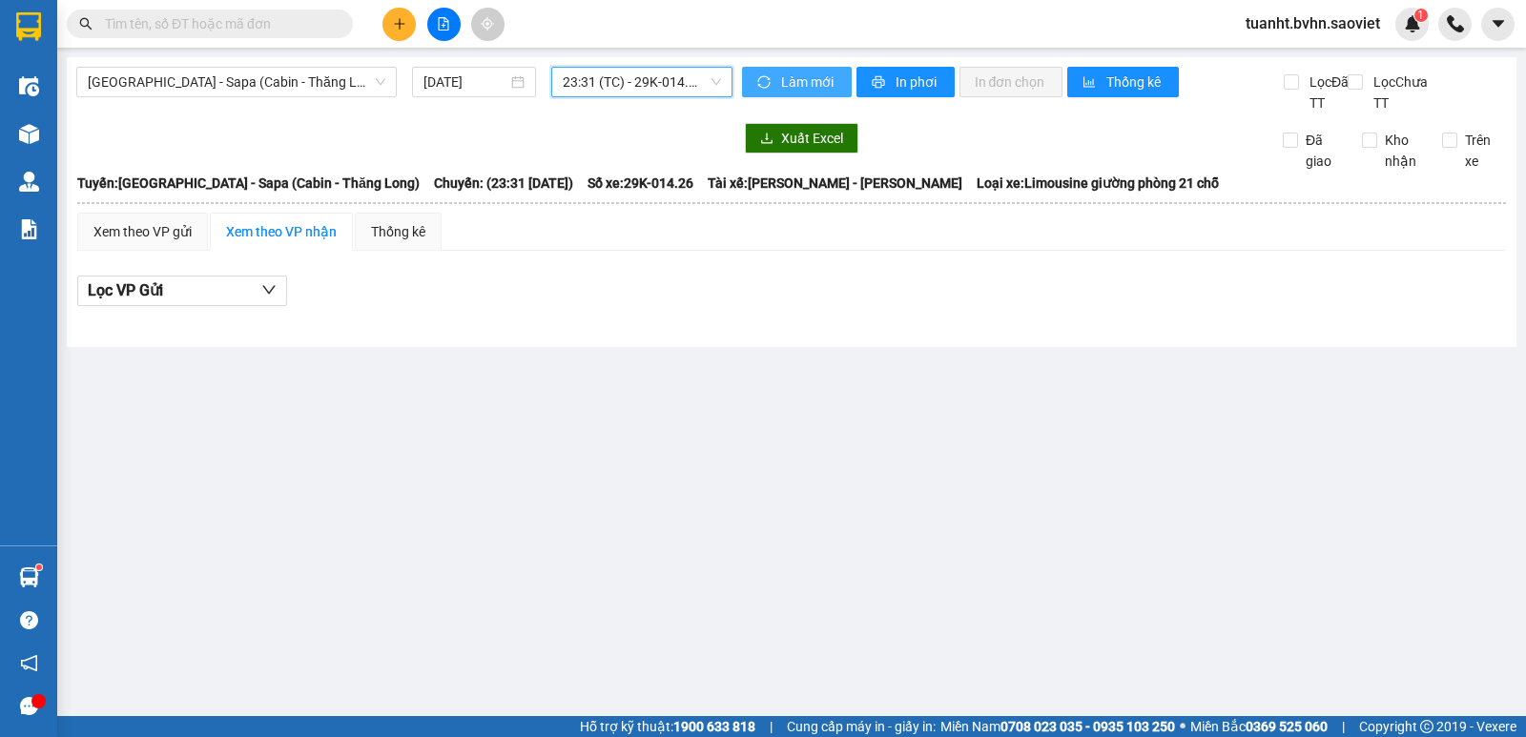
click at [761, 86] on icon "sync" at bounding box center [763, 81] width 13 height 13
click at [317, 87] on span "[GEOGRAPHIC_DATA] - Sapa (Cabin - Thăng Long)" at bounding box center [237, 82] width 298 height 29
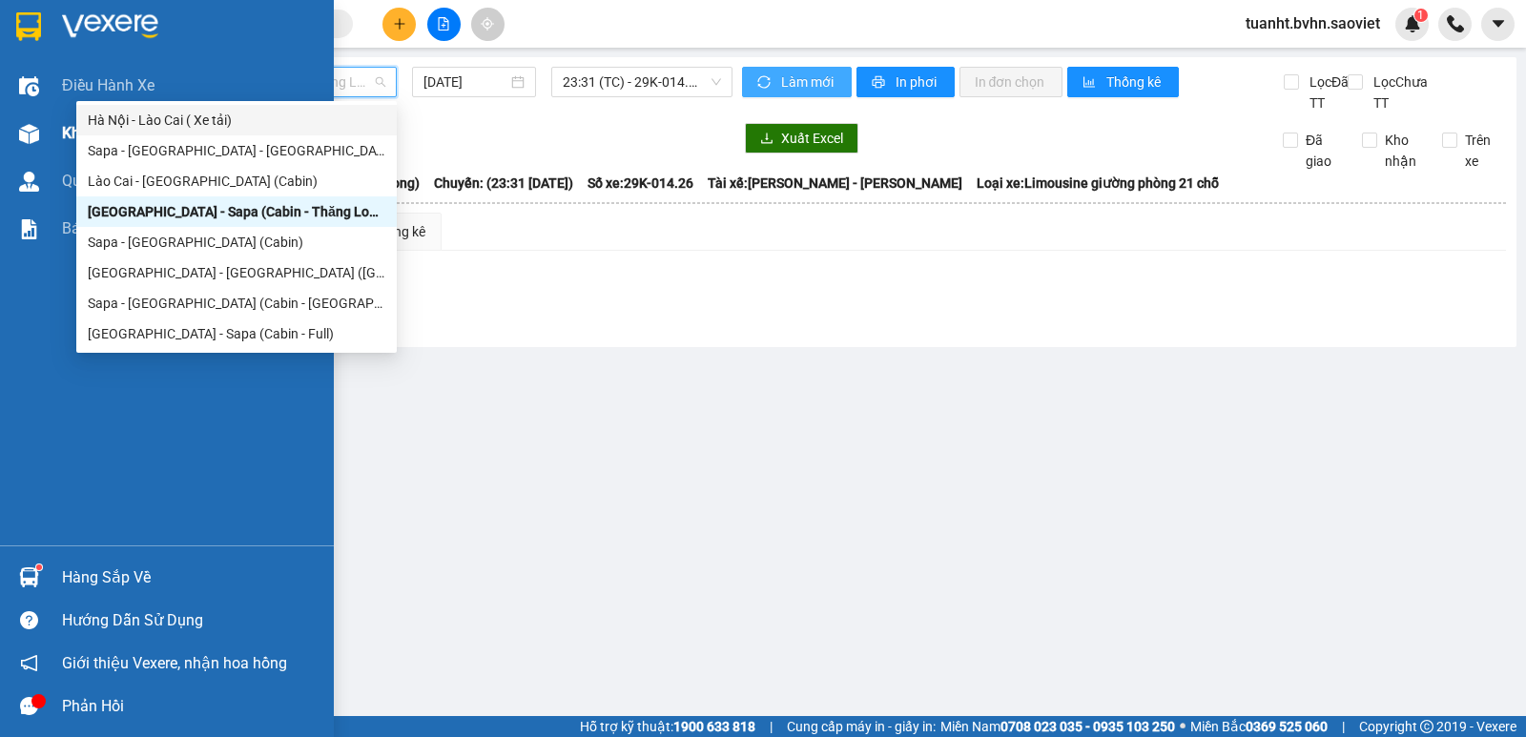
click at [50, 137] on div "Kho hàng mới" at bounding box center [167, 134] width 334 height 48
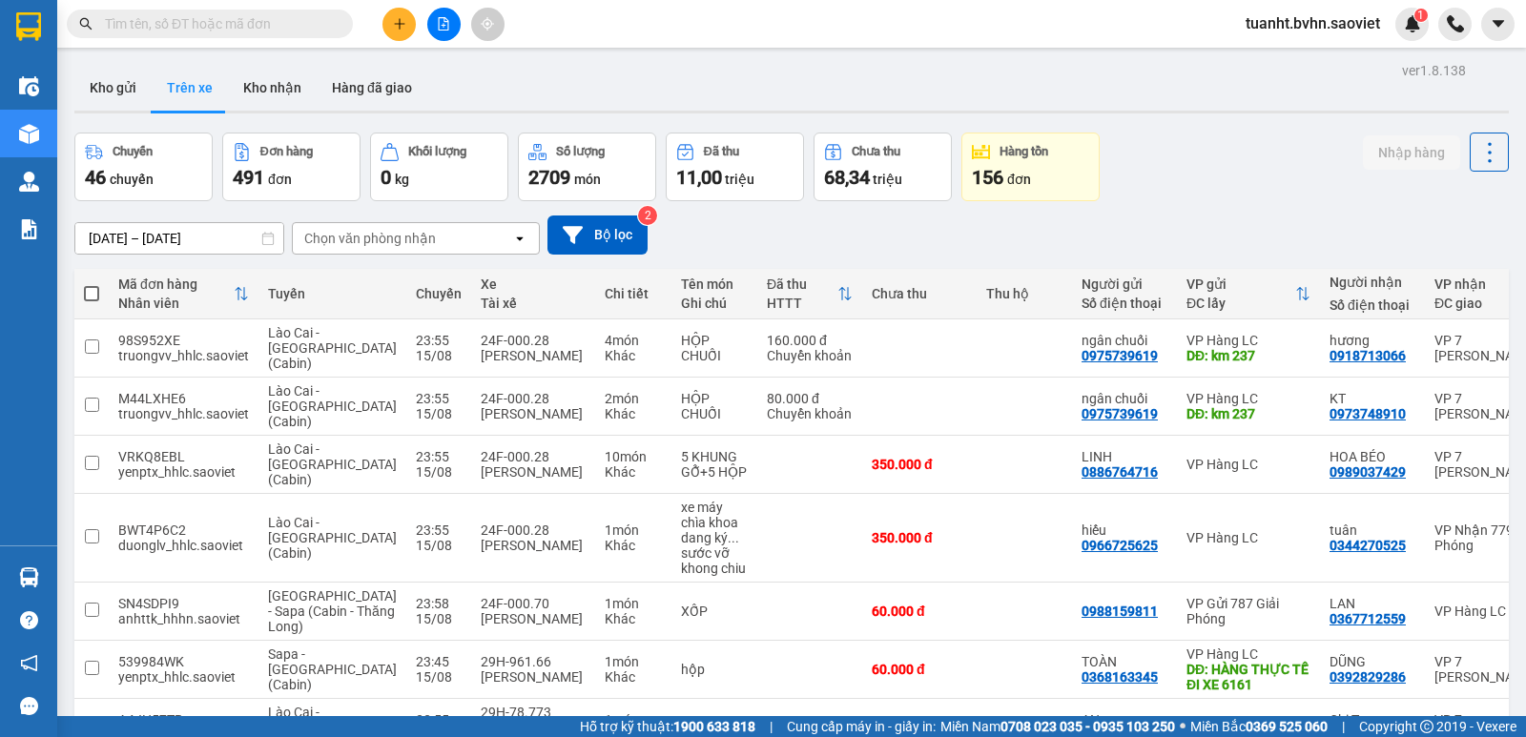
click at [433, 235] on div "Chọn văn phòng nhận" at bounding box center [370, 238] width 132 height 19
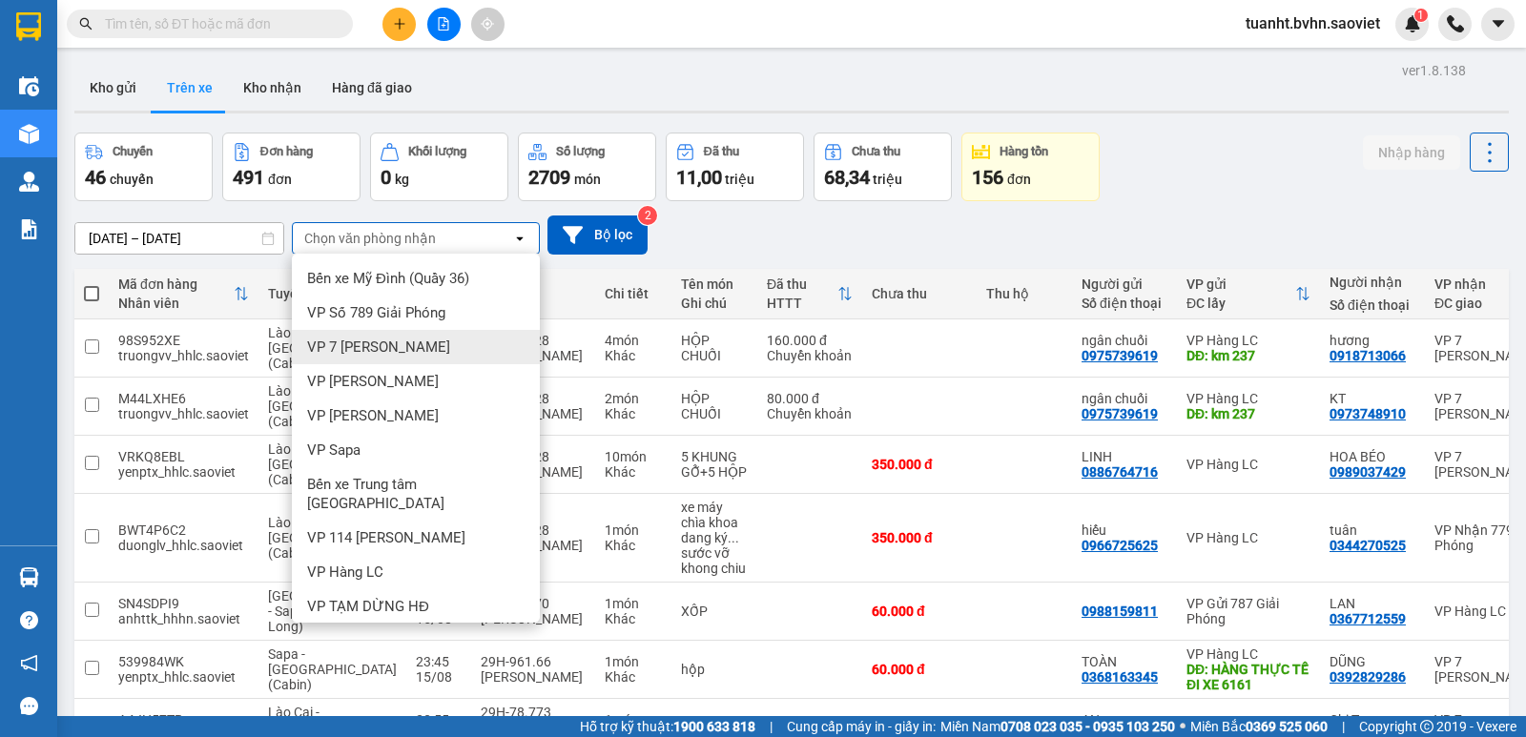
scroll to position [161, 0]
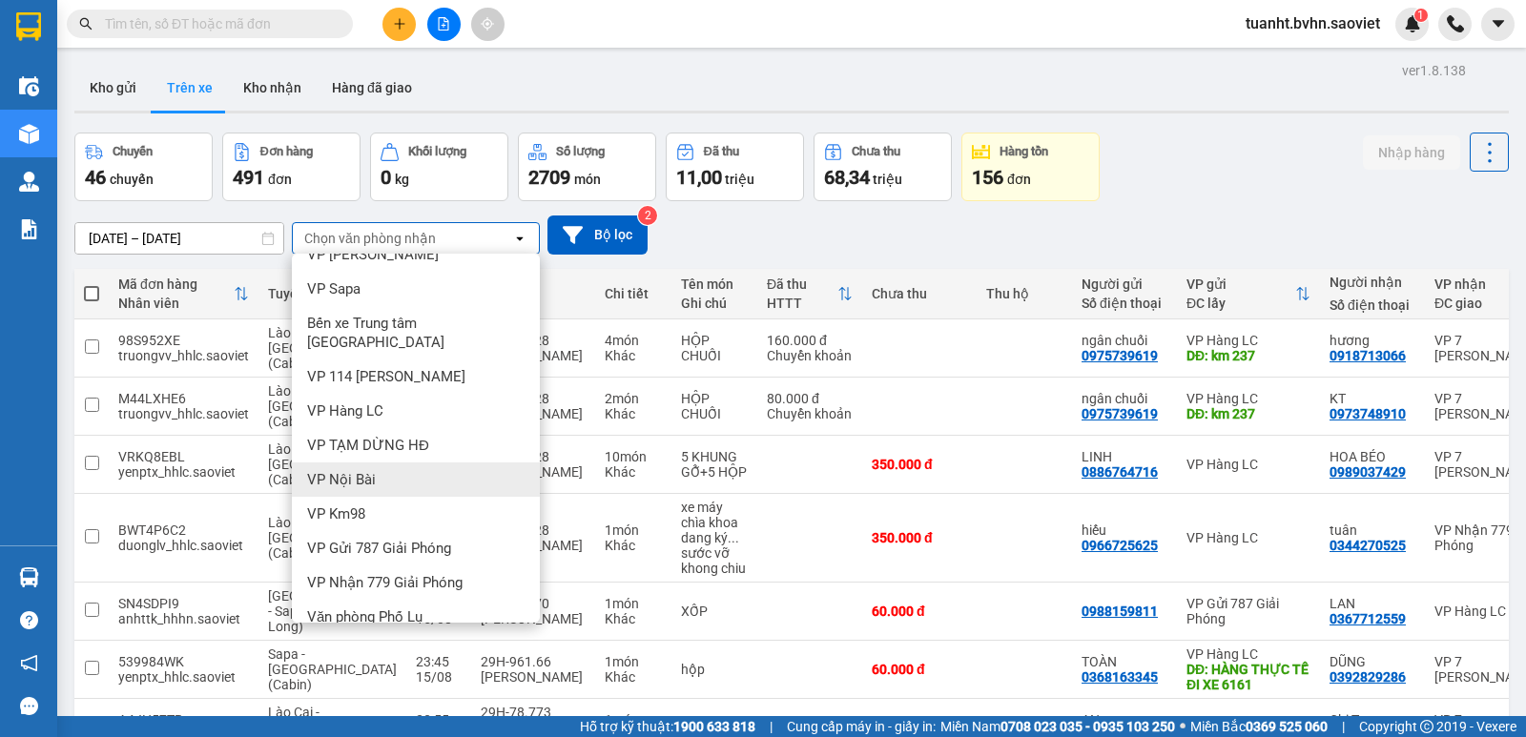
click at [406, 463] on div "VP Nội Bài" at bounding box center [416, 480] width 248 height 34
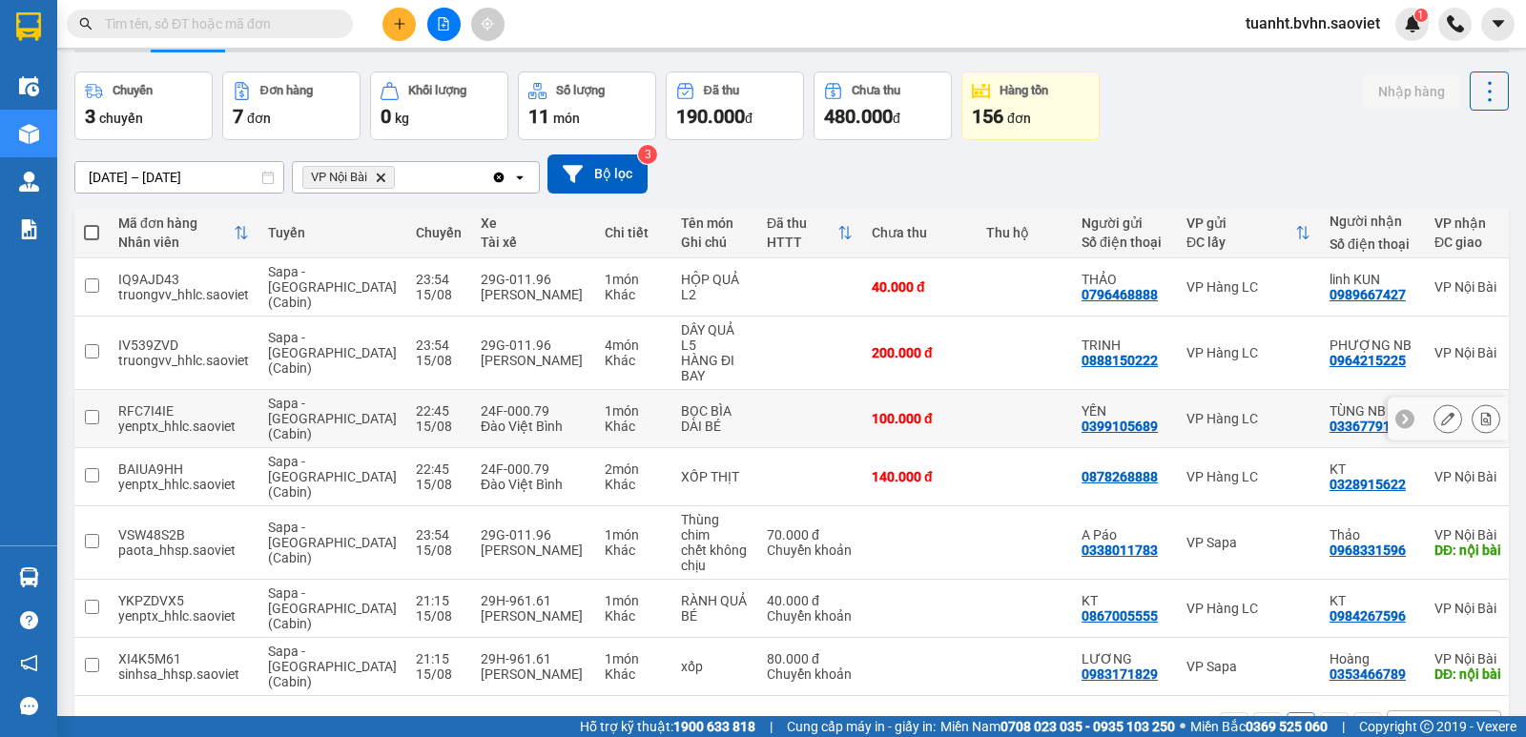
scroll to position [88, 0]
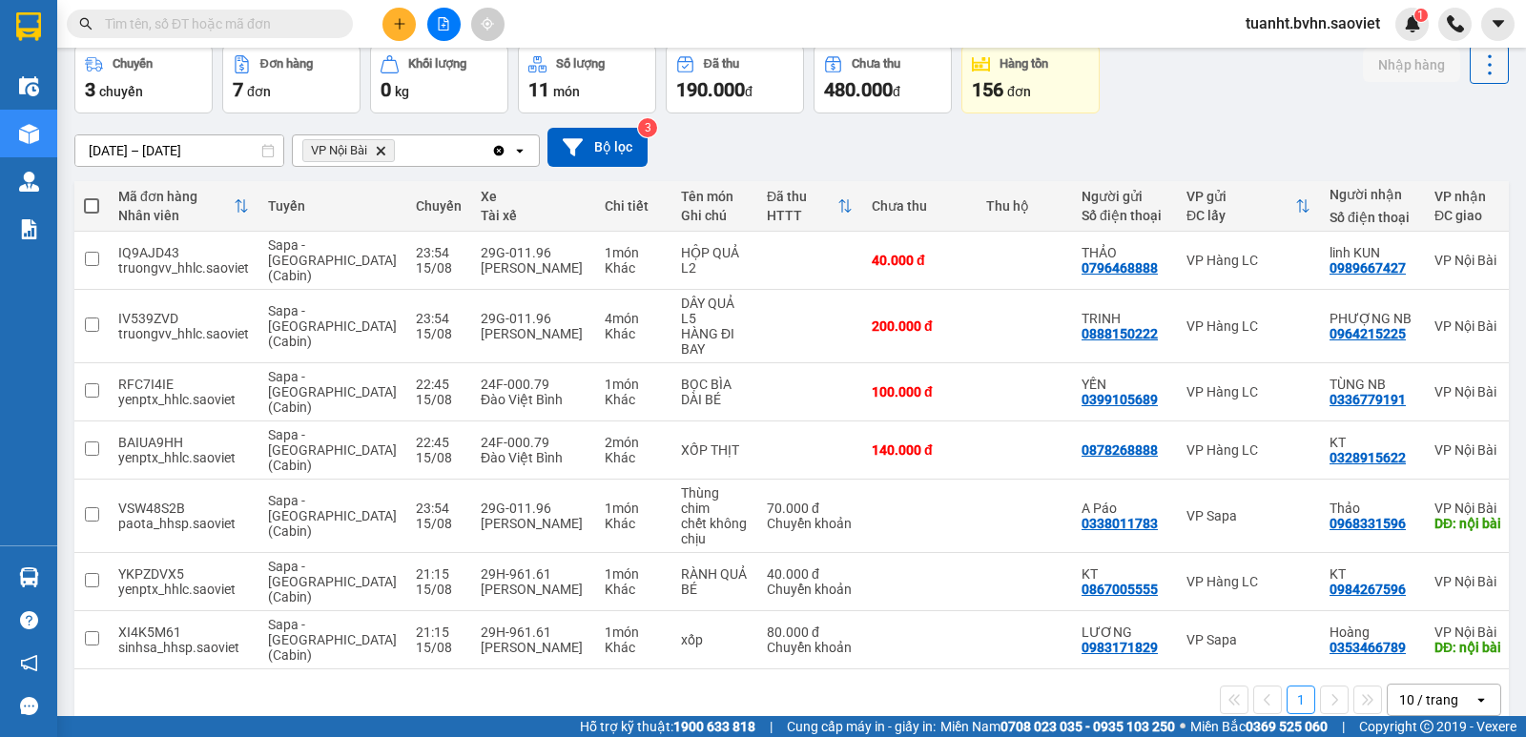
click at [1477, 76] on icon at bounding box center [1490, 65] width 27 height 27
click at [1451, 110] on span "Làm mới" at bounding box center [1448, 116] width 52 height 19
